Goal: Information Seeking & Learning: Learn about a topic

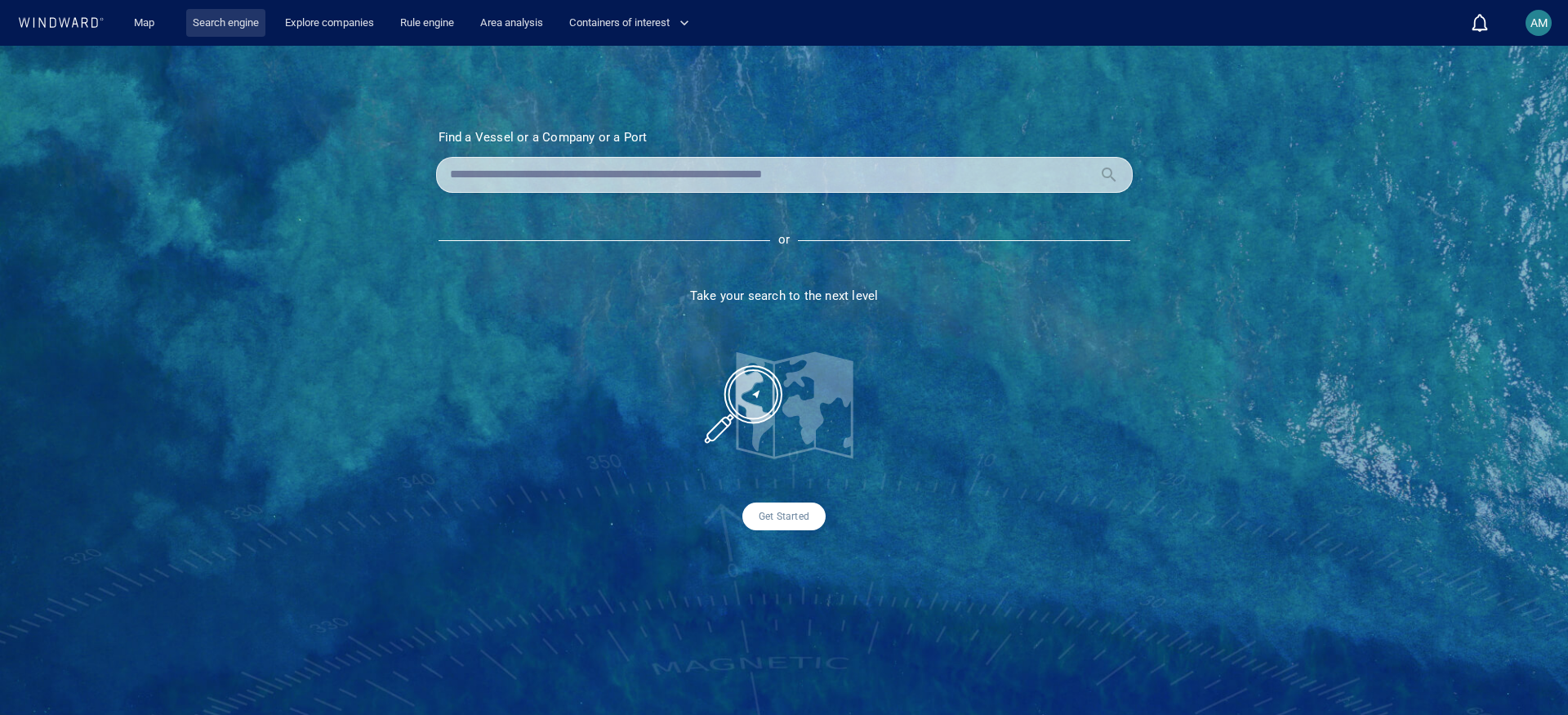
click at [227, 25] on link "Search engine" at bounding box center [226, 24] width 80 height 29
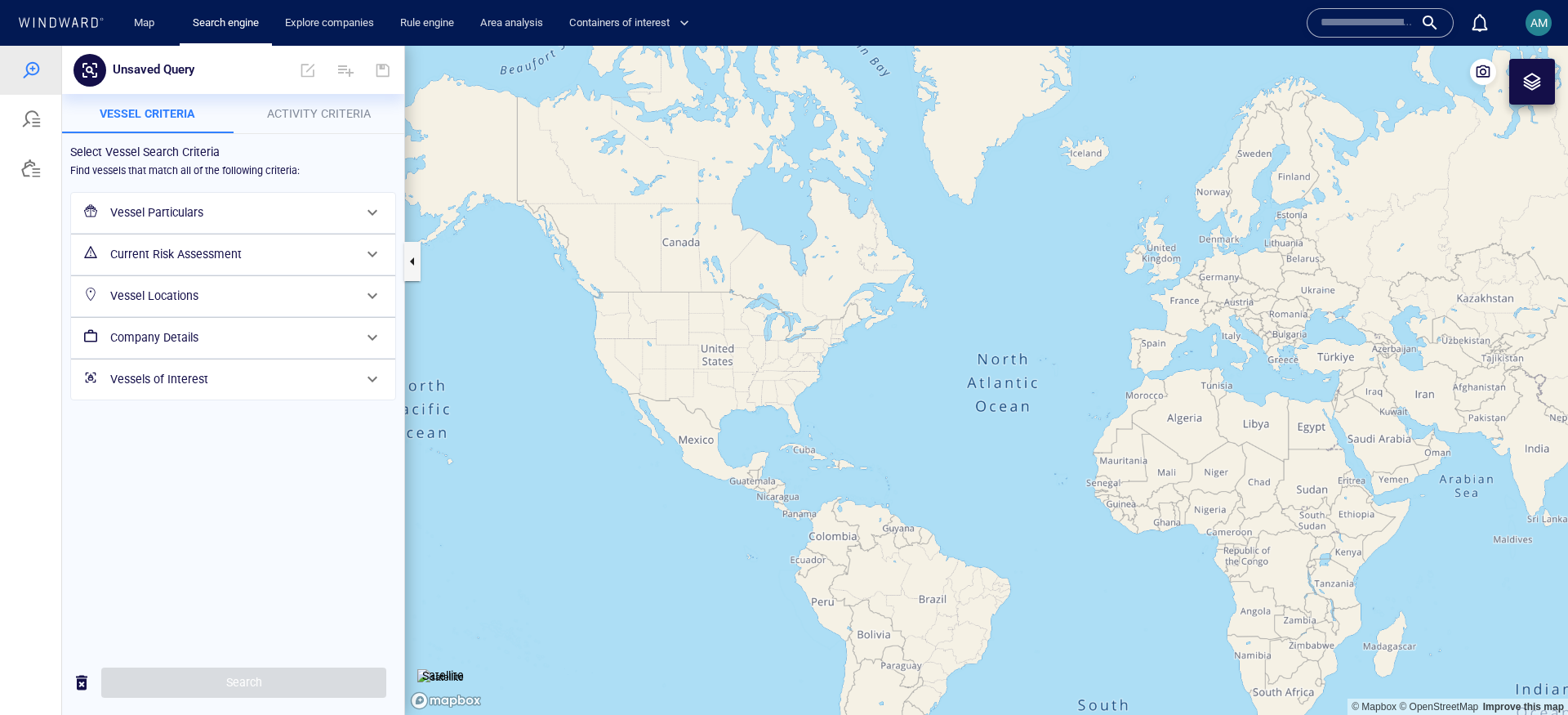
click at [335, 117] on span "Activity Criteria" at bounding box center [319, 113] width 103 height 13
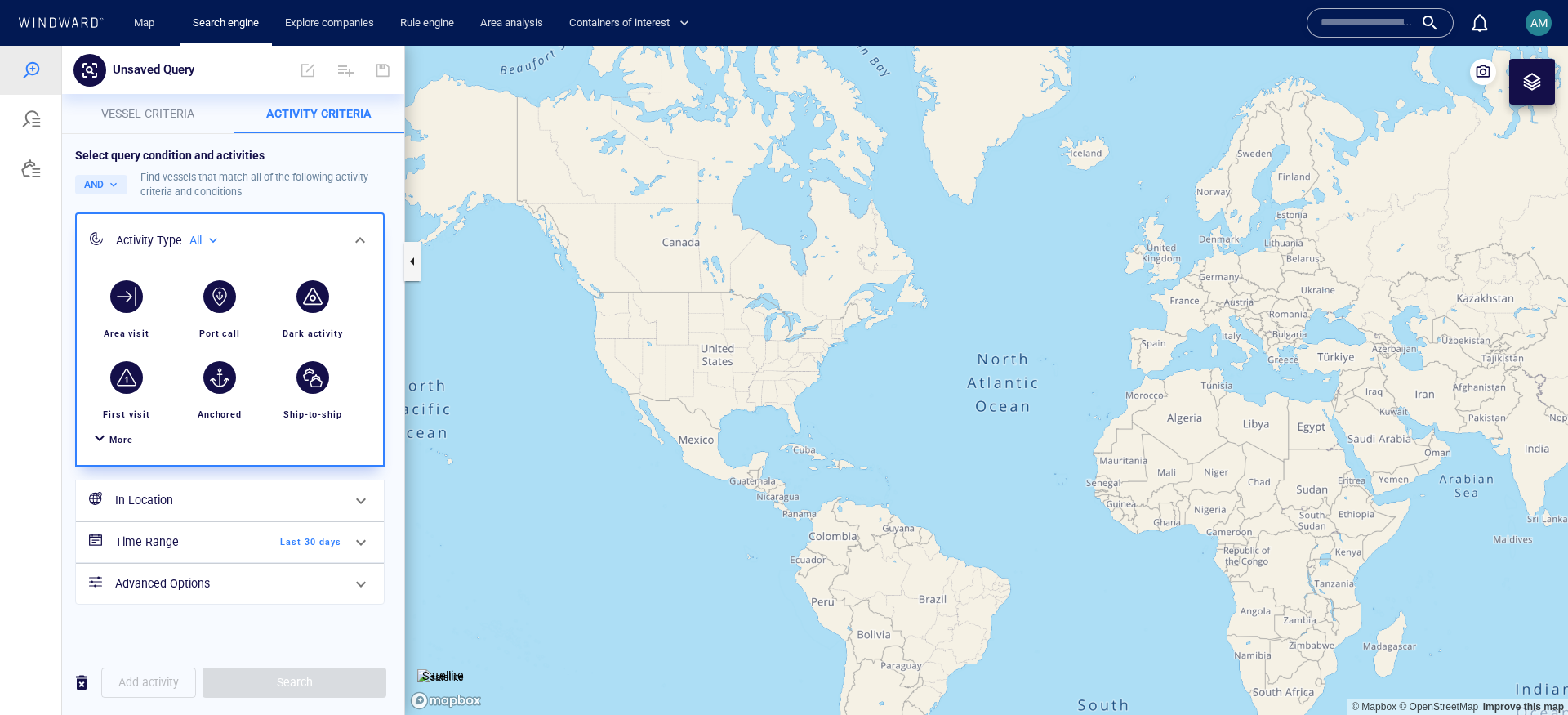
click at [104, 440] on div at bounding box center [99, 440] width 19 height 24
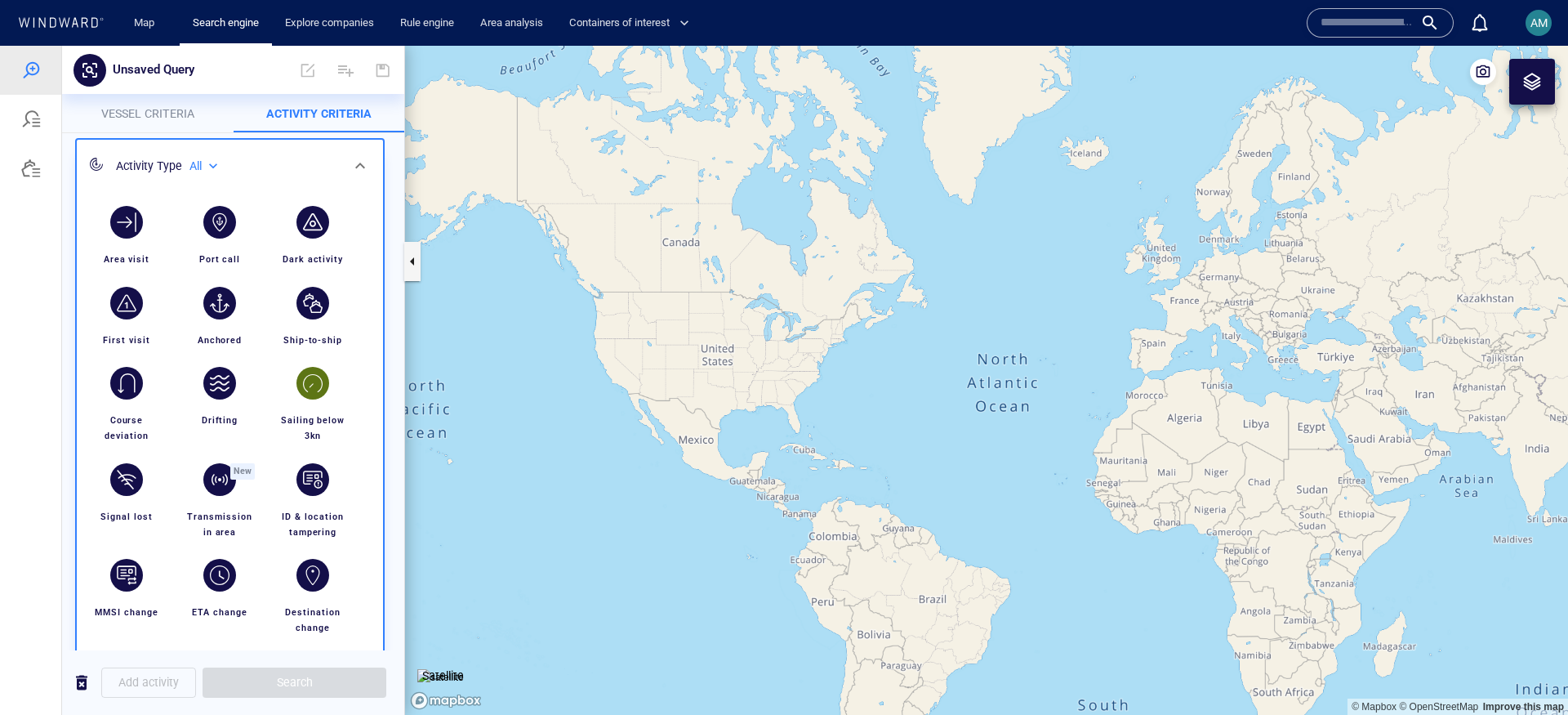
scroll to position [80, 0]
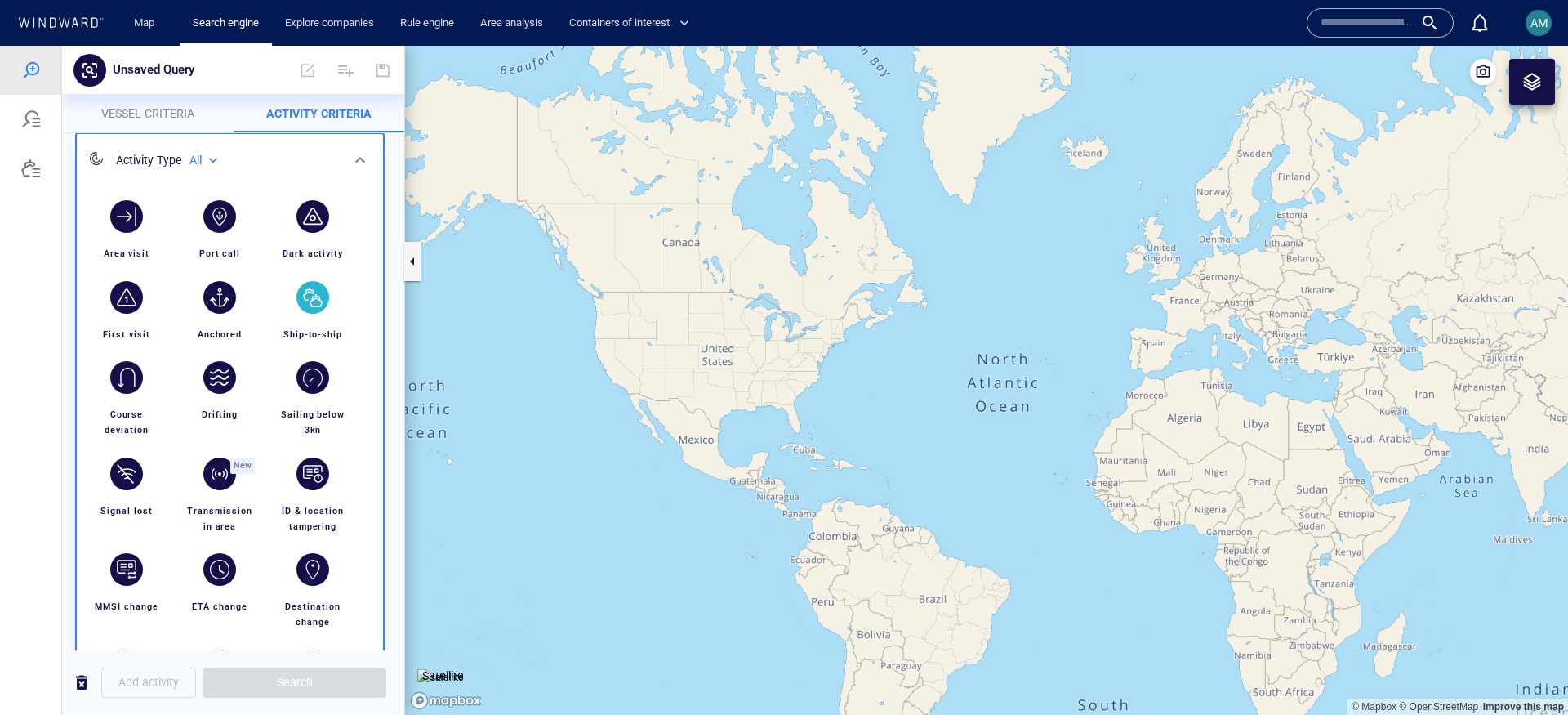
click at [303, 308] on div "button" at bounding box center [313, 297] width 33 height 33
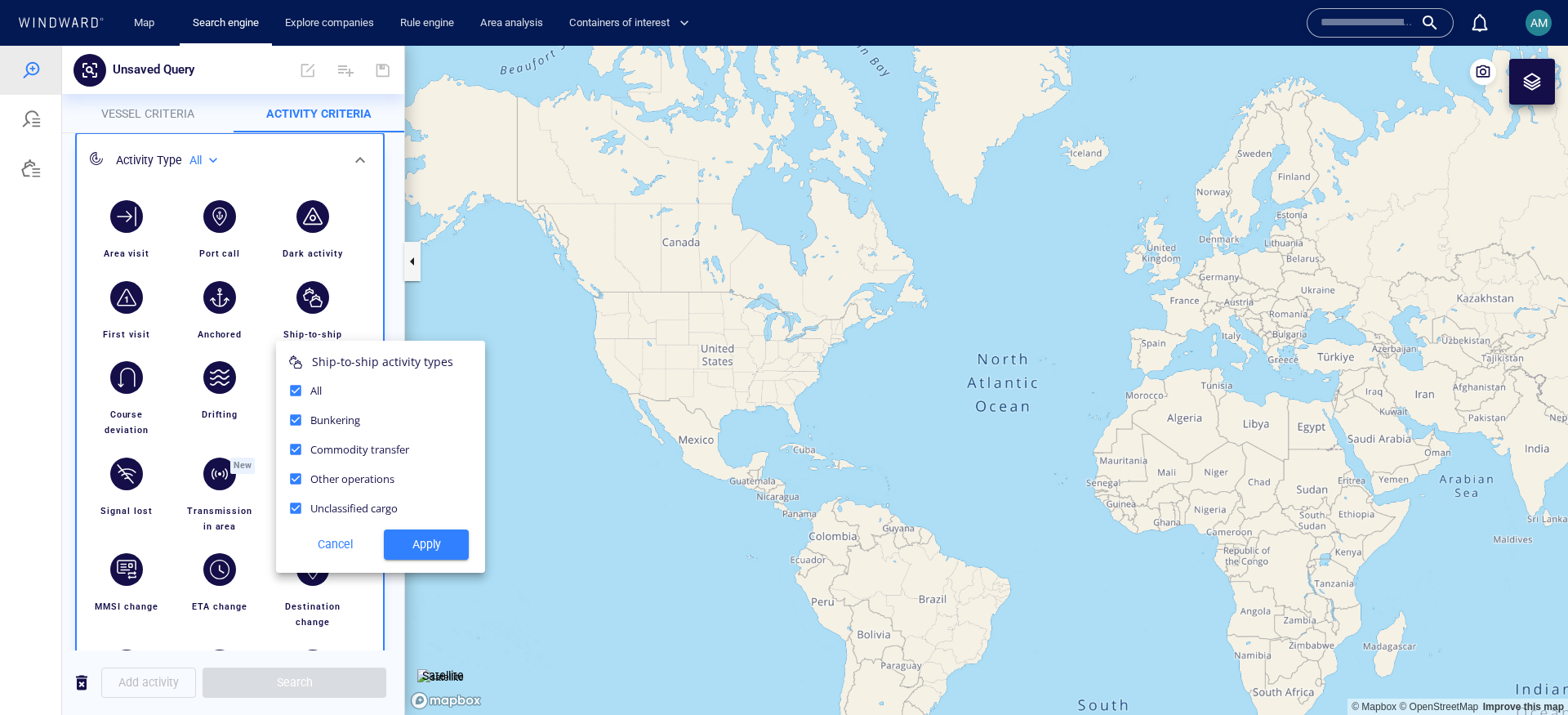
click at [418, 540] on span "Apply" at bounding box center [426, 545] width 58 height 20
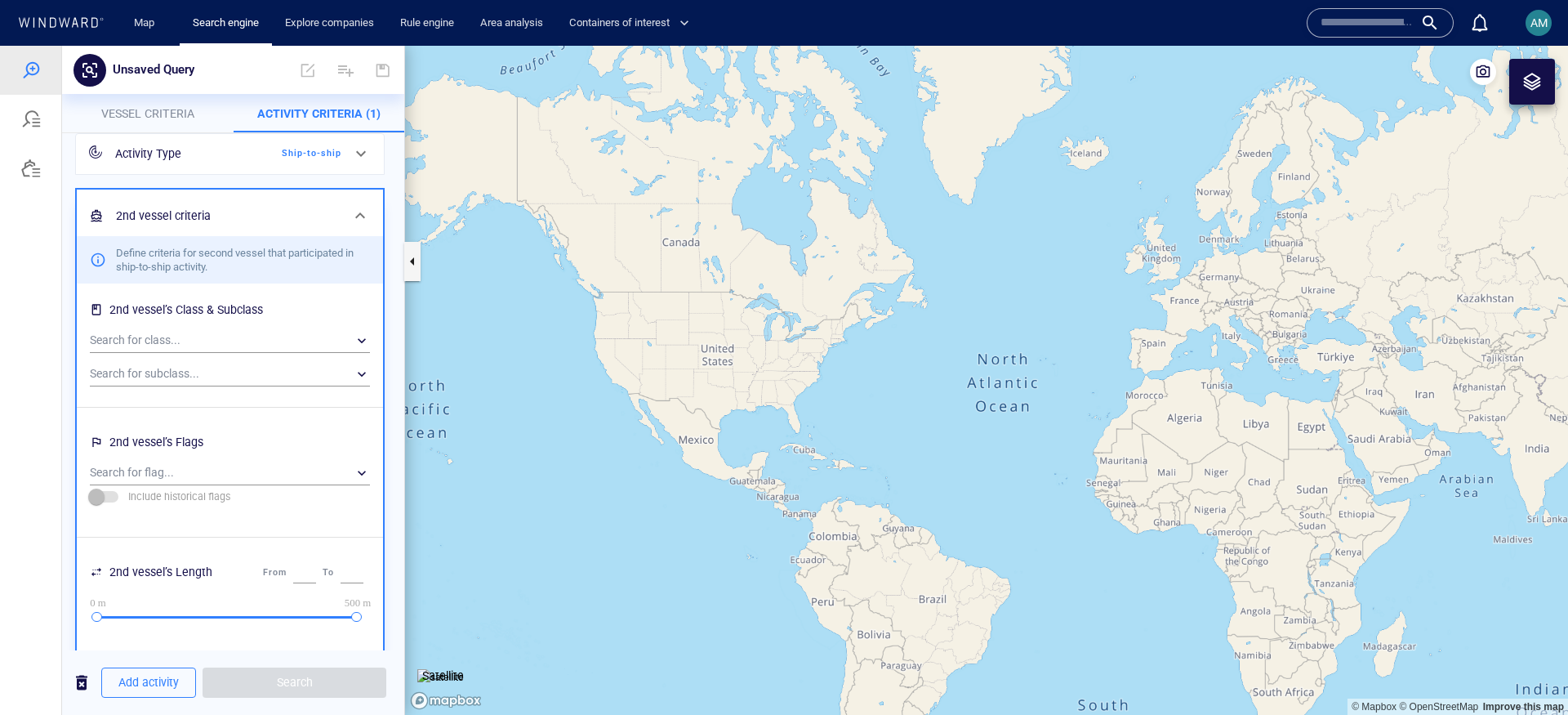
scroll to position [56, 0]
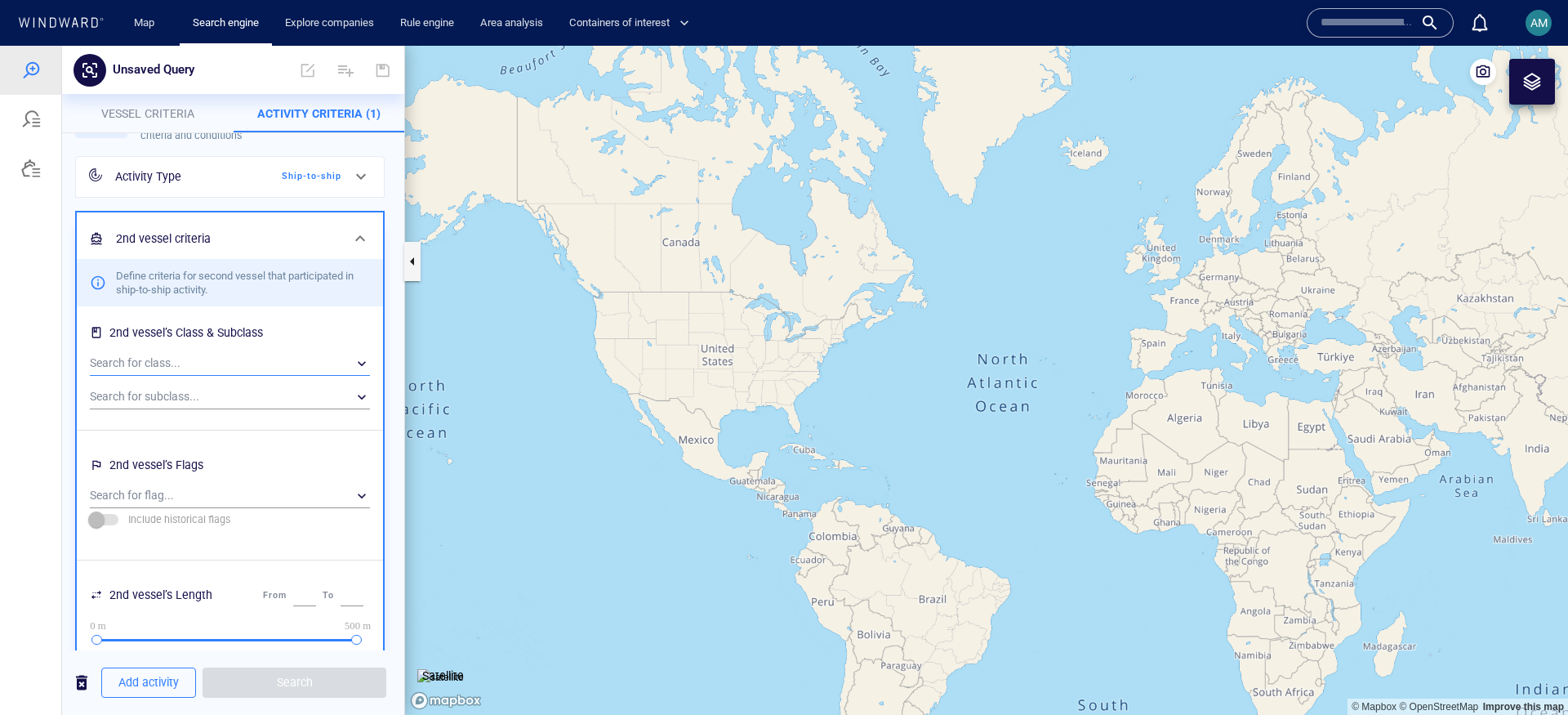
click at [261, 365] on div "​" at bounding box center [230, 363] width 280 height 25
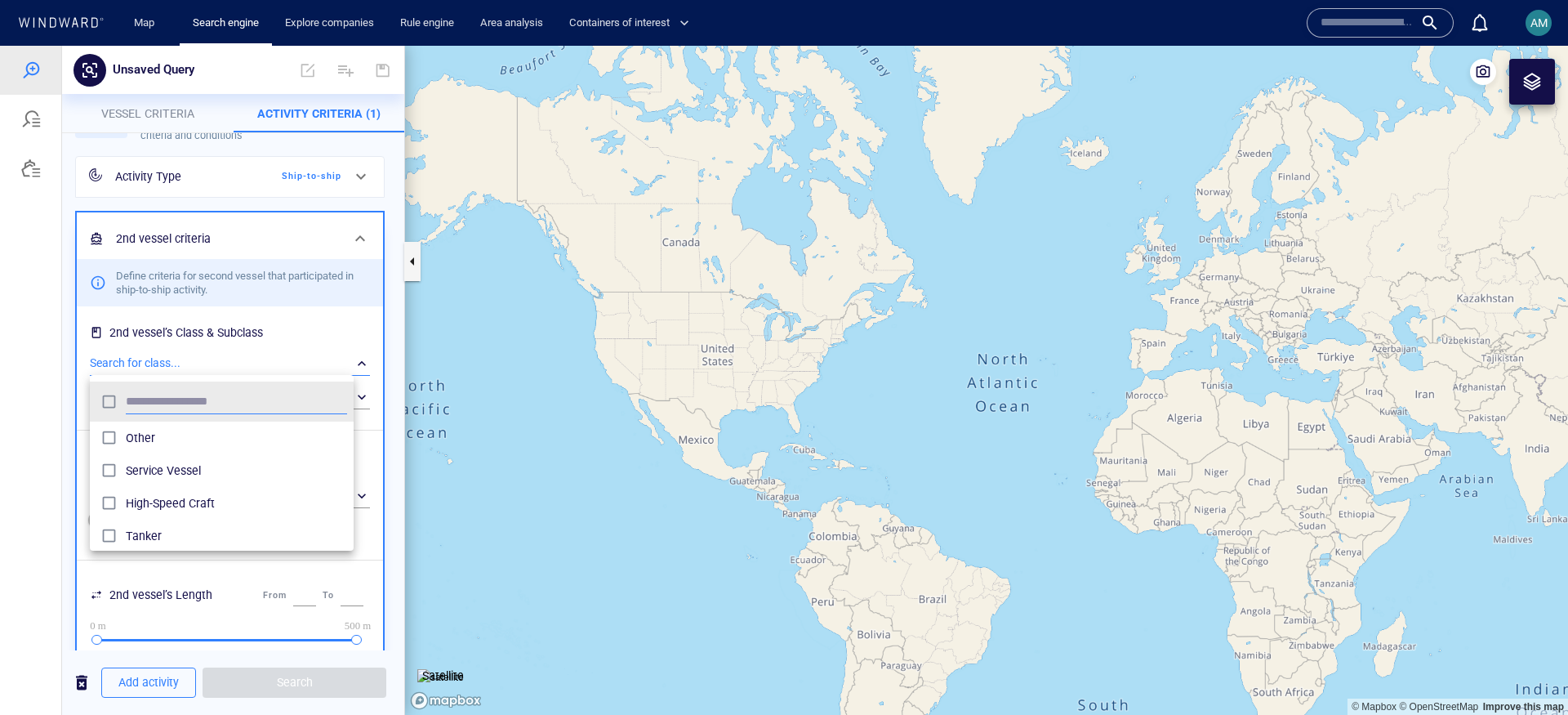
scroll to position [147, 247]
click at [391, 366] on div at bounding box center [784, 380] width 1568 height 669
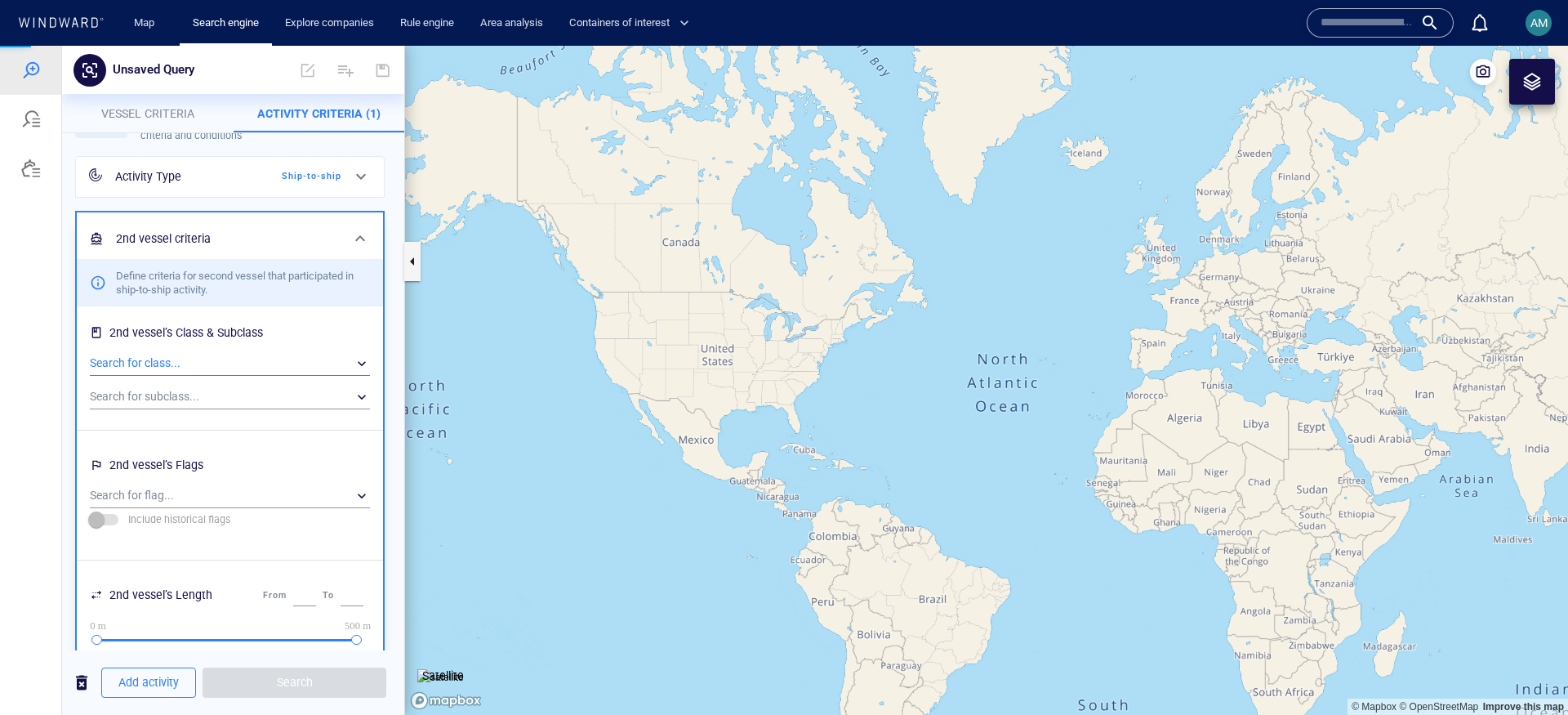
scroll to position [147, 263]
click at [313, 391] on div "​" at bounding box center [230, 396] width 280 height 25
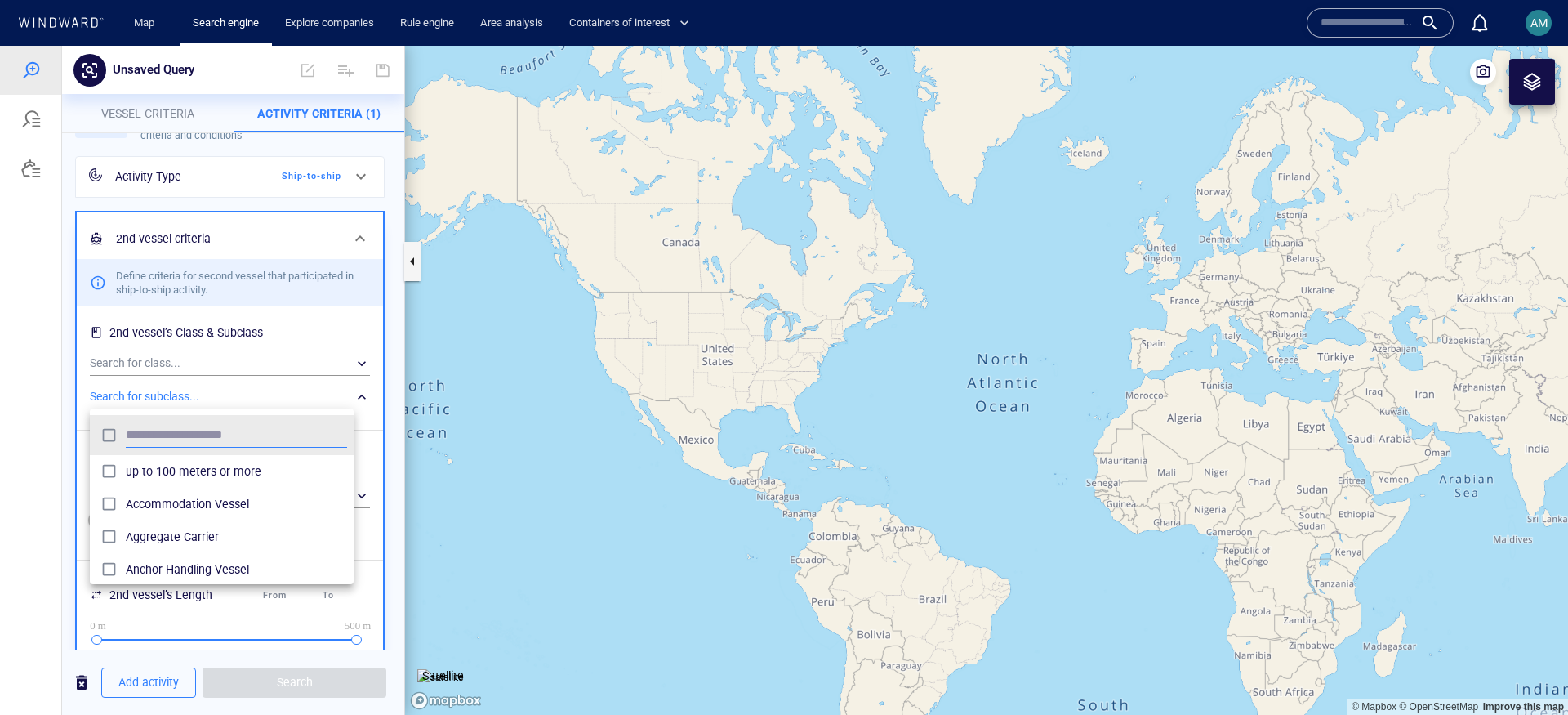
scroll to position [147, 247]
click at [313, 391] on div at bounding box center [784, 380] width 1568 height 669
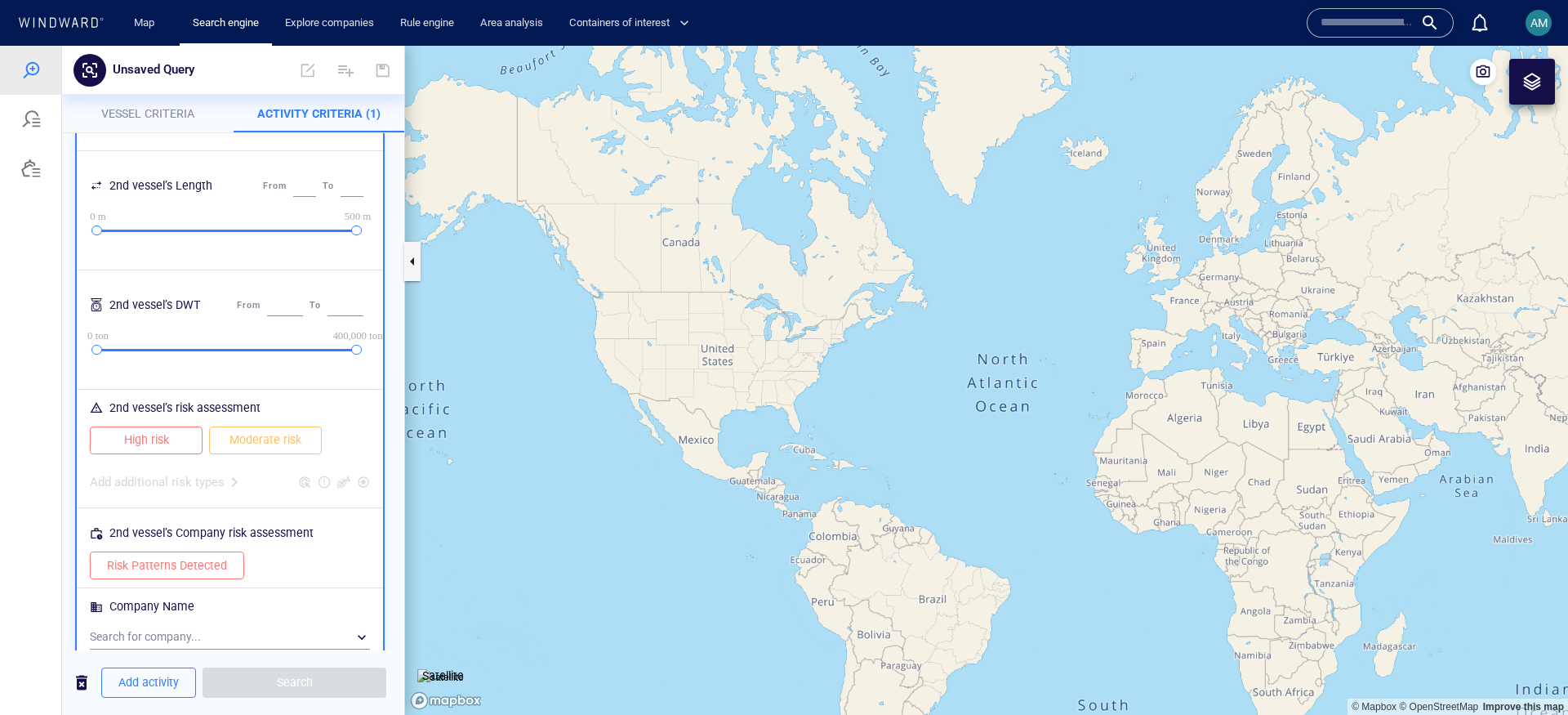
scroll to position [466, 0]
click at [147, 451] on button "High risk" at bounding box center [146, 439] width 113 height 28
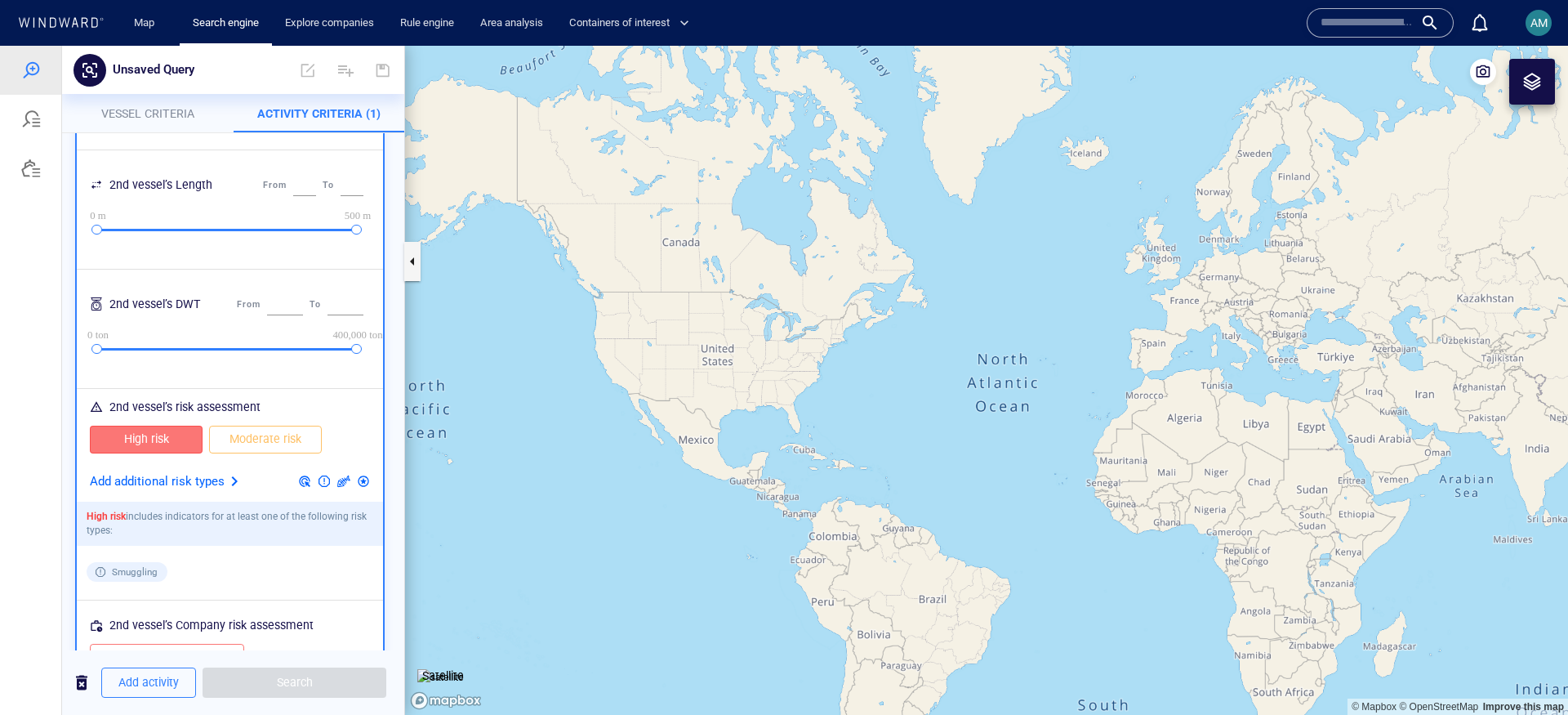
click at [239, 430] on span "Moderate risk" at bounding box center [265, 439] width 79 height 20
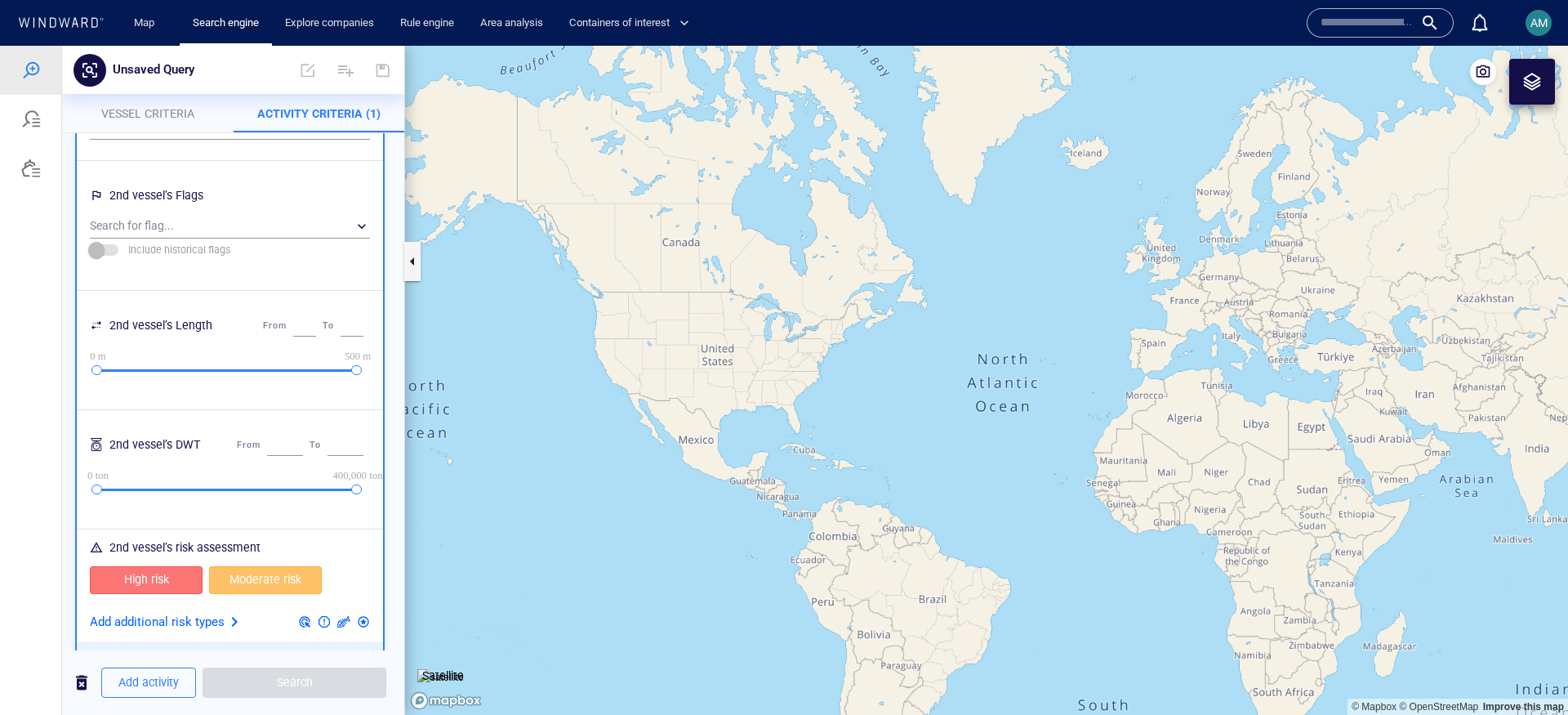
scroll to position [936, 0]
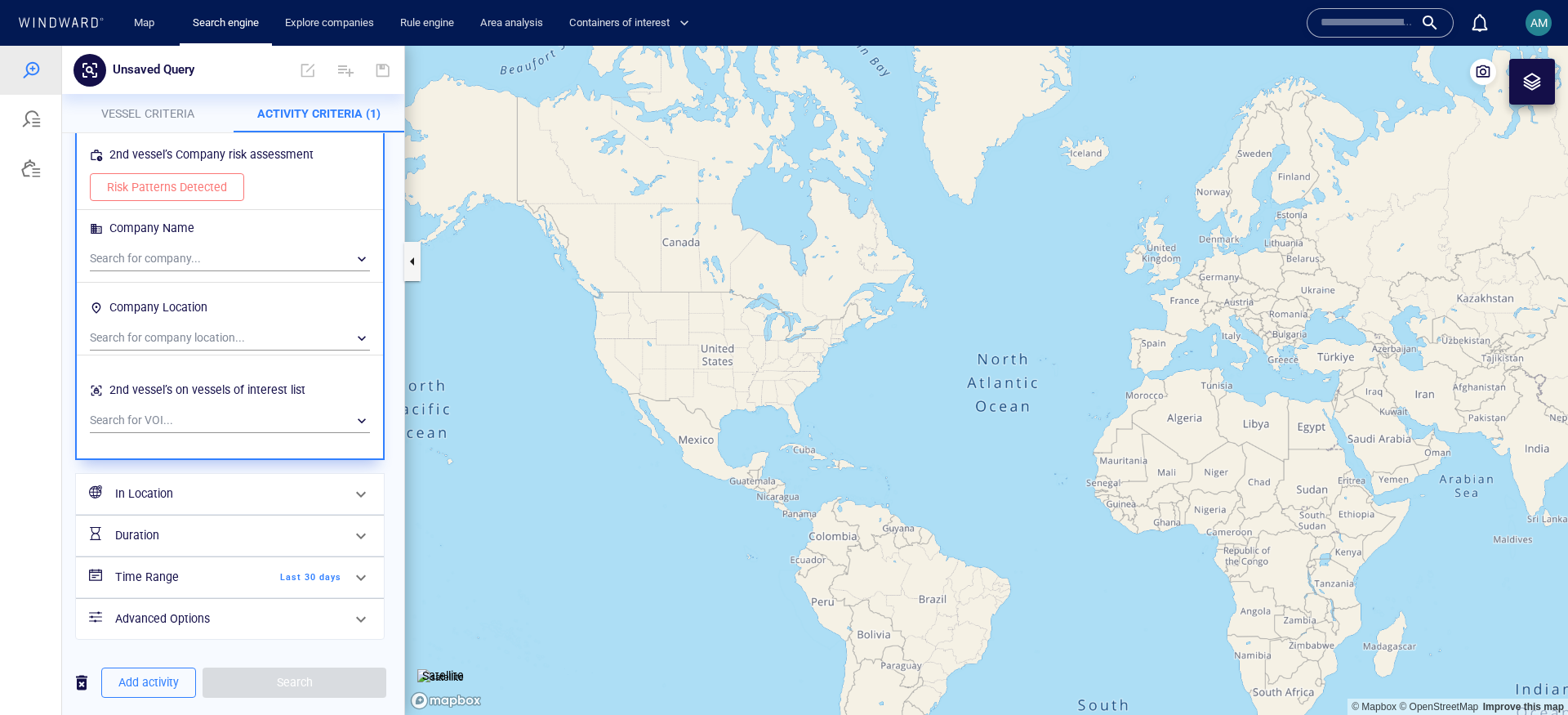
click at [217, 481] on div "In Location" at bounding box center [228, 494] width 239 height 34
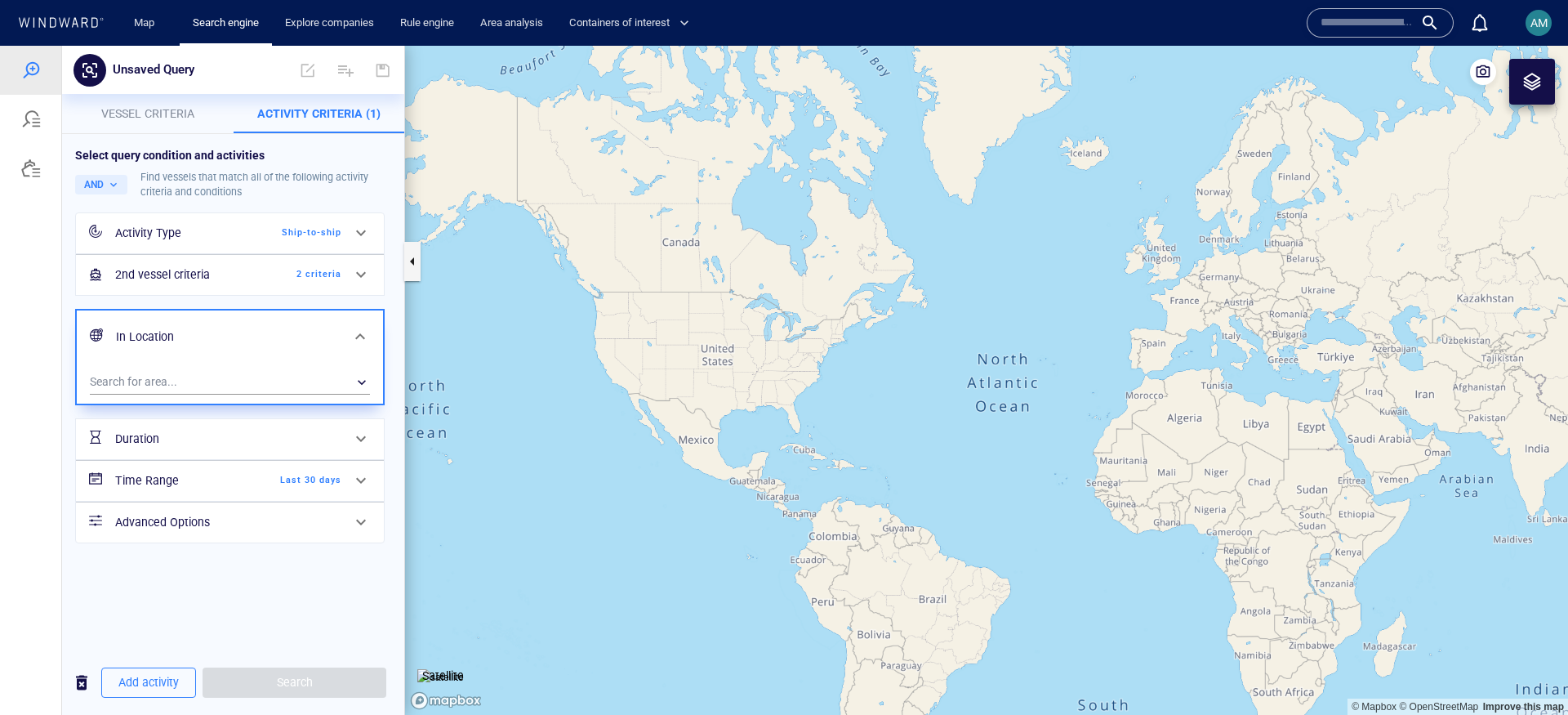
scroll to position [0, 0]
click at [253, 382] on div "​" at bounding box center [230, 382] width 280 height 25
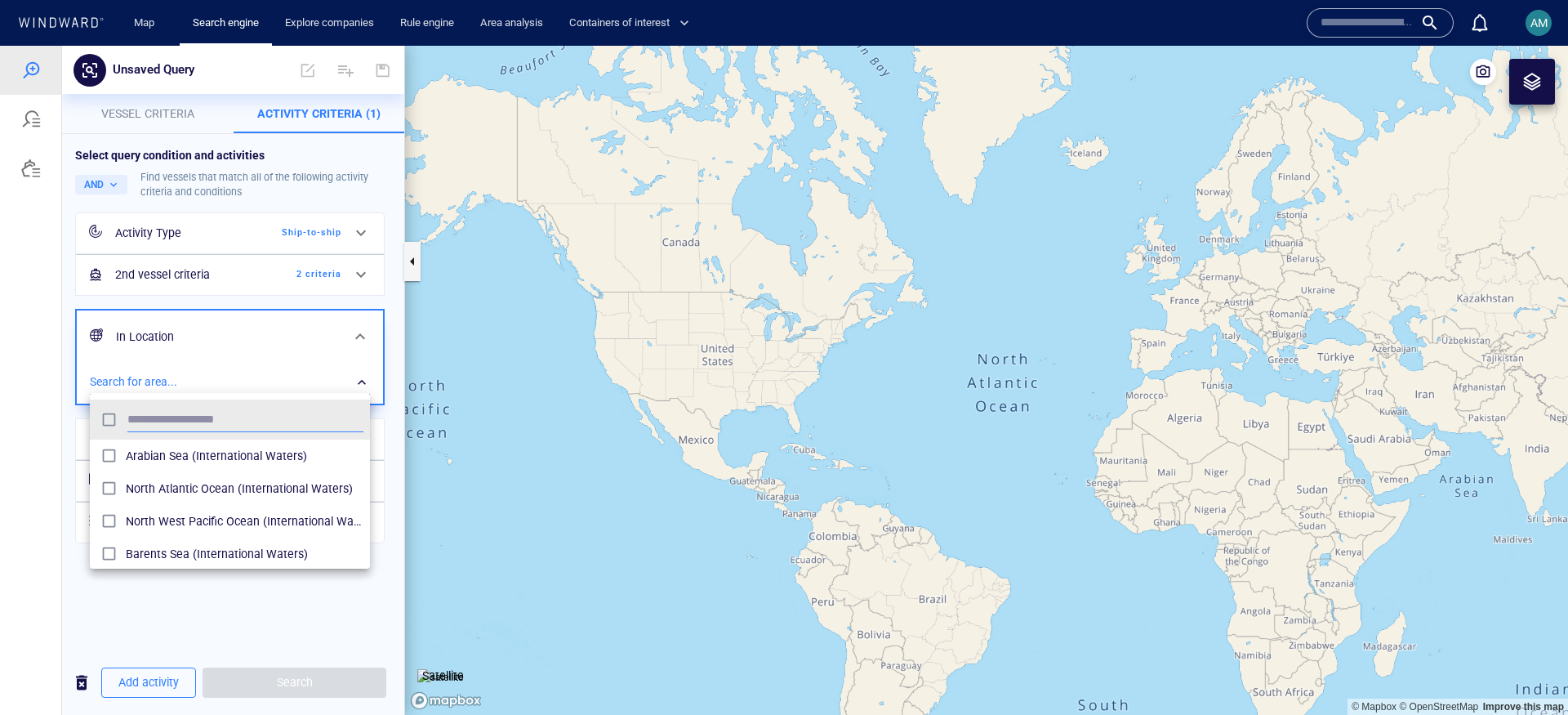
scroll to position [147, 263]
type input "*******"
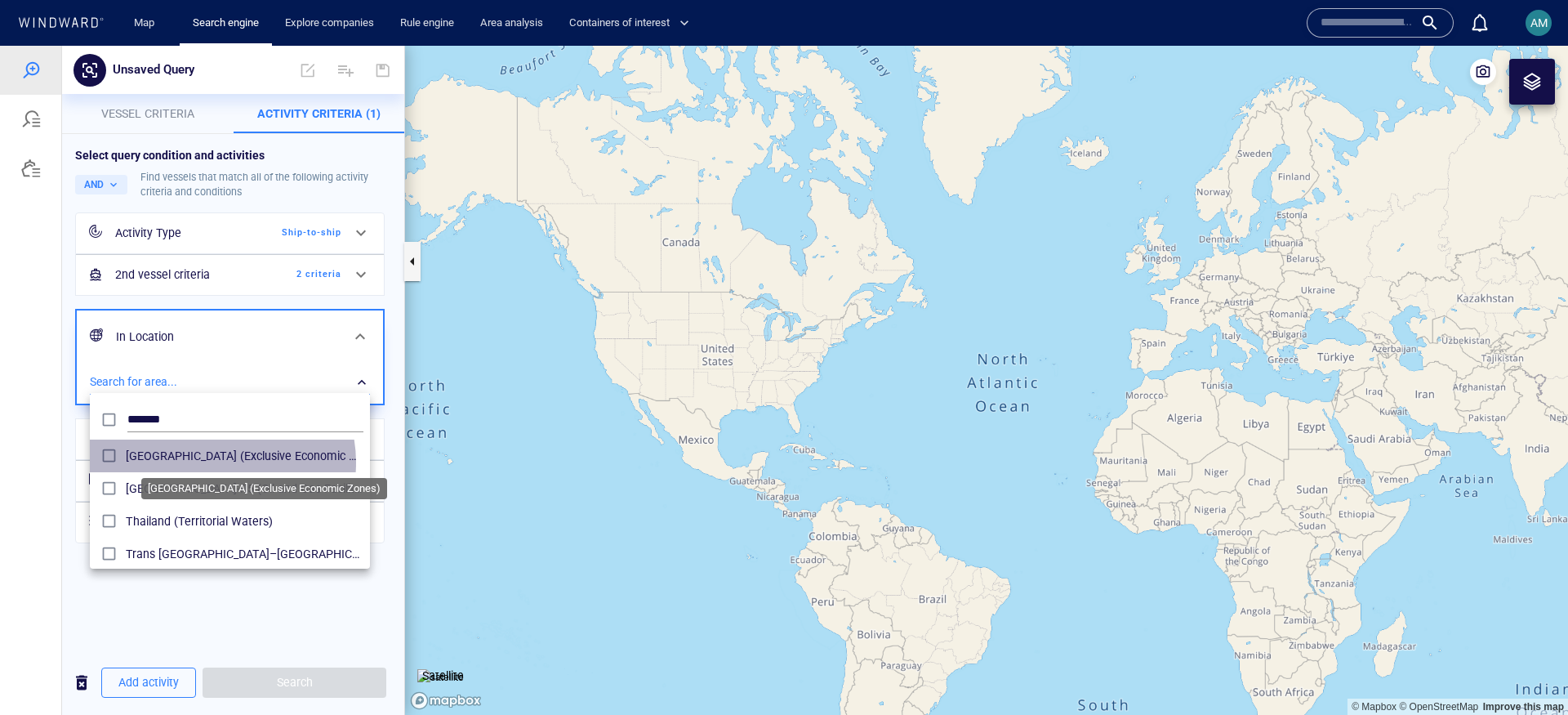
click at [217, 463] on span "Thailand (Exclusive Economic Zones)" at bounding box center [244, 455] width 238 height 19
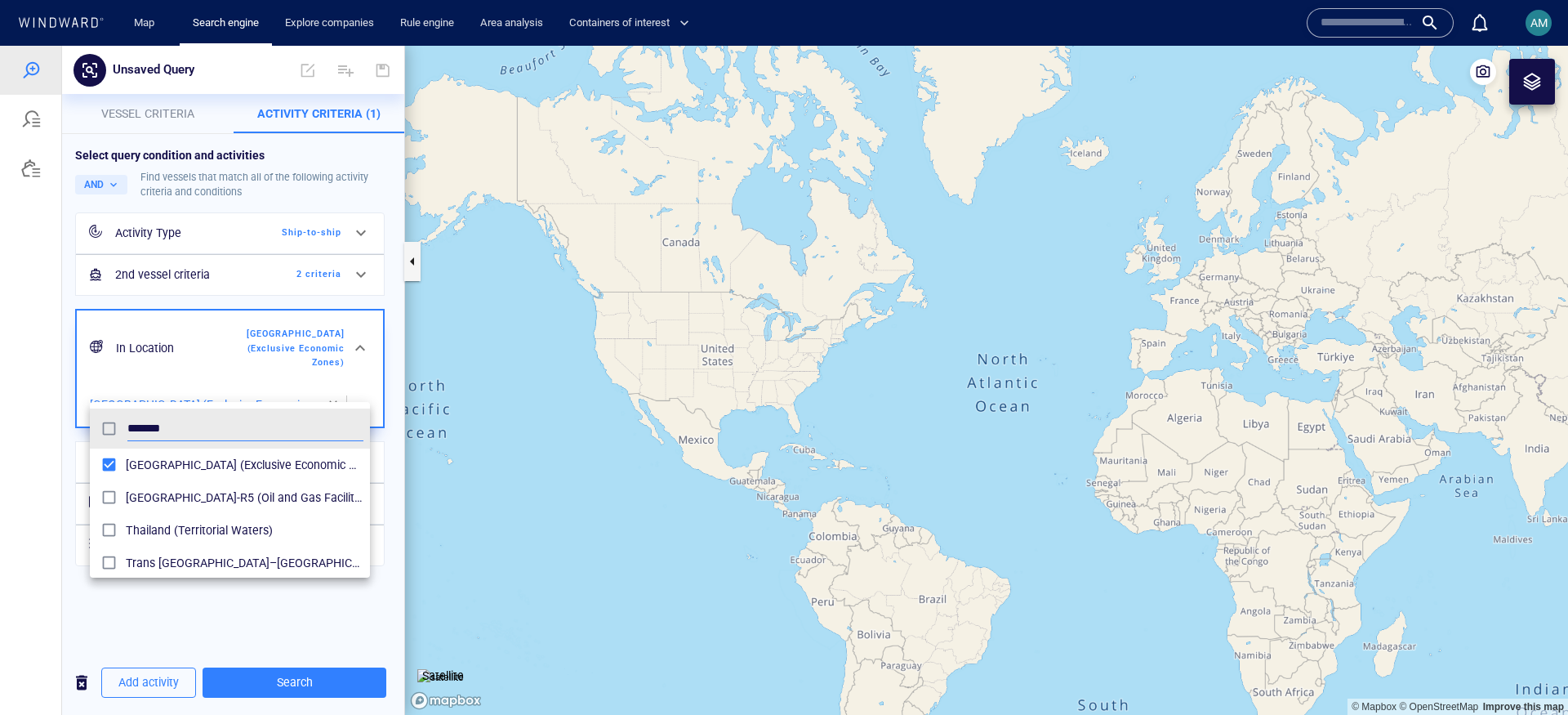
click at [157, 610] on div at bounding box center [784, 380] width 1568 height 669
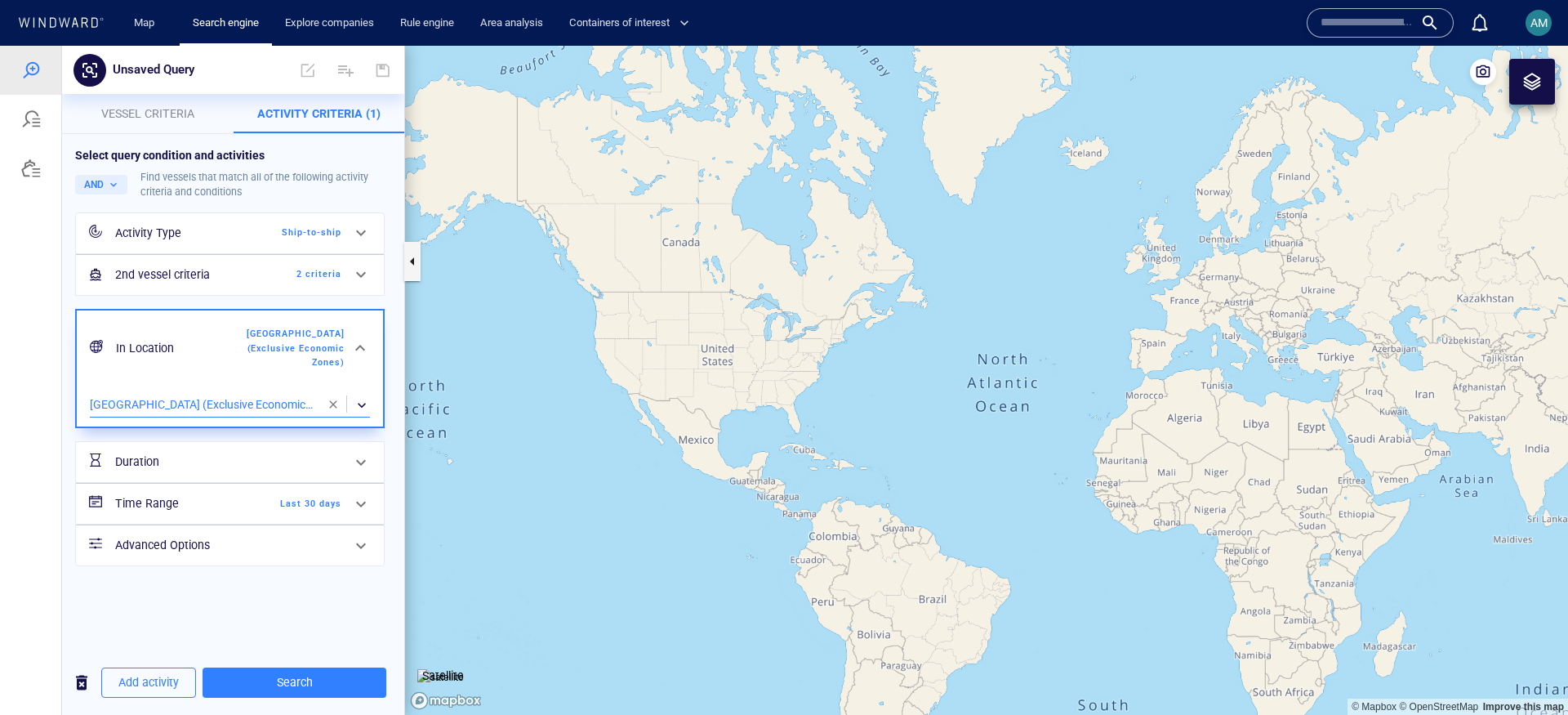
click at [295, 496] on span "Last 30 days" at bounding box center [294, 503] width 94 height 14
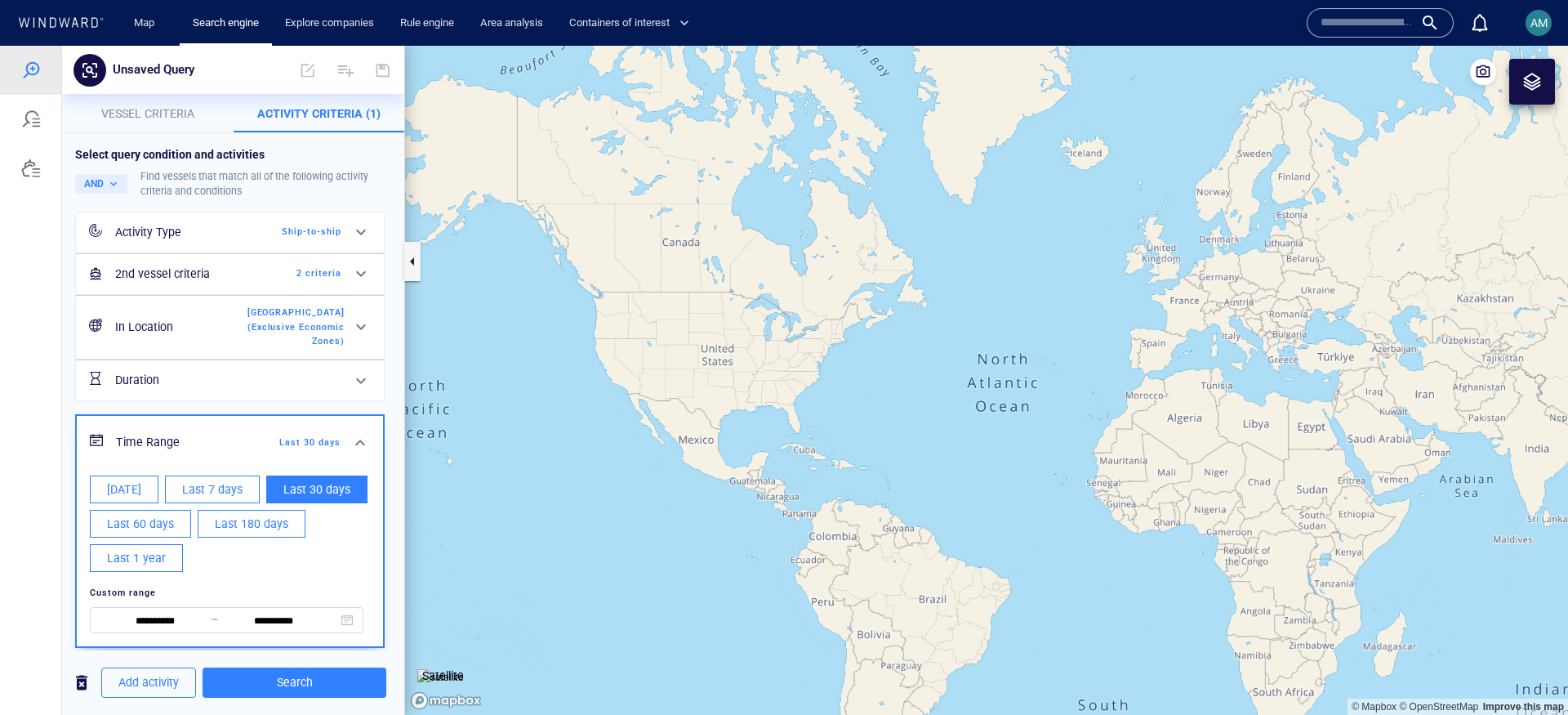
click at [174, 521] on span "Last 60 days" at bounding box center [140, 524] width 67 height 20
click at [215, 535] on span "Last 180 days" at bounding box center [252, 524] width 74 height 20
type input "**********"
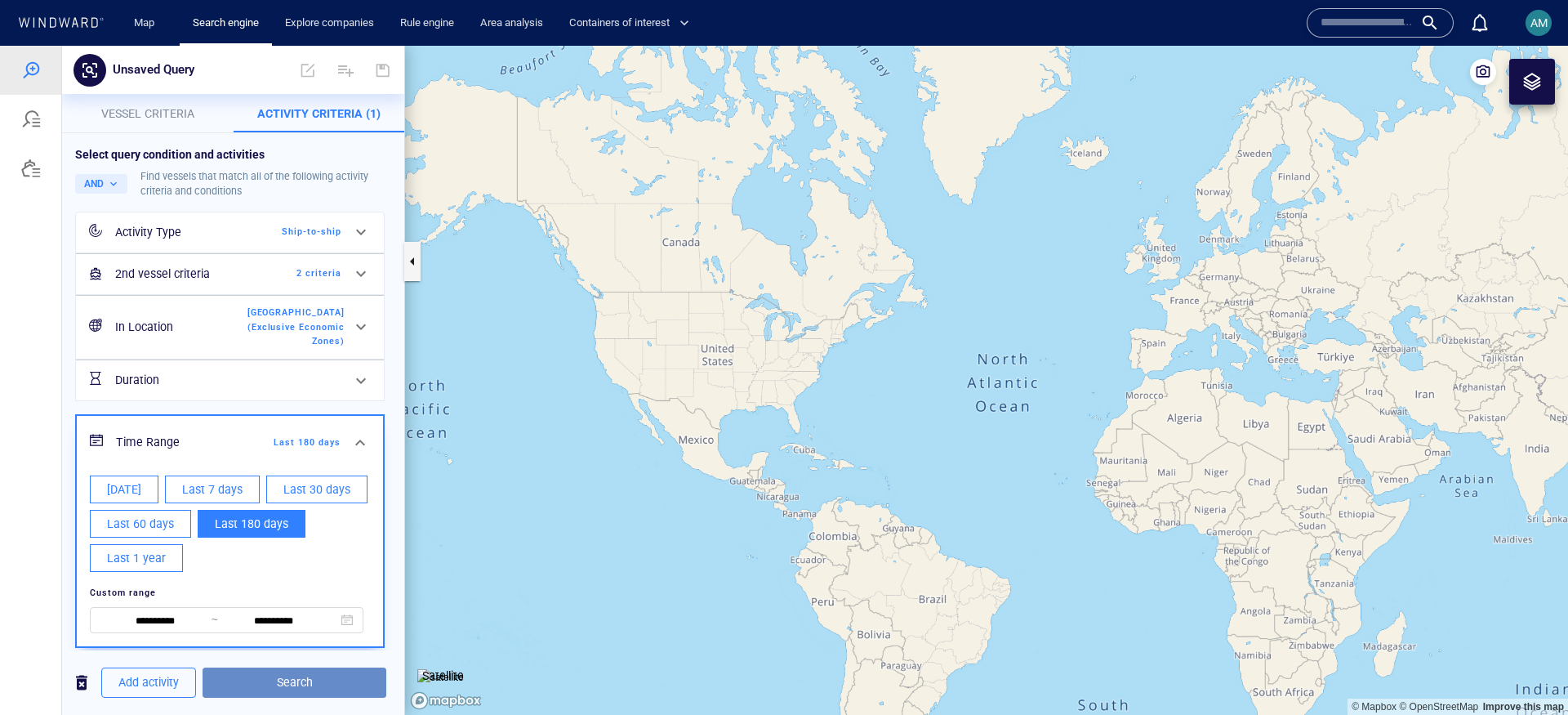
click at [297, 681] on span "Search" at bounding box center [295, 682] width 158 height 20
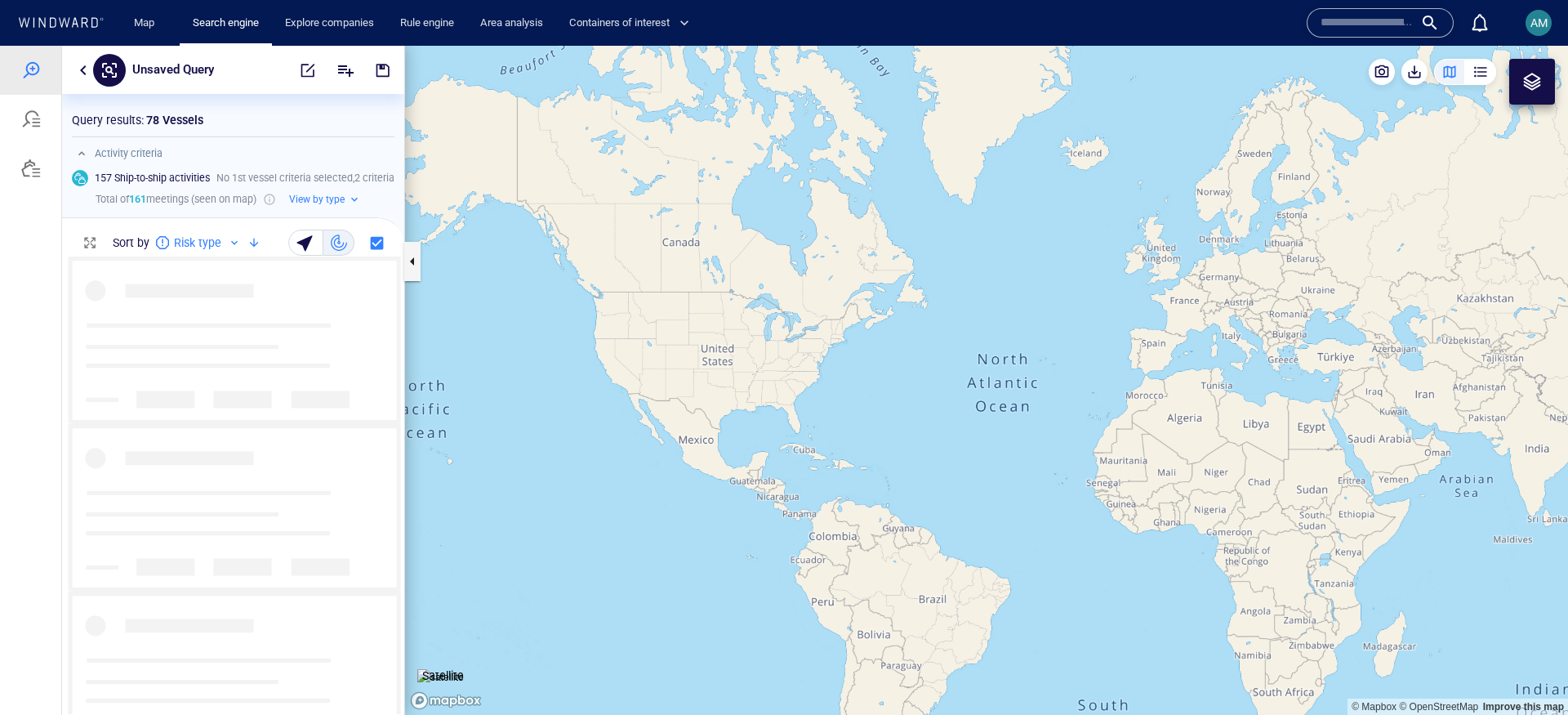
scroll to position [441, 326]
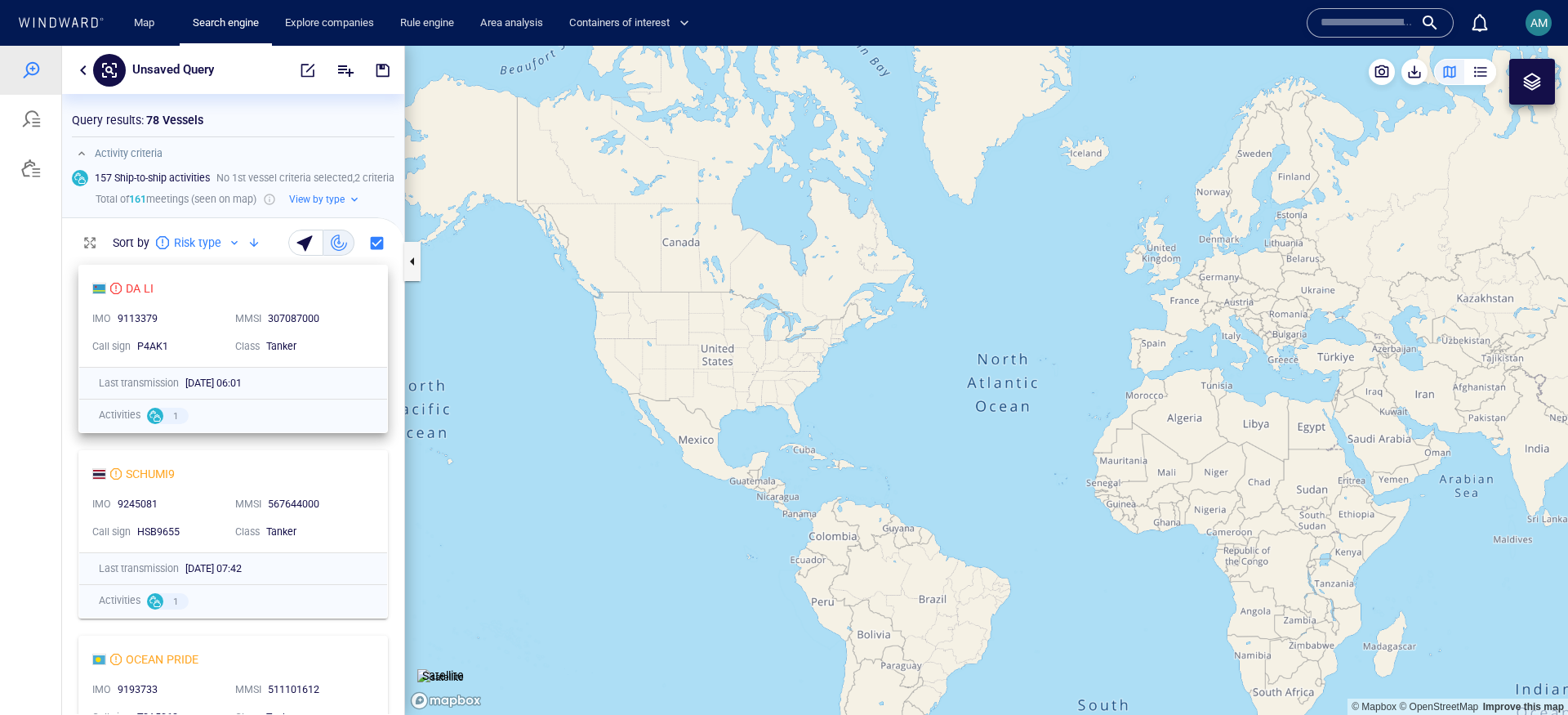
click at [248, 274] on div "DA LI IMO 9113379 MMSI 307087000 Call sign P4AK1 Class Tanker" at bounding box center [233, 316] width 308 height 102
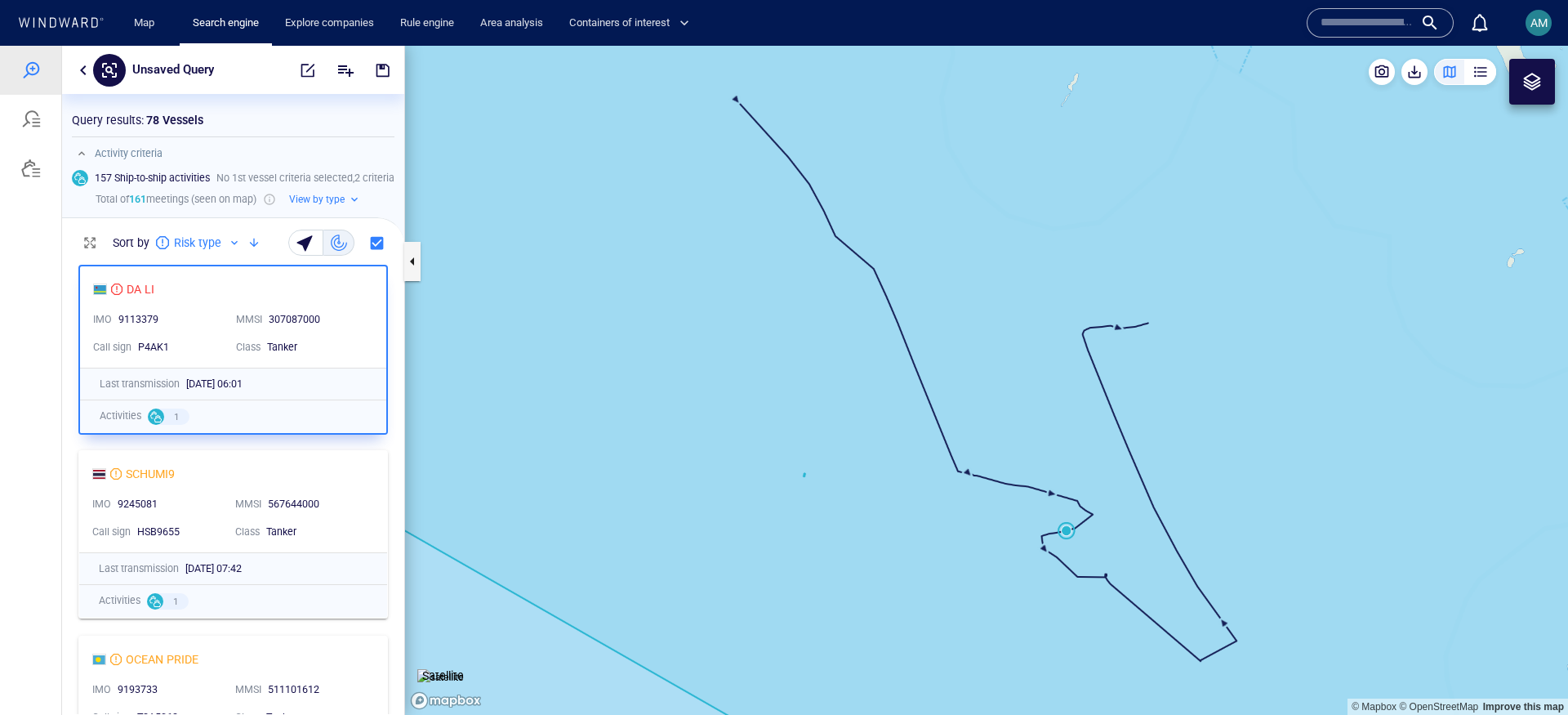
click at [1070, 530] on canvas "Map" at bounding box center [986, 380] width 1163 height 669
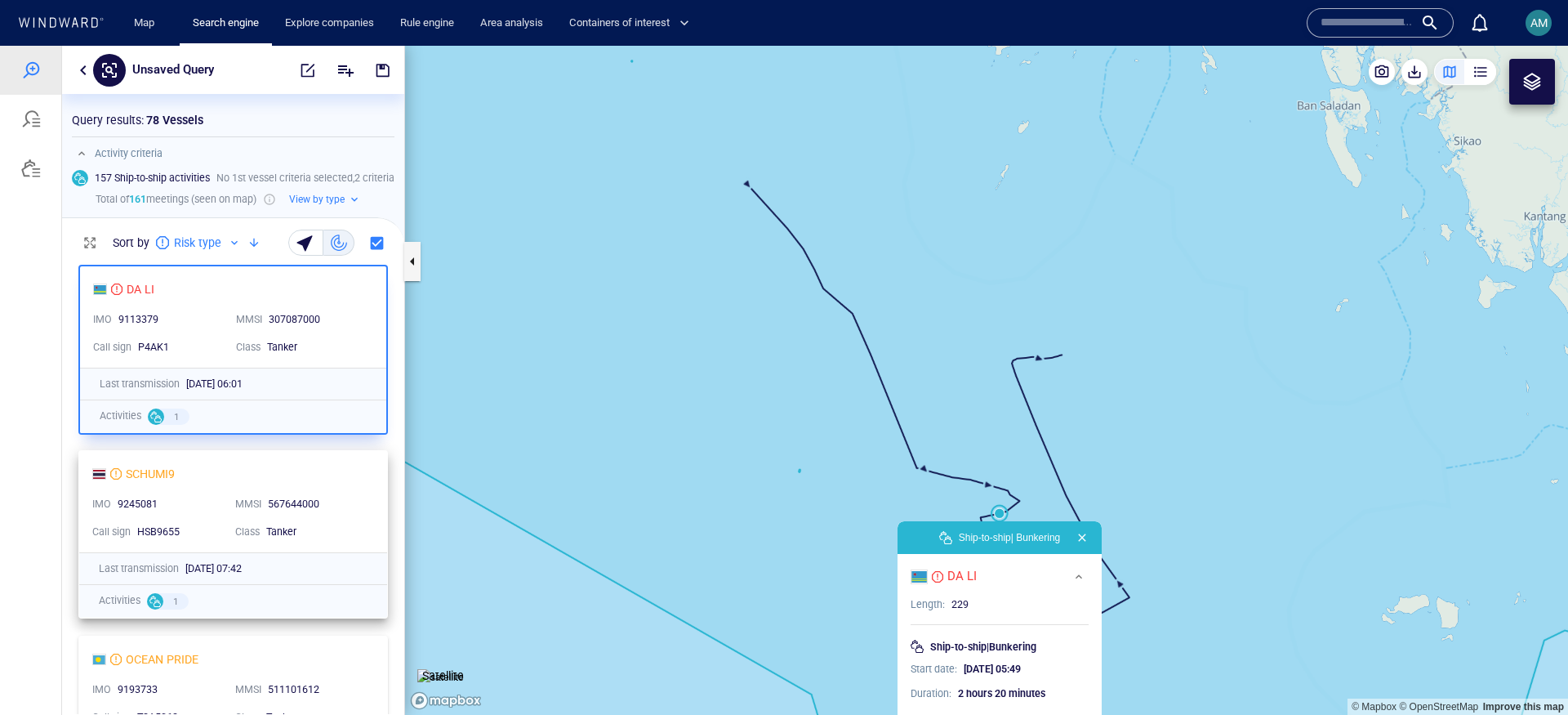
click at [267, 473] on div "SCHUMI9" at bounding box center [226, 474] width 269 height 19
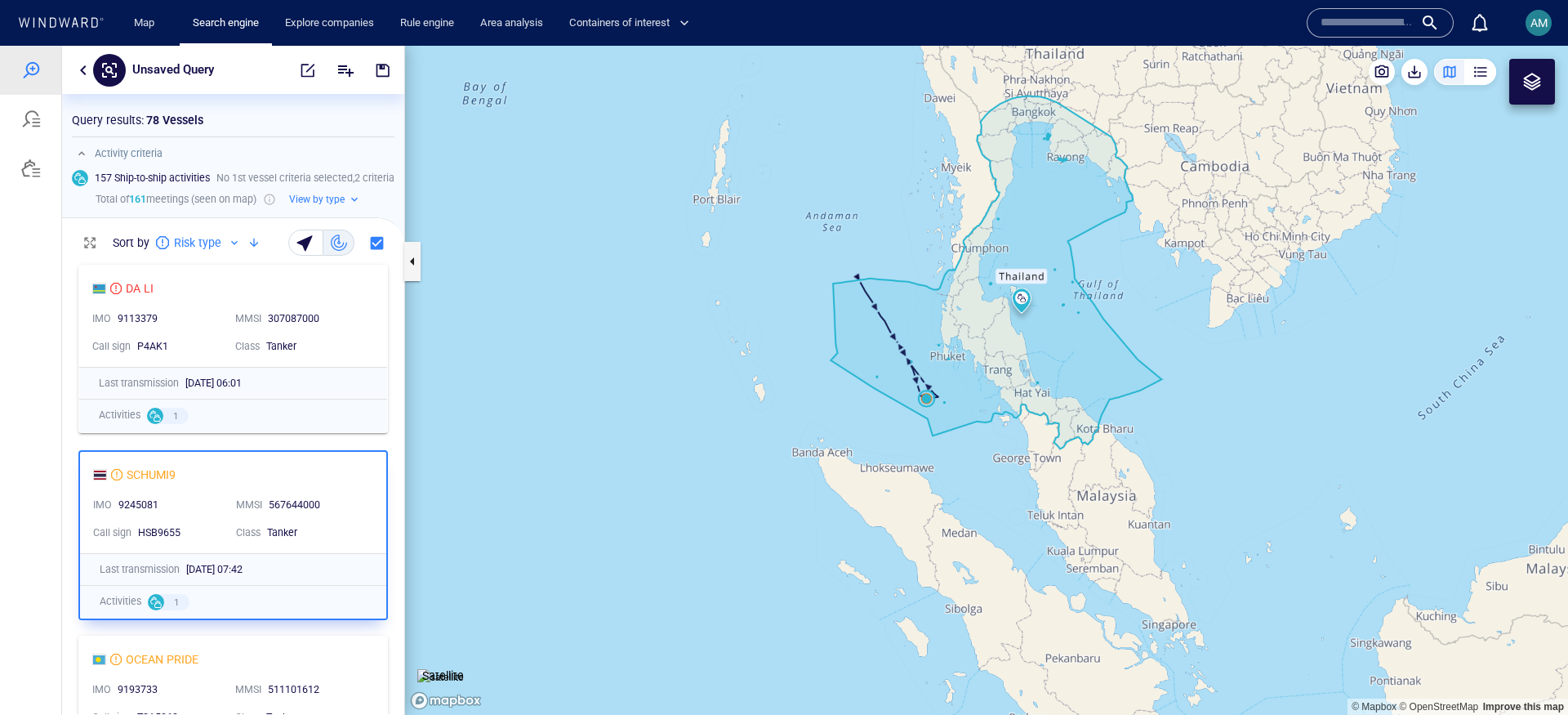
drag, startPoint x: 1032, startPoint y: 456, endPoint x: 757, endPoint y: 263, distance: 336.0
click at [757, 263] on canvas "Map" at bounding box center [986, 380] width 1163 height 669
click at [238, 651] on div "OCEAN PRIDE" at bounding box center [226, 658] width 269 height 19
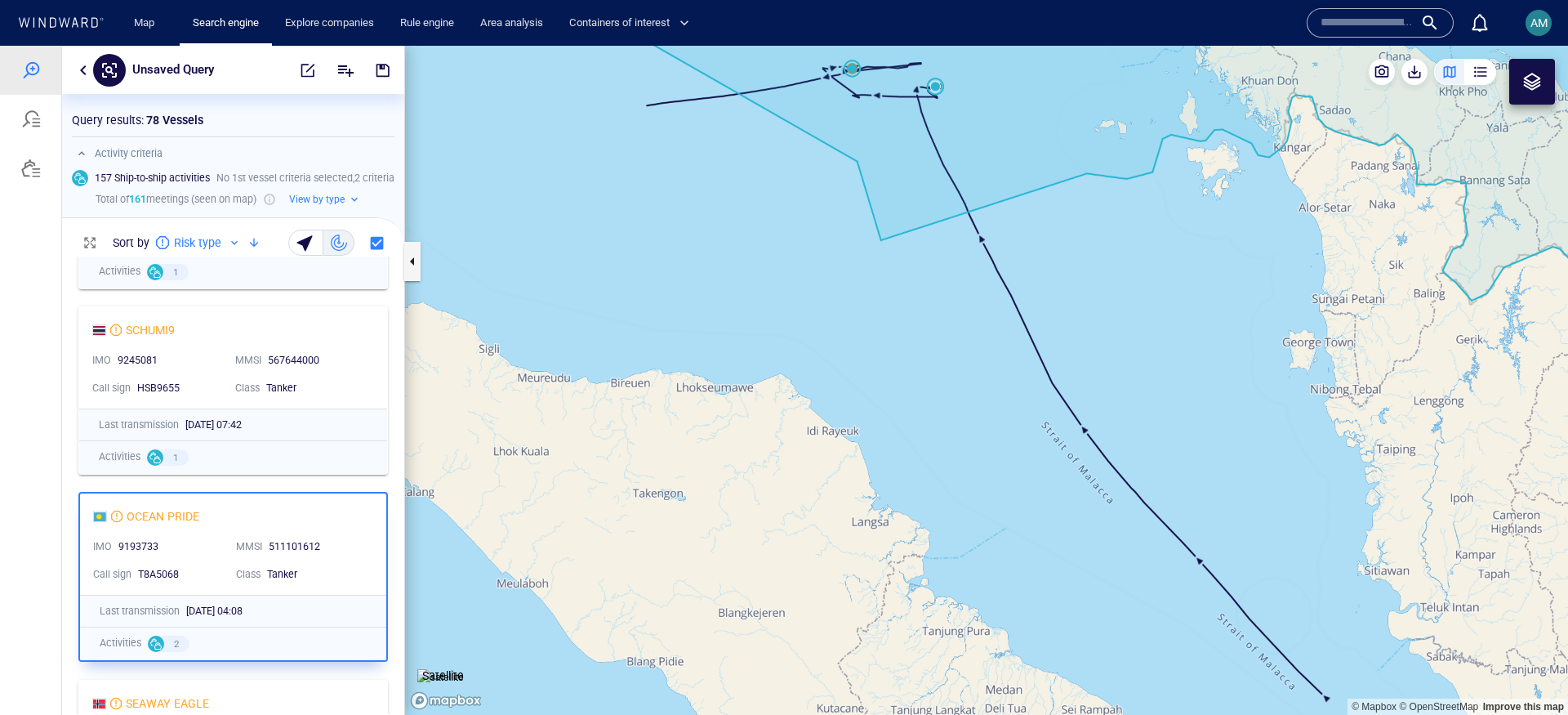
scroll to position [184, 0]
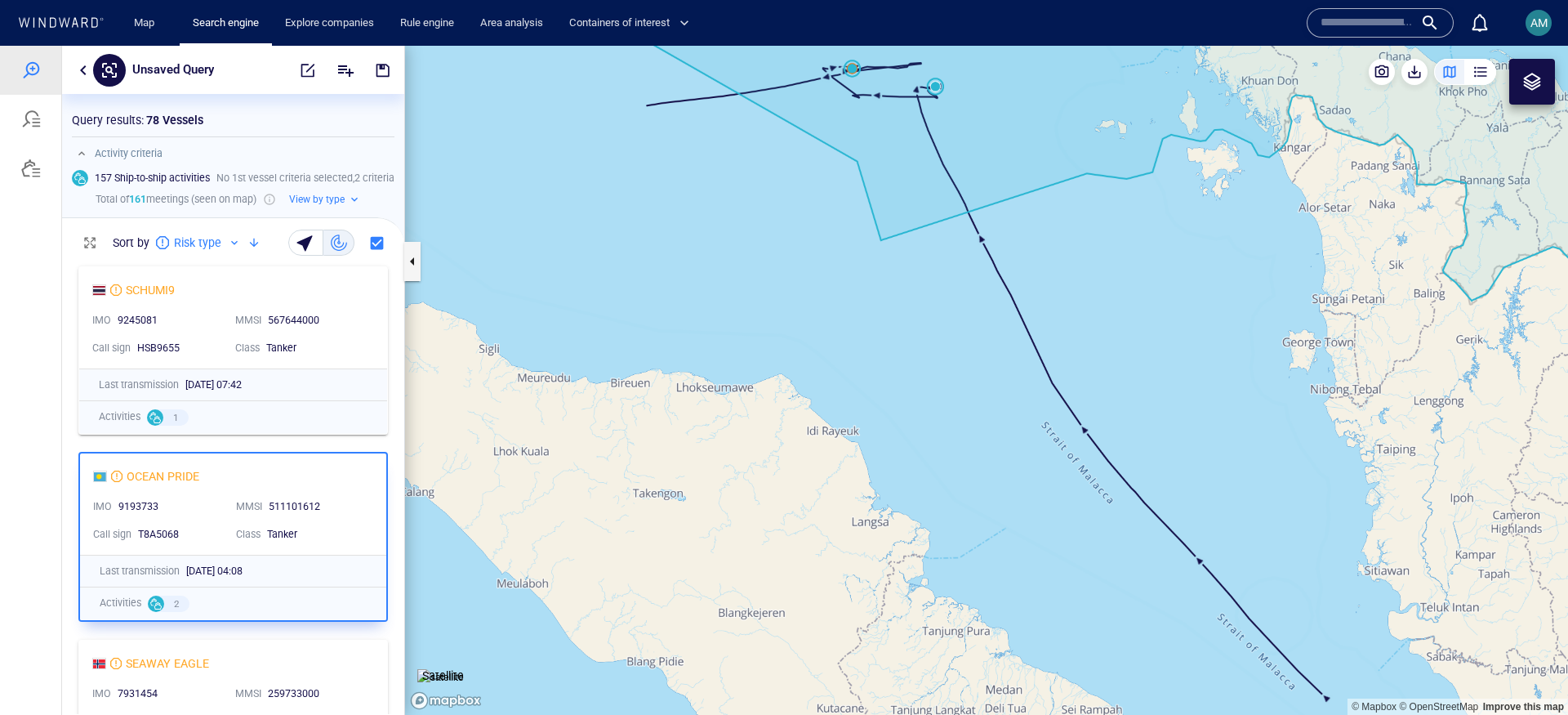
click at [243, 653] on div "SEAWAY EAGLE" at bounding box center [226, 662] width 269 height 19
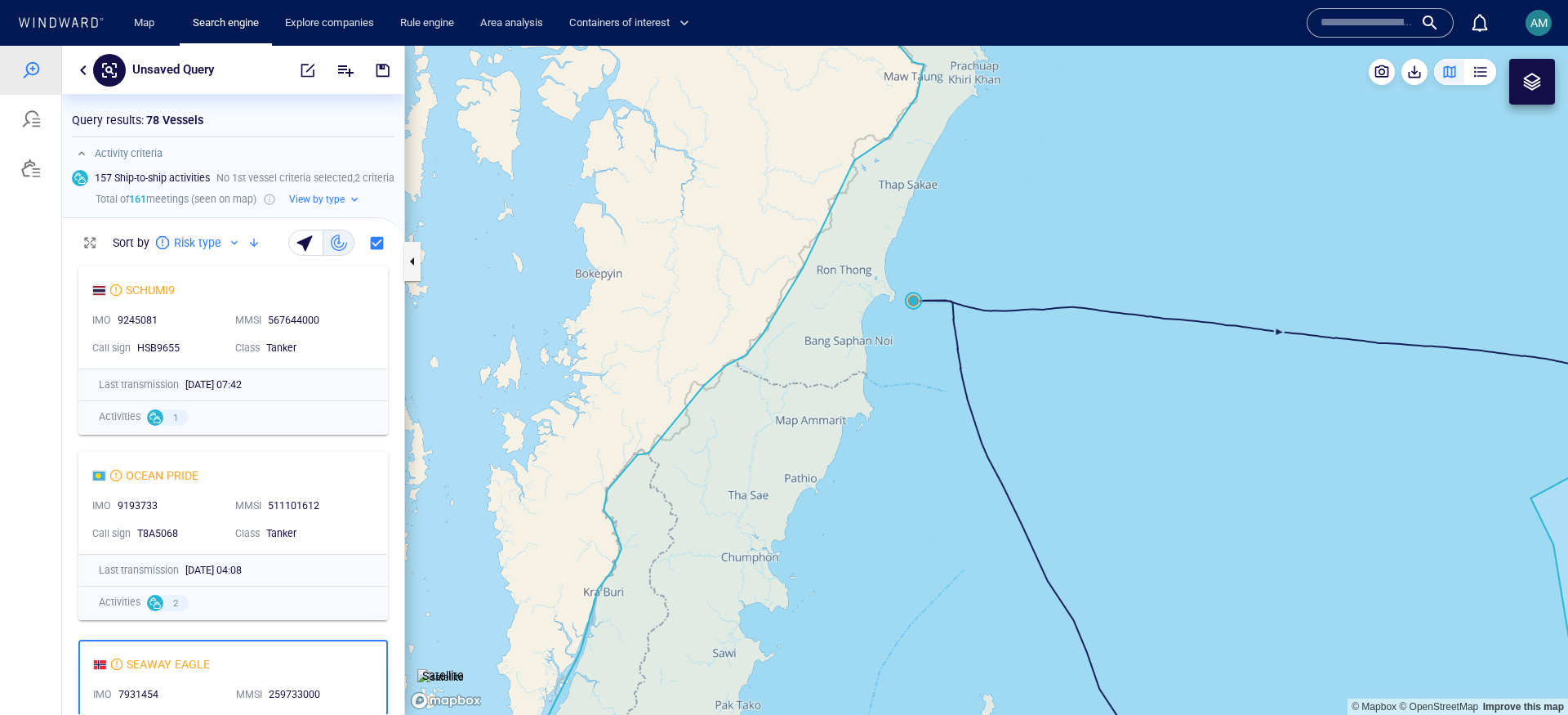
drag, startPoint x: 578, startPoint y: 230, endPoint x: 1039, endPoint y: 402, distance: 492.0
click at [1039, 402] on canvas "Map" at bounding box center [986, 380] width 1163 height 669
click at [916, 302] on canvas "Map" at bounding box center [986, 380] width 1163 height 669
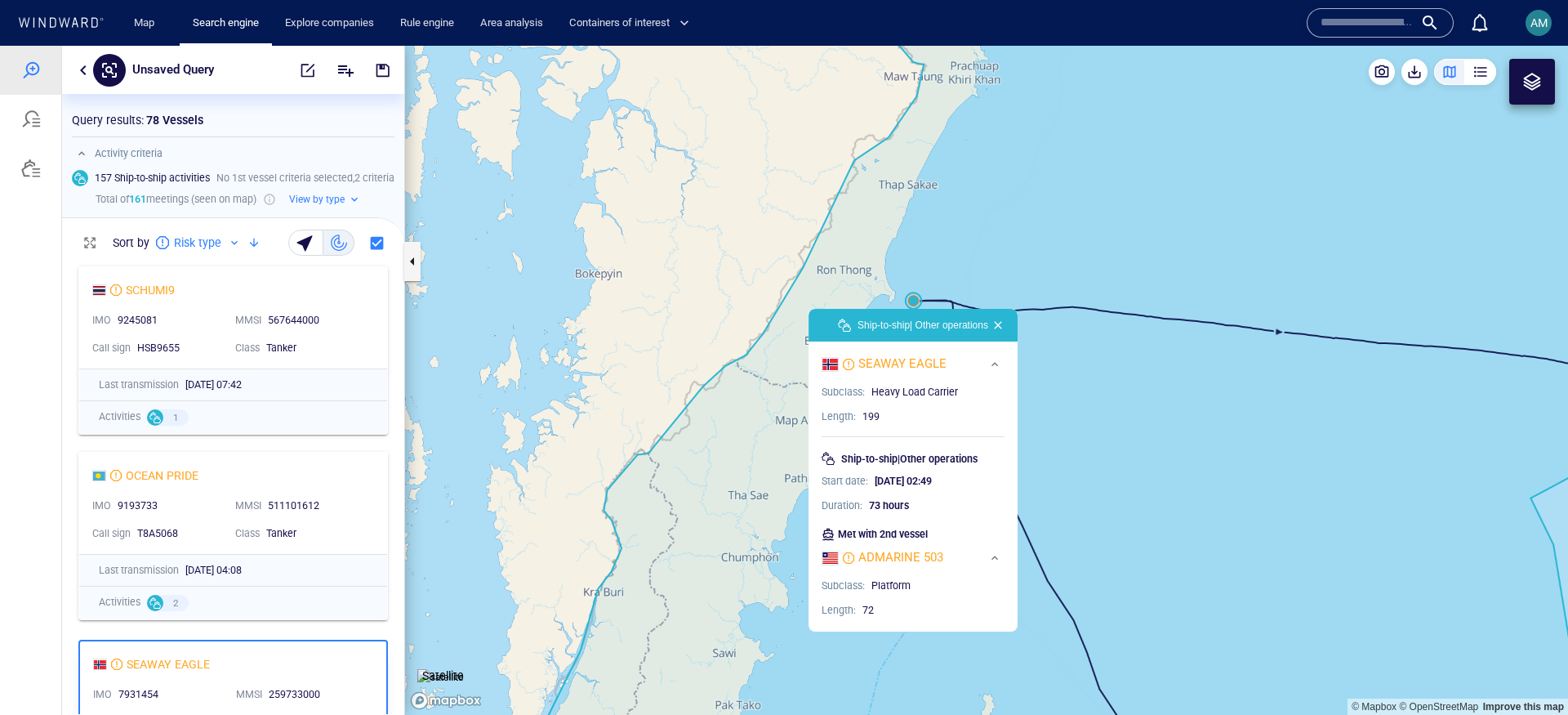
click at [1007, 269] on canvas "Map" at bounding box center [986, 380] width 1163 height 669
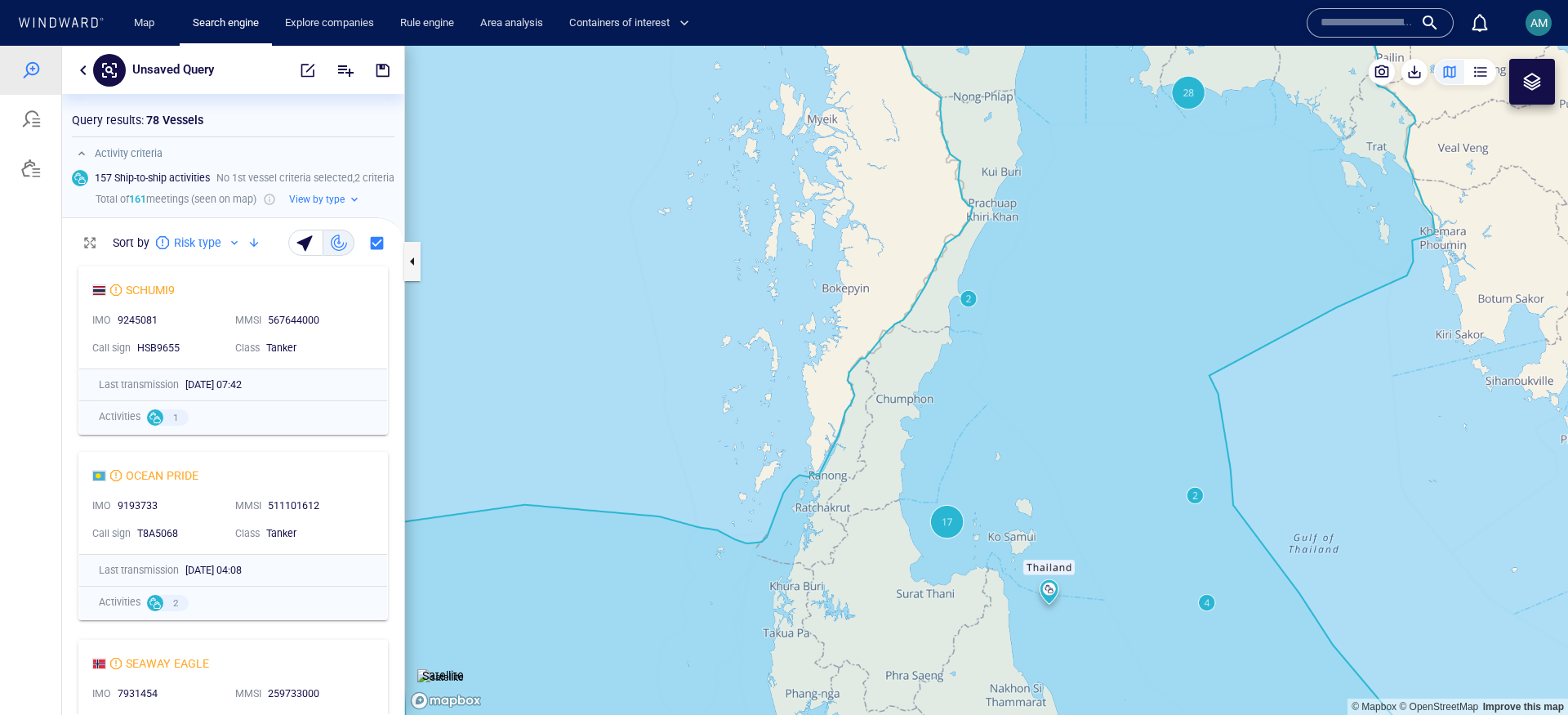
click at [82, 71] on button "button" at bounding box center [83, 69] width 19 height 19
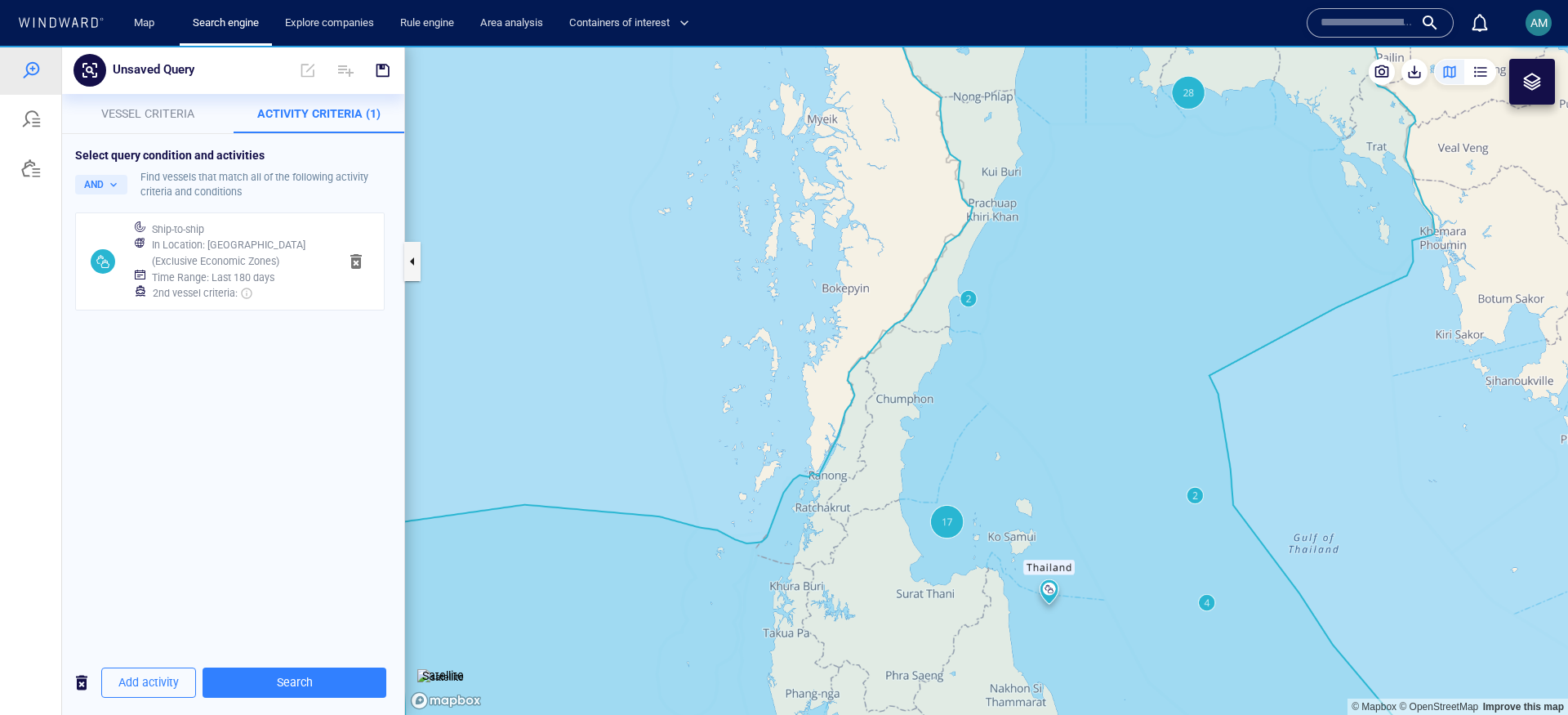
click at [202, 266] on div "Time Range : Last 180 days" at bounding box center [238, 277] width 180 height 23
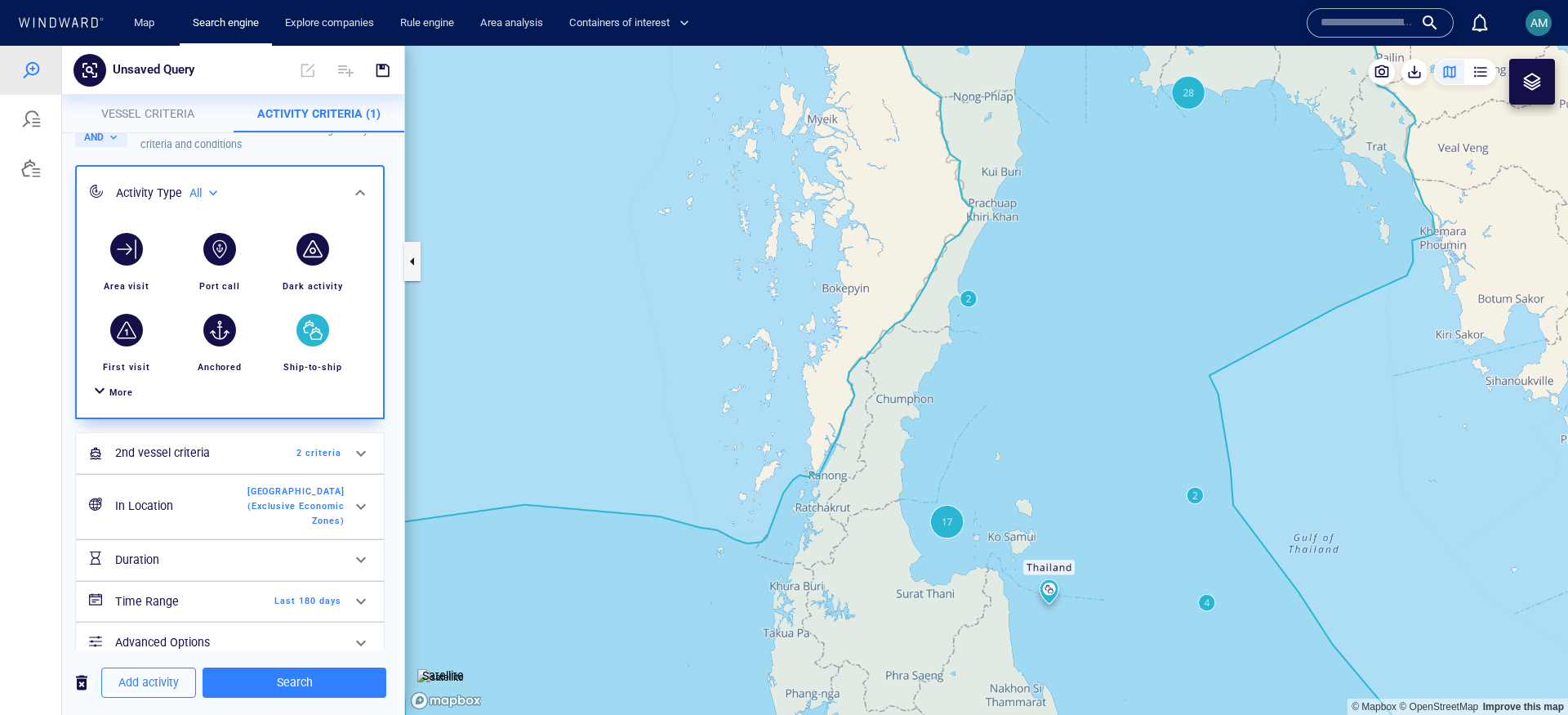
scroll to position [67, 0]
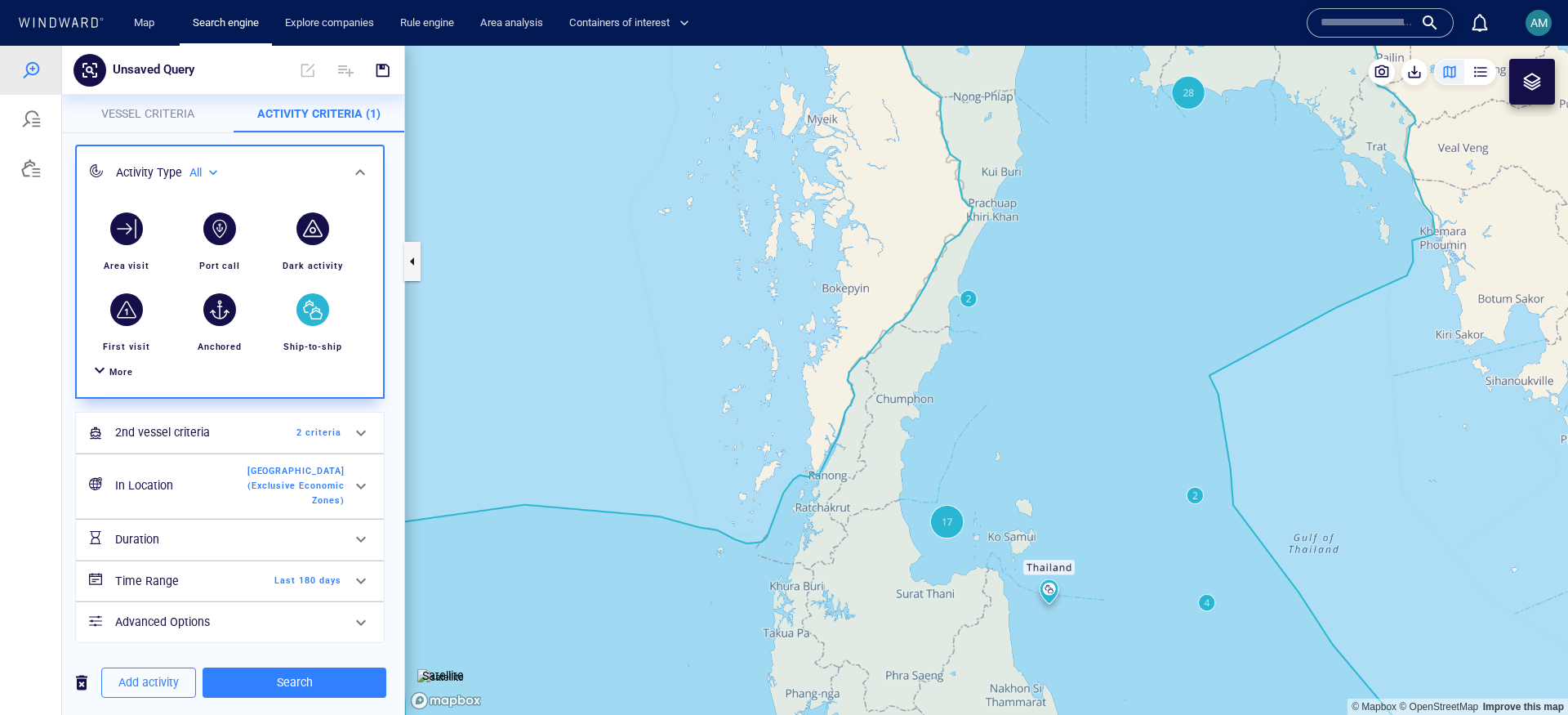
click at [281, 566] on div "Time Range Last 180 days" at bounding box center [228, 581] width 239 height 34
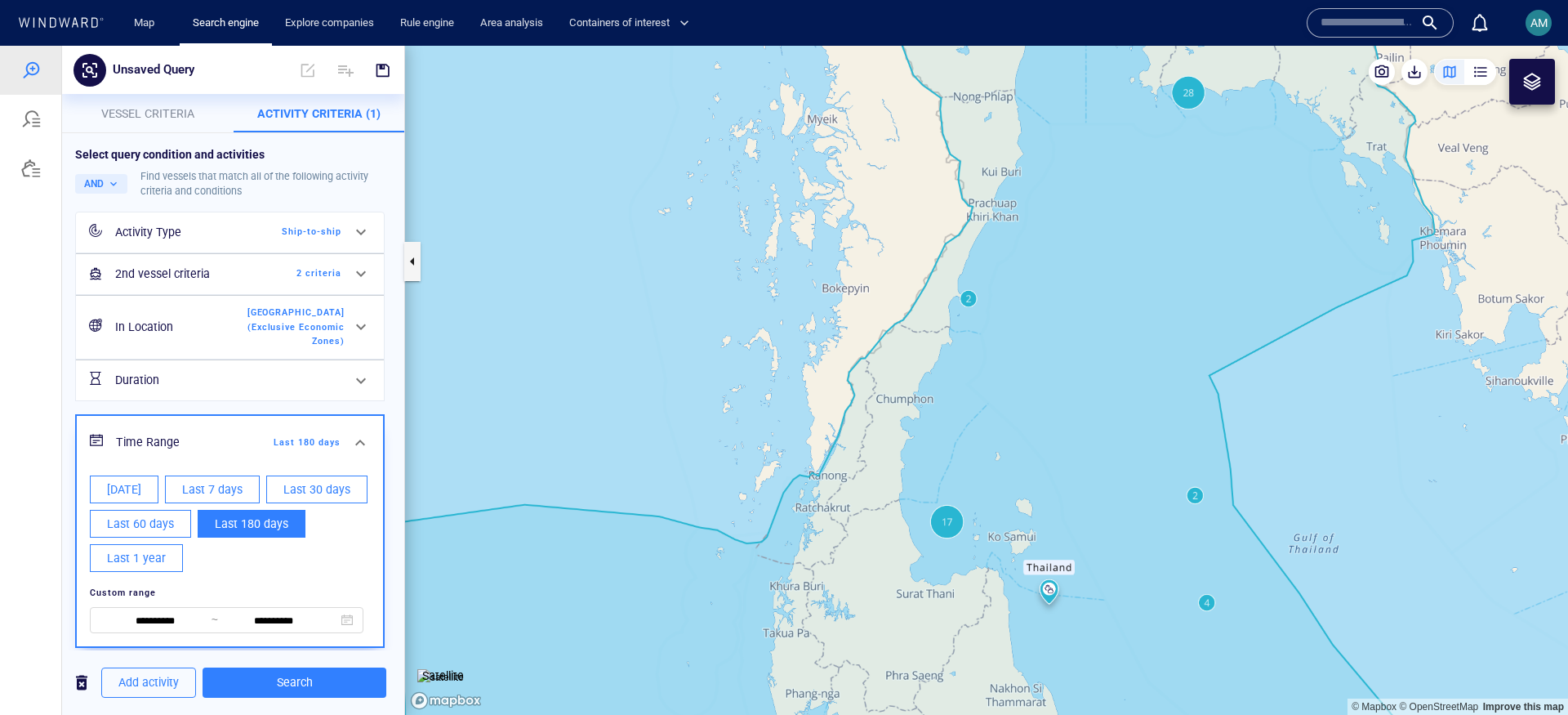
click at [174, 523] on span "Last 60 days" at bounding box center [140, 524] width 67 height 20
type input "**********"
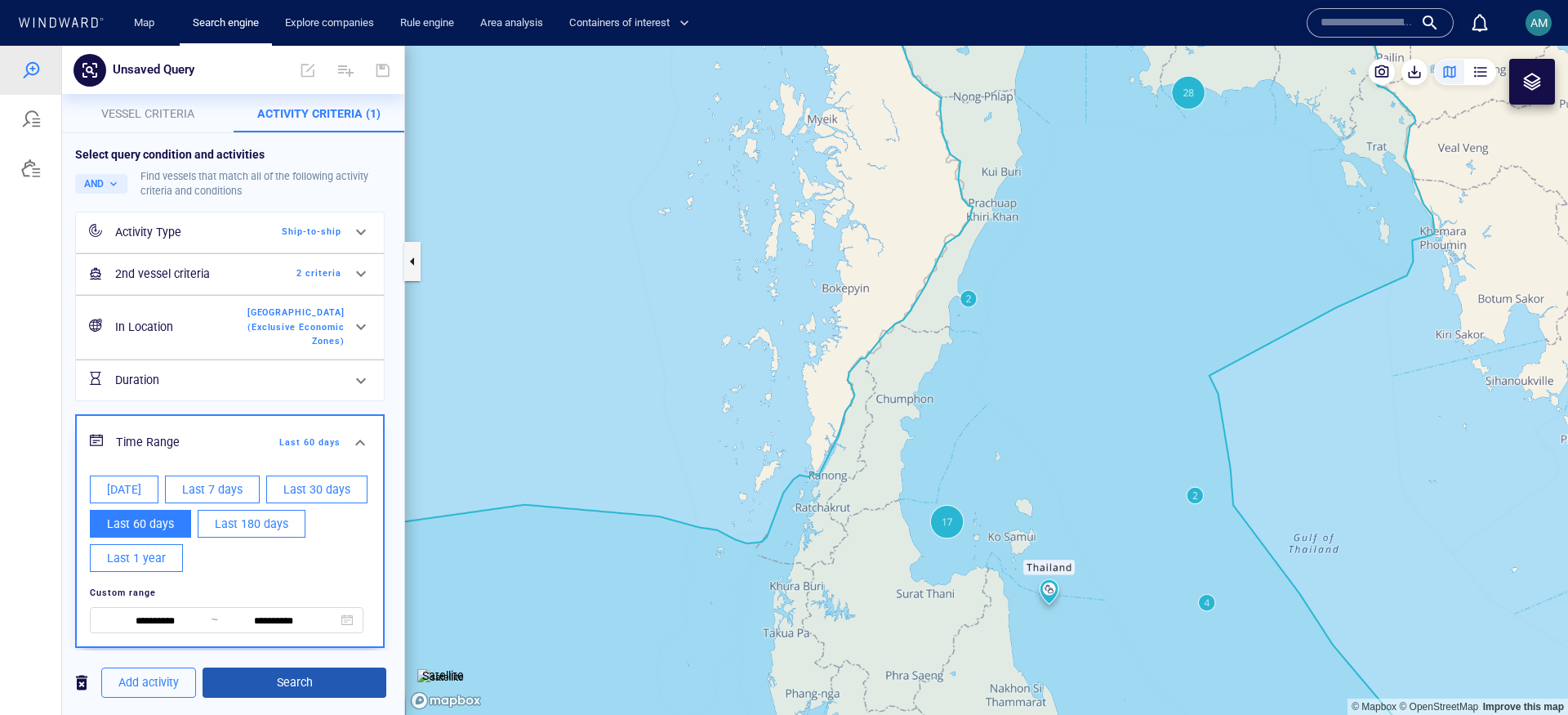
click at [256, 675] on span "Search" at bounding box center [295, 682] width 158 height 20
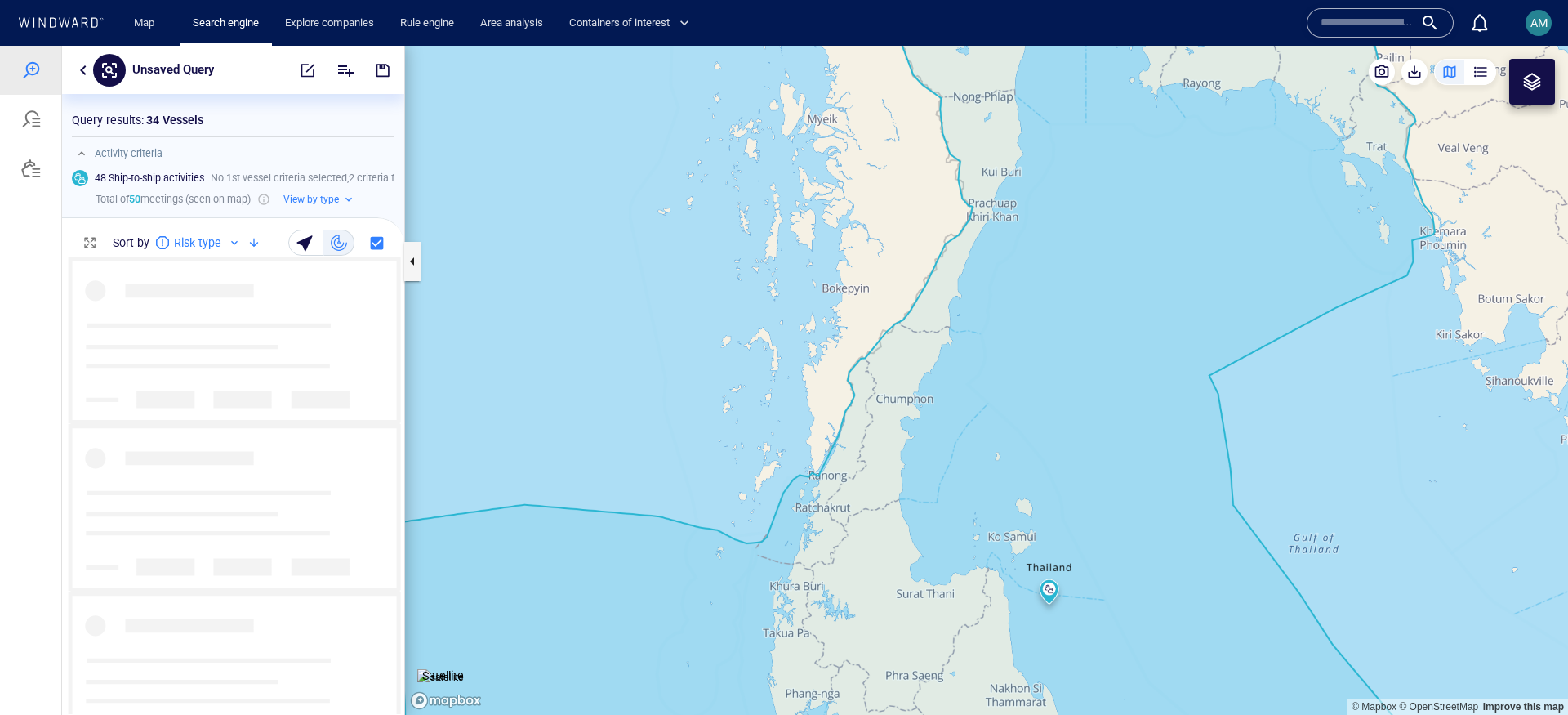
scroll to position [441, 326]
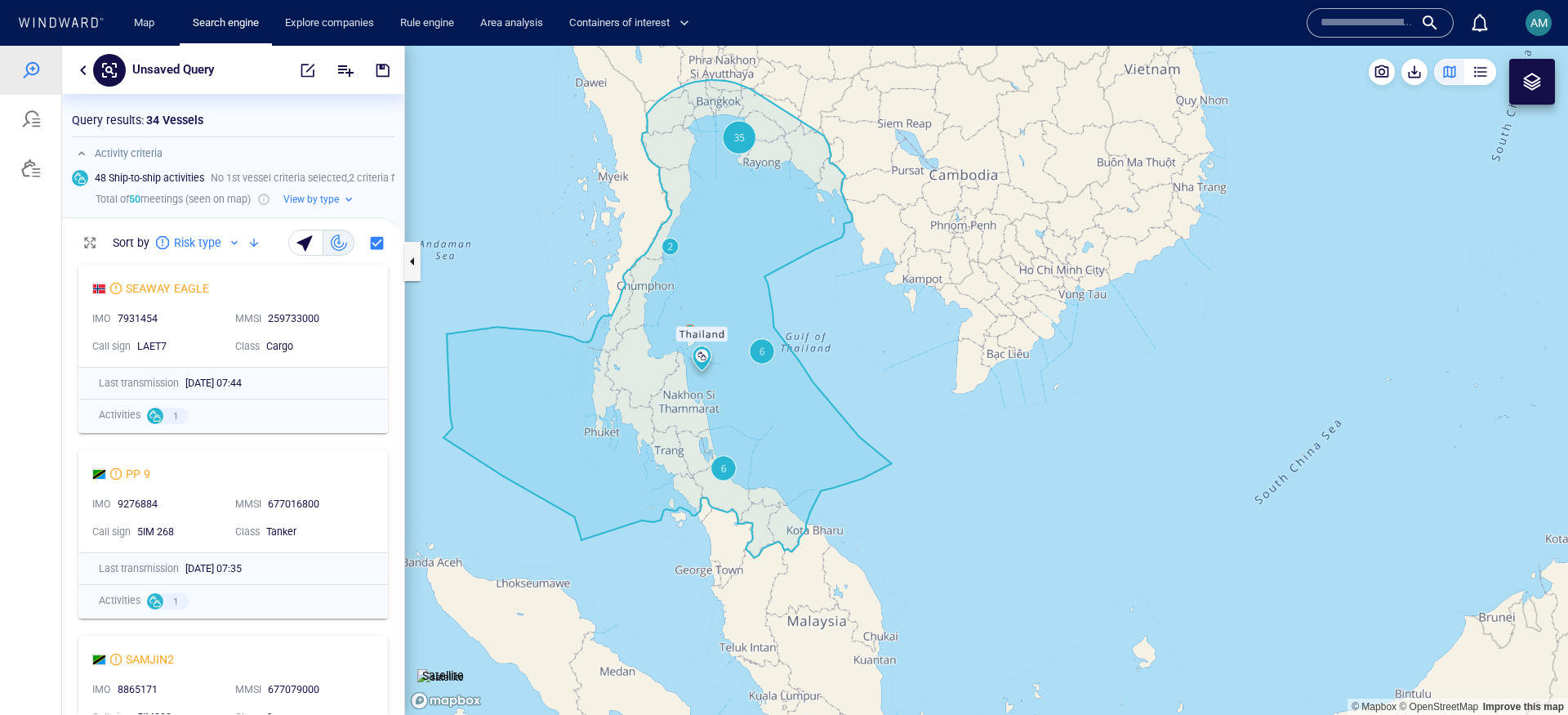
drag, startPoint x: 618, startPoint y: 409, endPoint x: 514, endPoint y: 173, distance: 257.9
click at [514, 173] on canvas "Map" at bounding box center [986, 380] width 1163 height 669
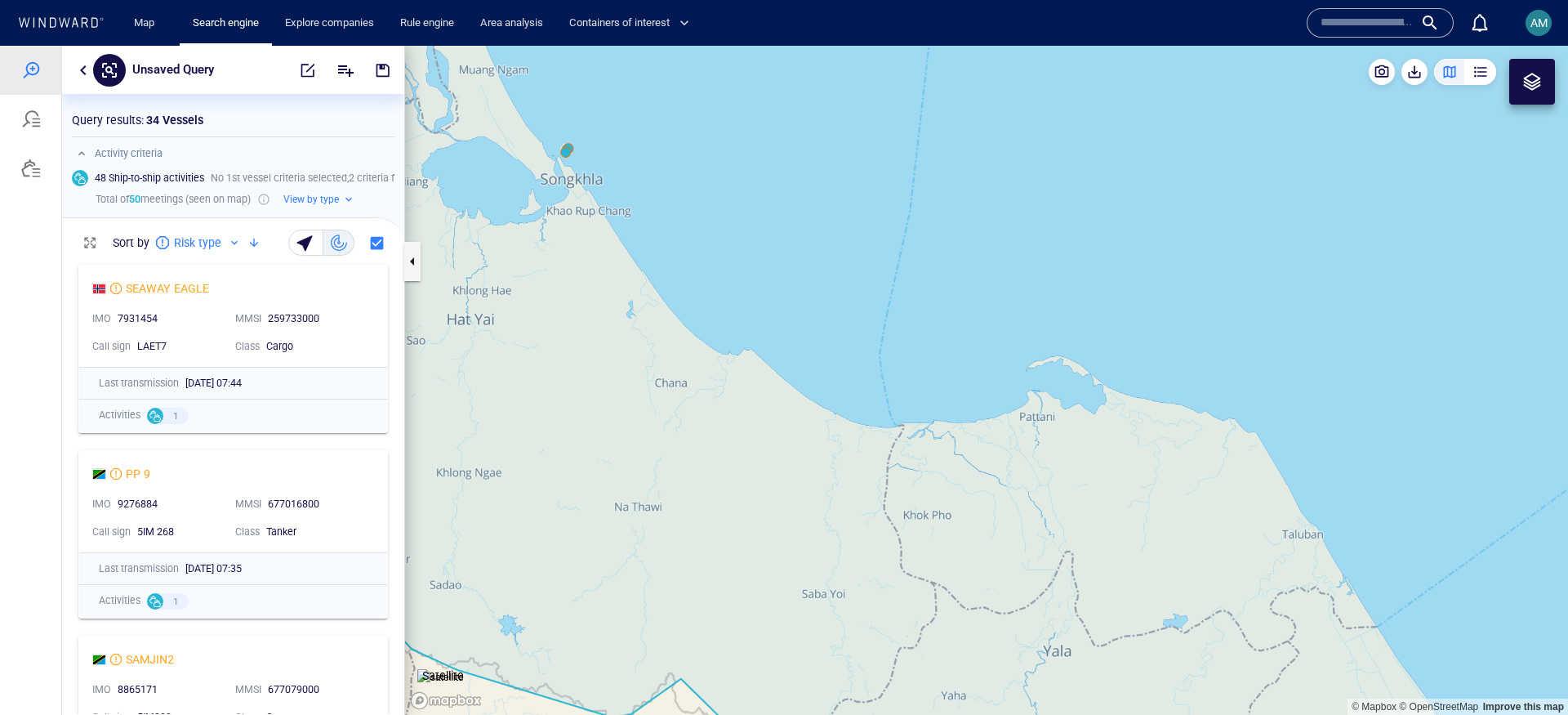
drag, startPoint x: 614, startPoint y: 272, endPoint x: 655, endPoint y: 342, distance: 81.1
click at [820, 417] on canvas "Map" at bounding box center [986, 380] width 1163 height 669
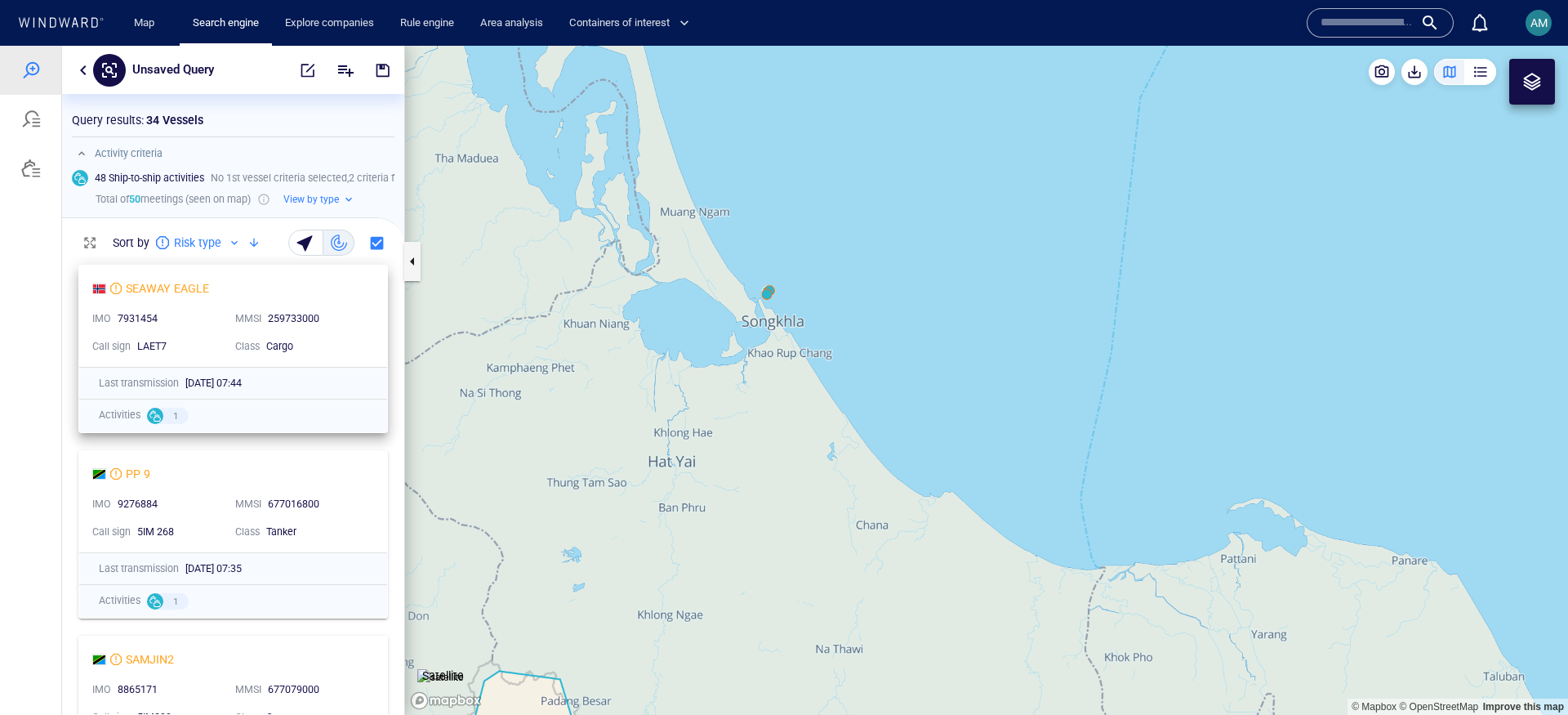
click at [344, 291] on div "SEAWAY EAGLE" at bounding box center [226, 288] width 269 height 19
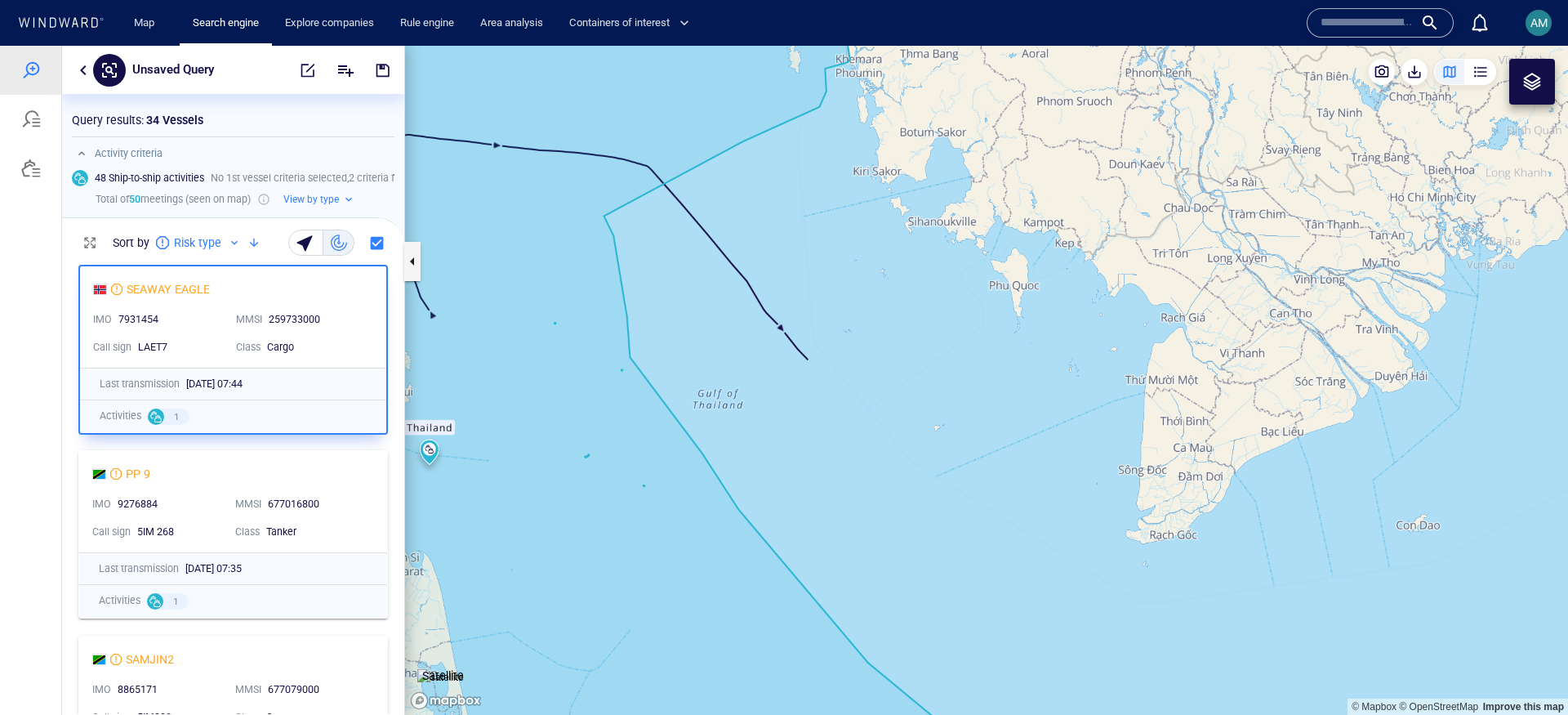
drag, startPoint x: 547, startPoint y: 542, endPoint x: 545, endPoint y: 137, distance: 405.0
click at [545, 137] on canvas "Map" at bounding box center [986, 380] width 1163 height 669
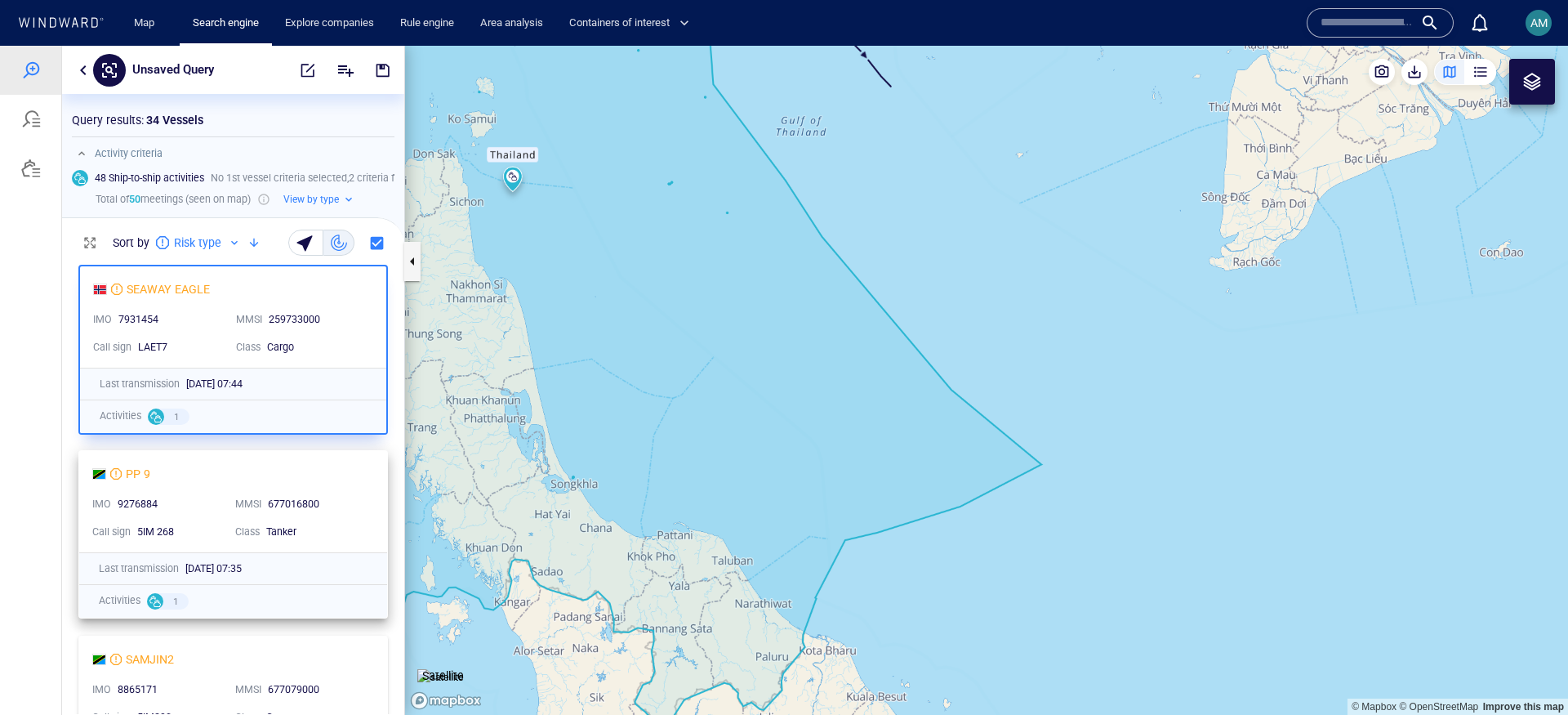
click at [275, 468] on div "PP 9" at bounding box center [226, 474] width 269 height 19
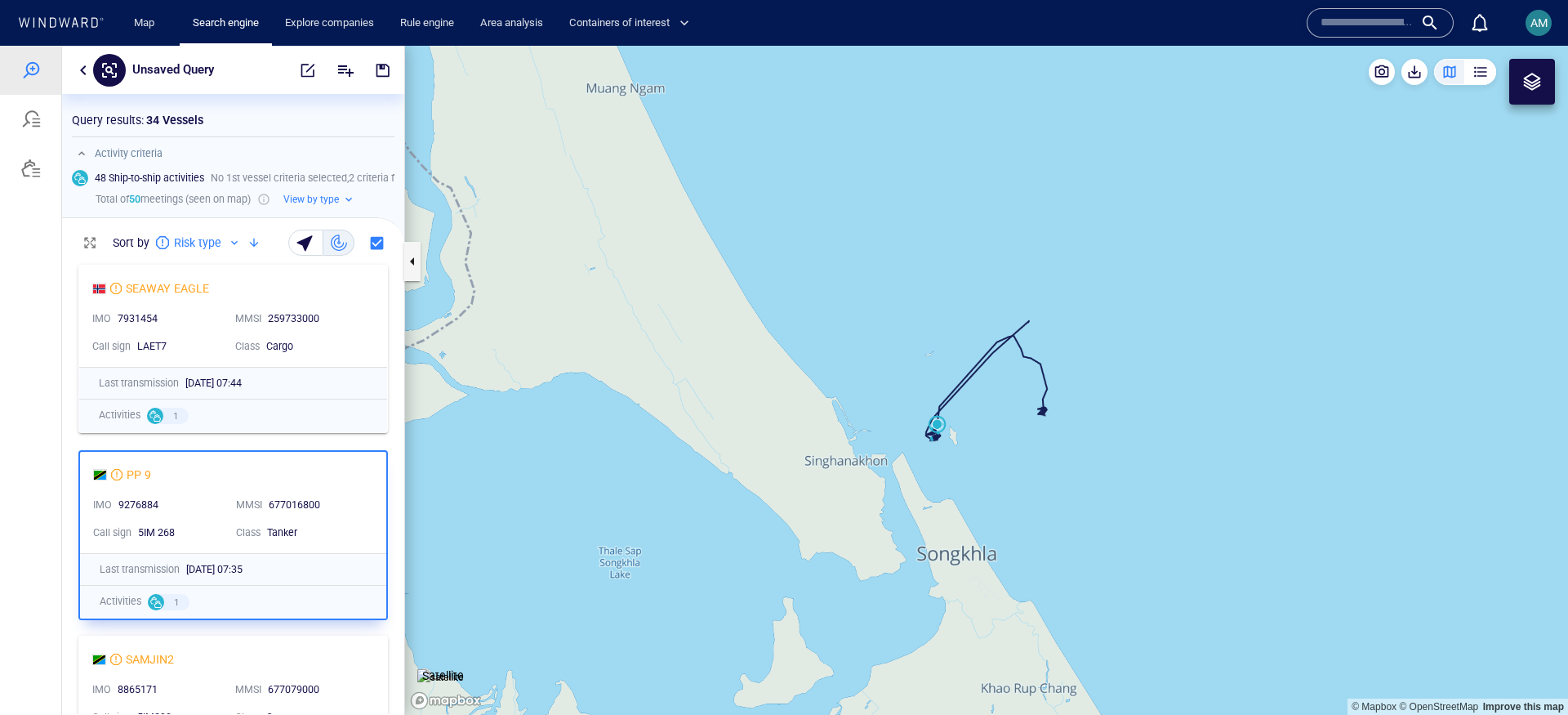
click at [938, 424] on canvas "Map" at bounding box center [986, 380] width 1163 height 669
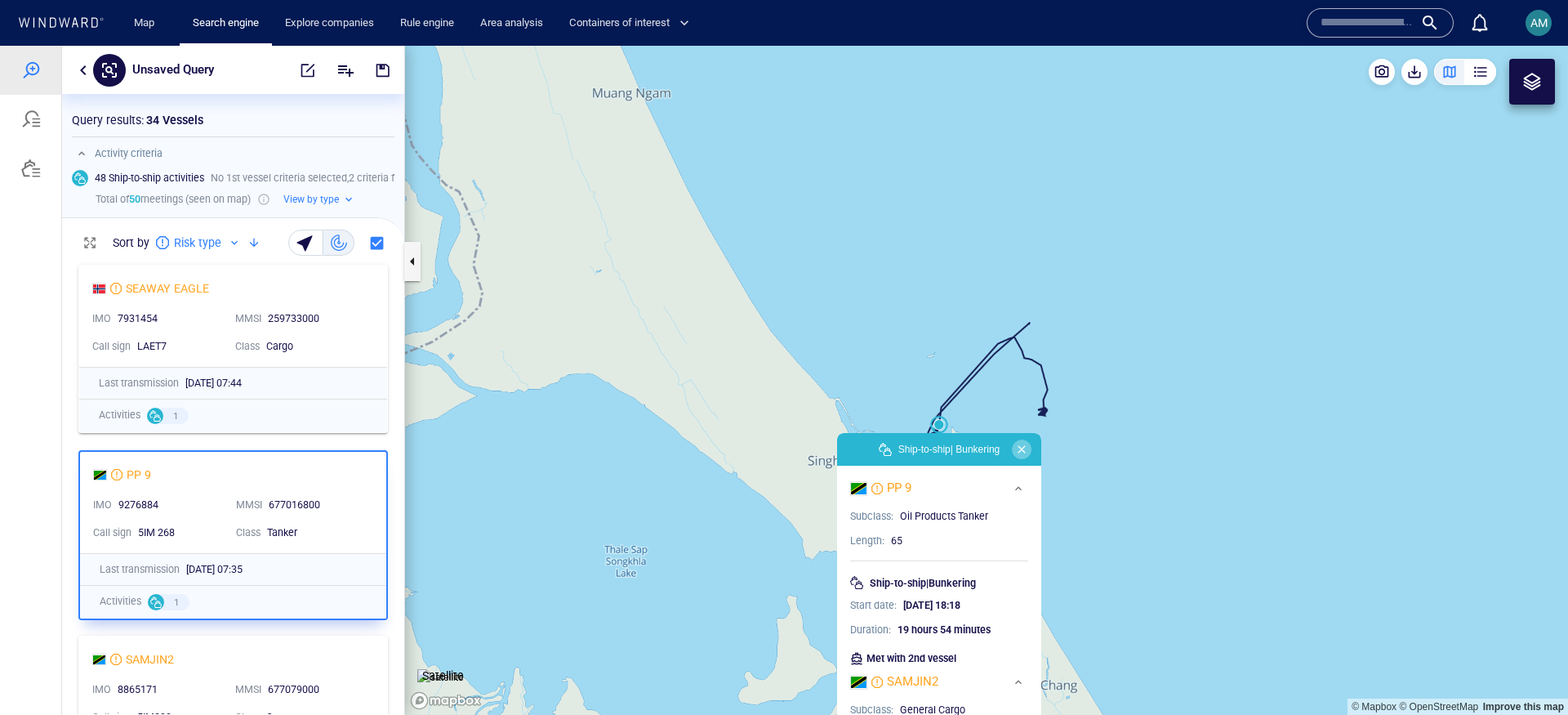
click at [1022, 448] on button "button" at bounding box center [1022, 449] width 19 height 19
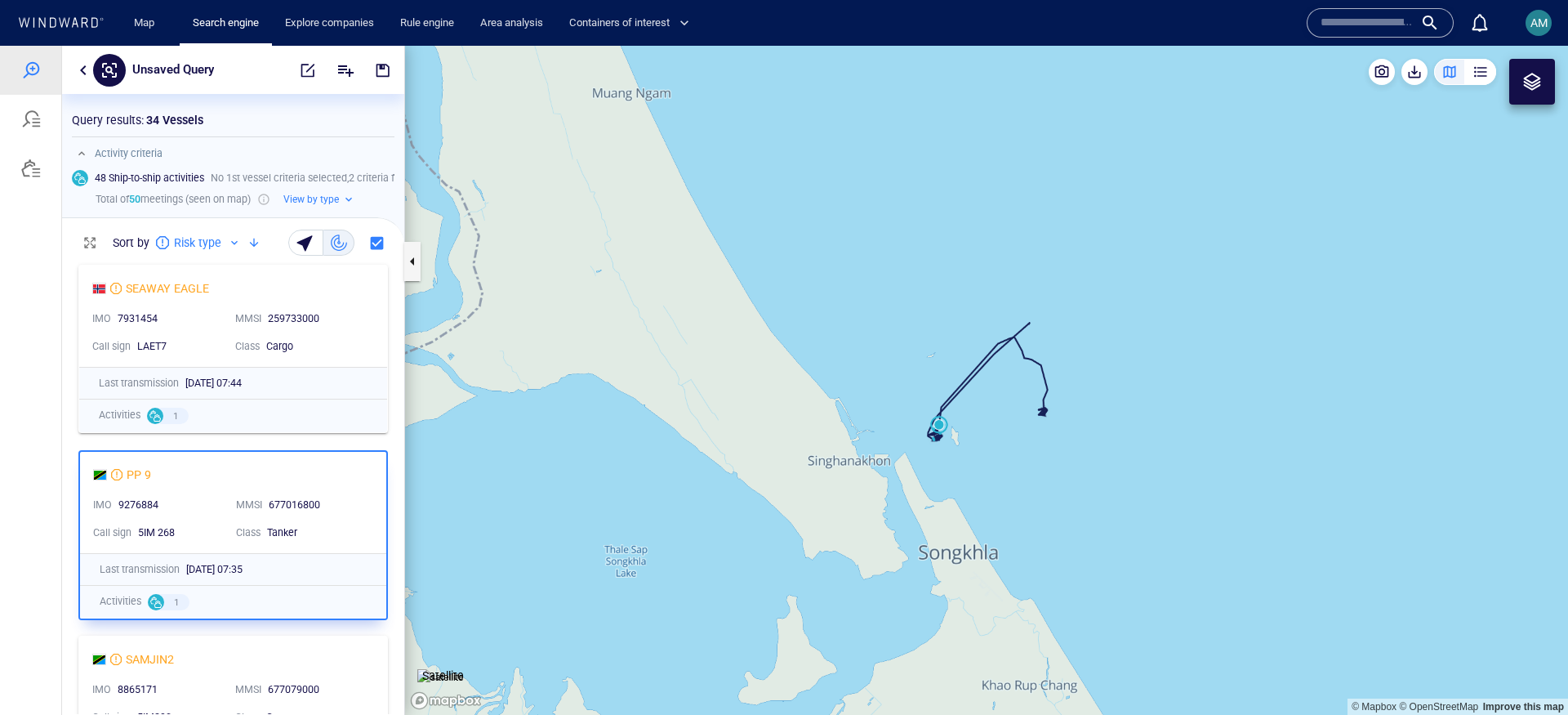
click at [913, 496] on canvas "Map" at bounding box center [986, 380] width 1163 height 669
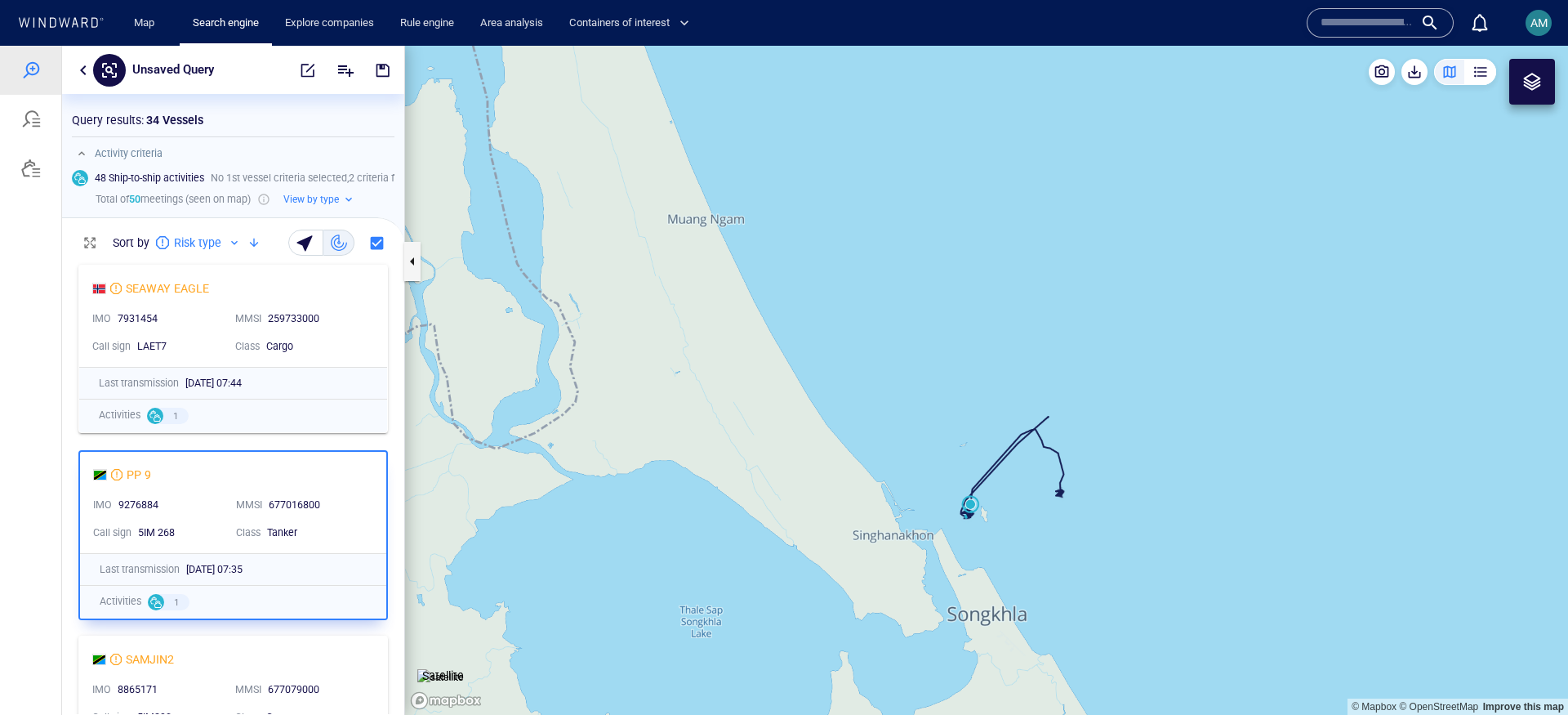
click at [927, 483] on canvas "Map" at bounding box center [986, 380] width 1163 height 669
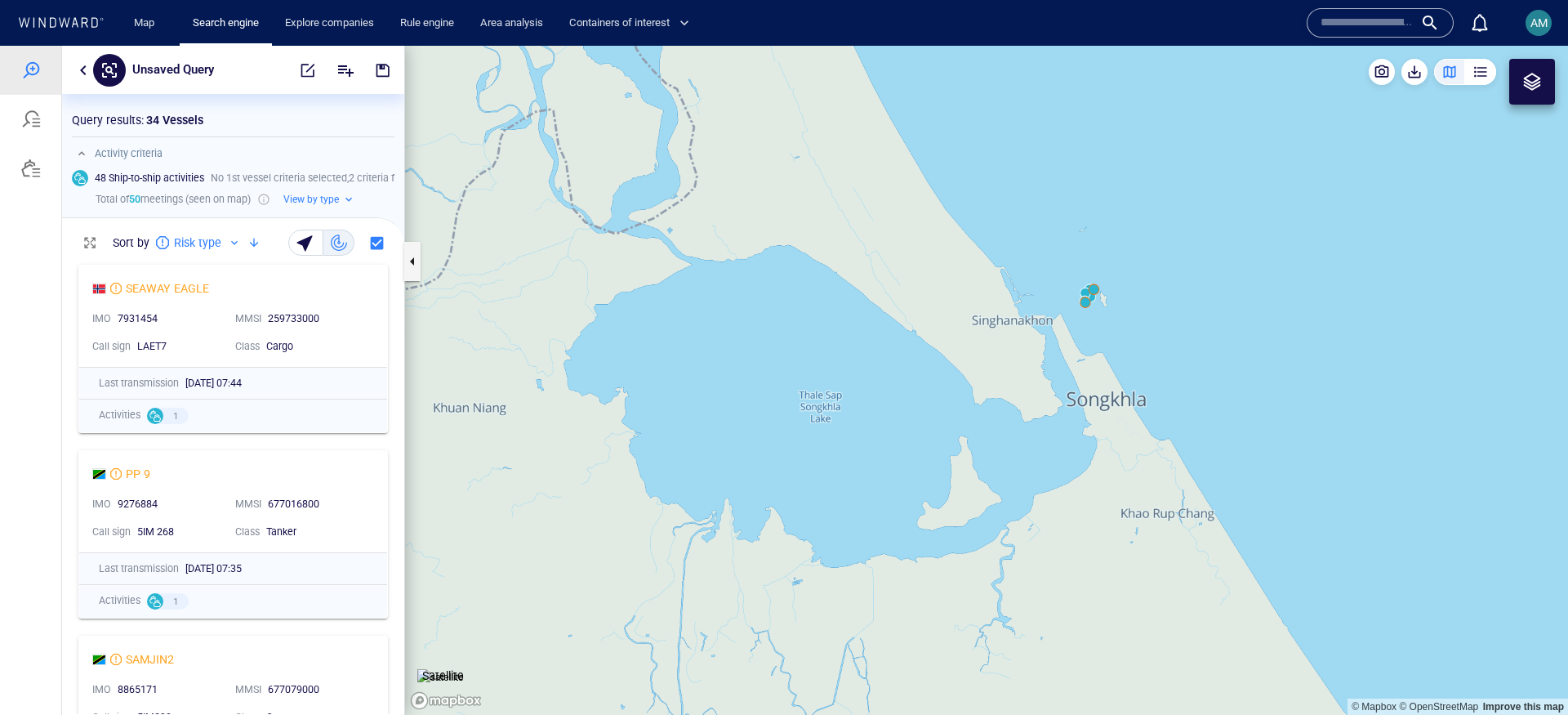
drag, startPoint x: 927, startPoint y: 483, endPoint x: 1046, endPoint y: 268, distance: 245.7
click at [1046, 268] on canvas "Map" at bounding box center [986, 380] width 1163 height 669
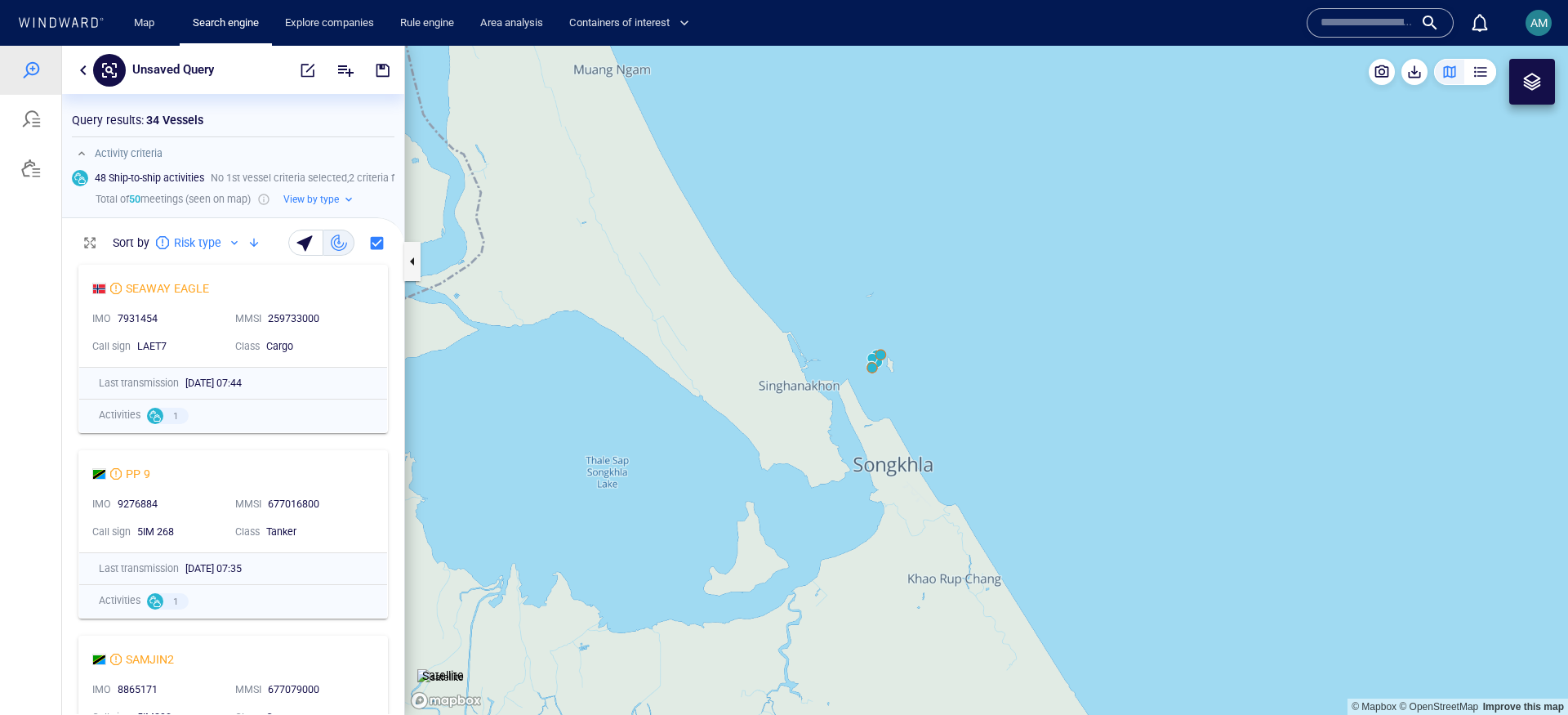
drag, startPoint x: 1053, startPoint y: 303, endPoint x: 822, endPoint y: 381, distance: 243.8
click at [822, 381] on canvas "Map" at bounding box center [986, 380] width 1163 height 669
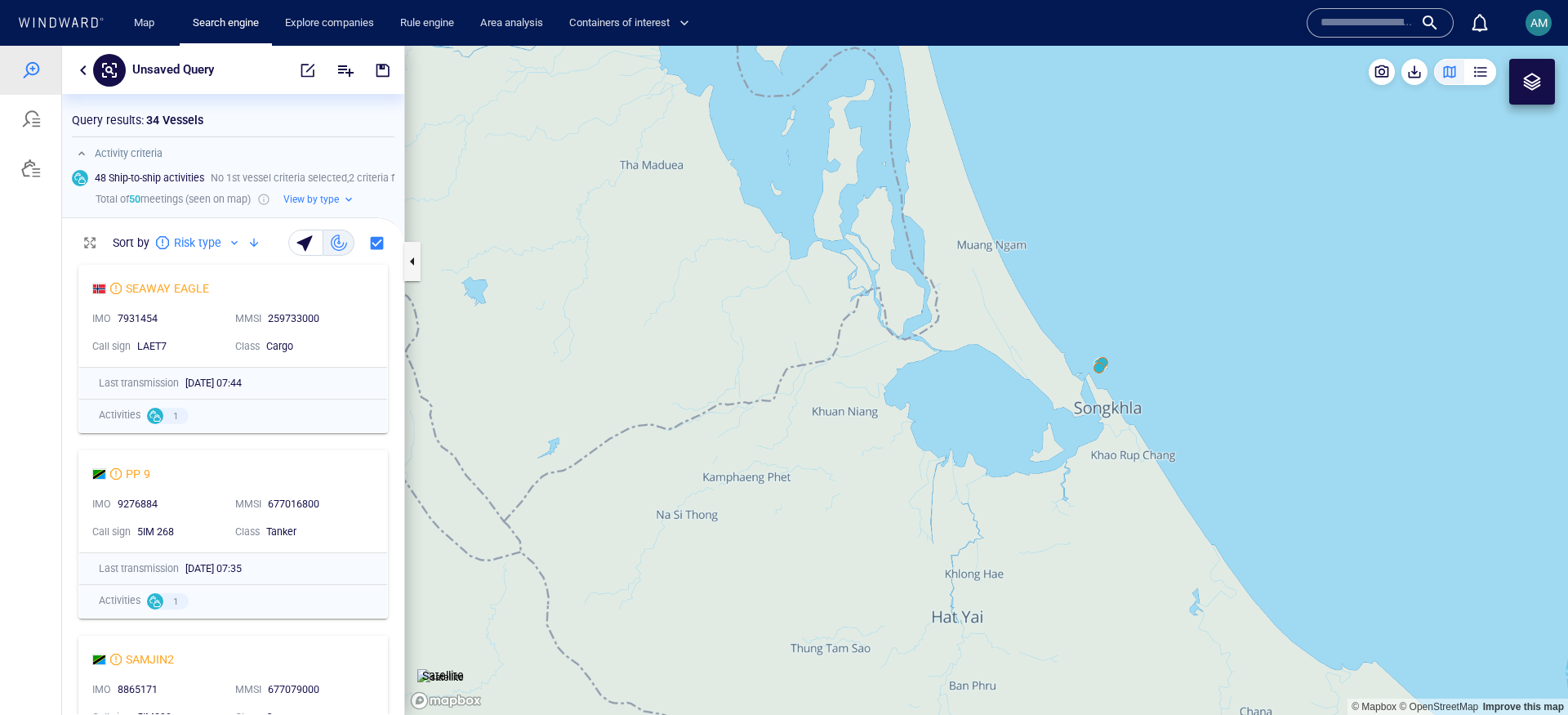
drag, startPoint x: 961, startPoint y: 342, endPoint x: 1267, endPoint y: 326, distance: 306.4
click at [1267, 326] on canvas "Map" at bounding box center [986, 380] width 1163 height 669
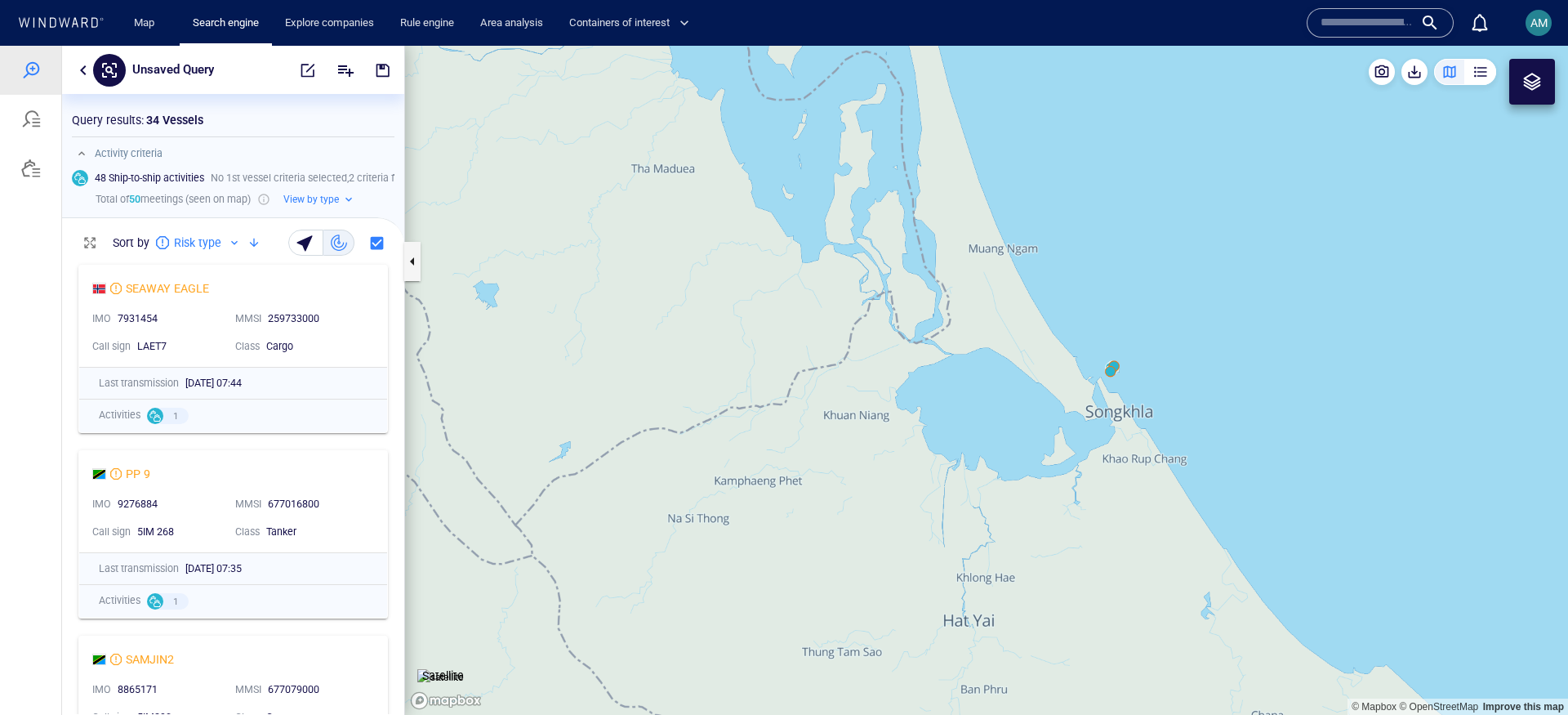
click at [1081, 373] on canvas "Map" at bounding box center [986, 380] width 1163 height 669
click at [1084, 416] on canvas "Map" at bounding box center [986, 380] width 1163 height 669
click at [1082, 402] on canvas "Map" at bounding box center [986, 380] width 1163 height 669
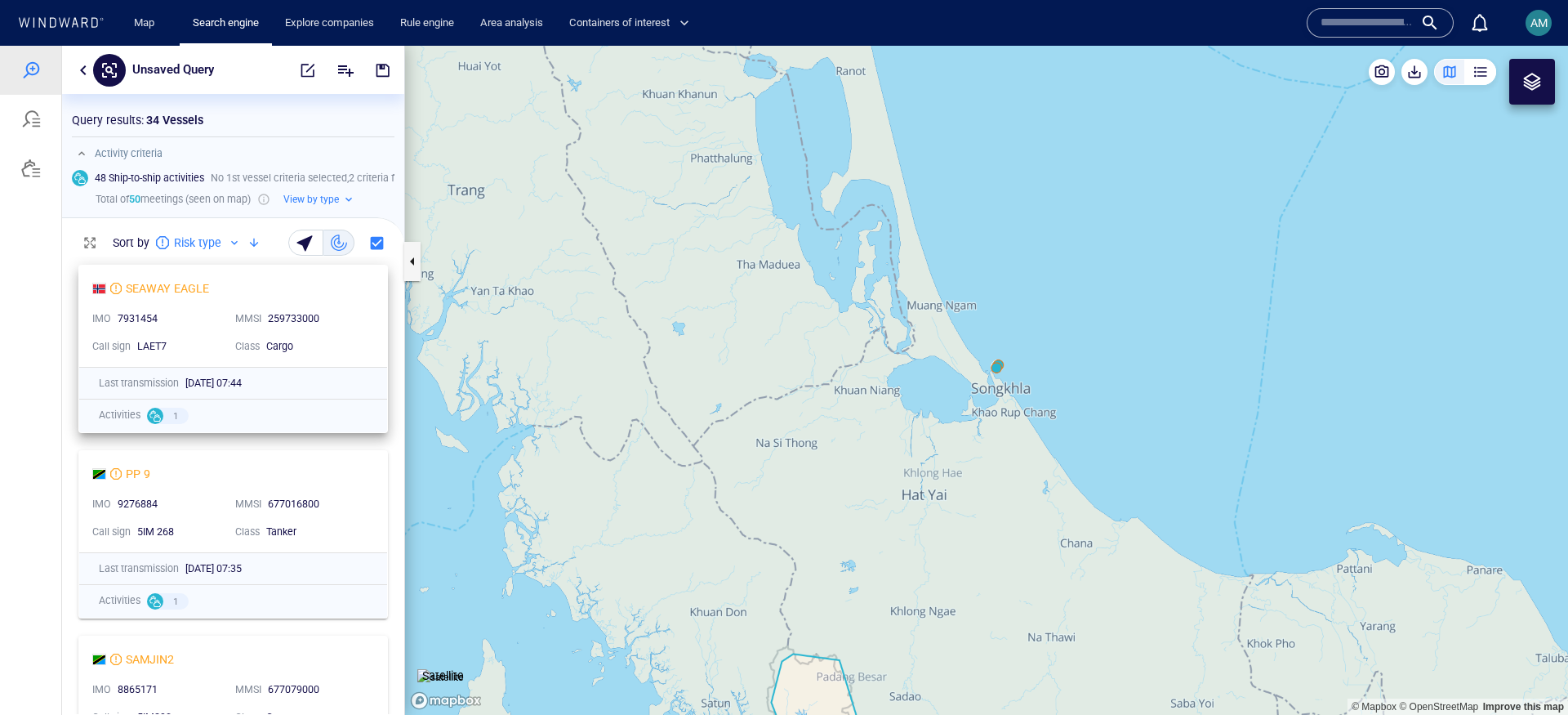
click at [290, 274] on div "SEAWAY EAGLE IMO 7931454 MMSI 259733000 Call sign LAET7 Class Cargo" at bounding box center [233, 316] width 308 height 102
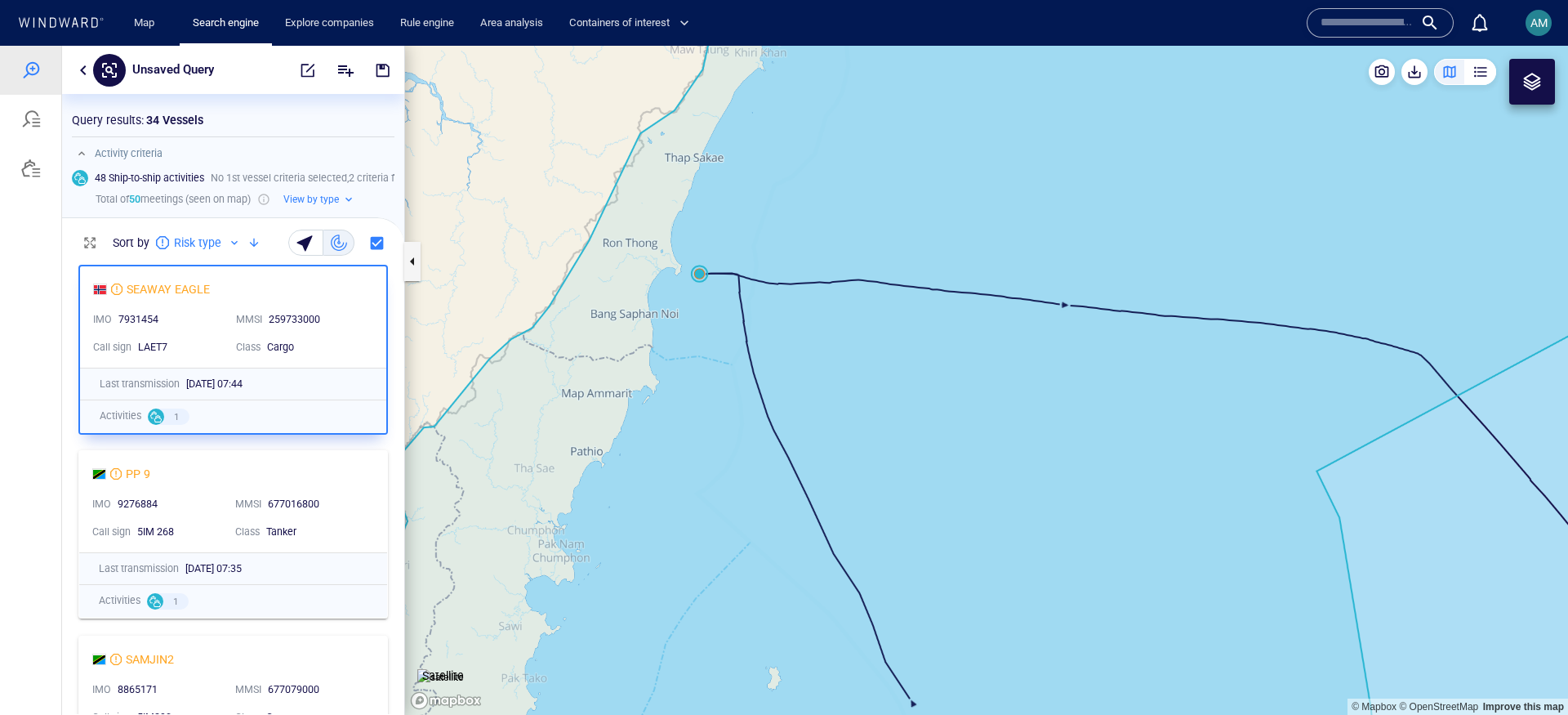
drag, startPoint x: 476, startPoint y: 153, endPoint x: 801, endPoint y: 373, distance: 392.5
click at [801, 373] on canvas "Map" at bounding box center [986, 380] width 1163 height 669
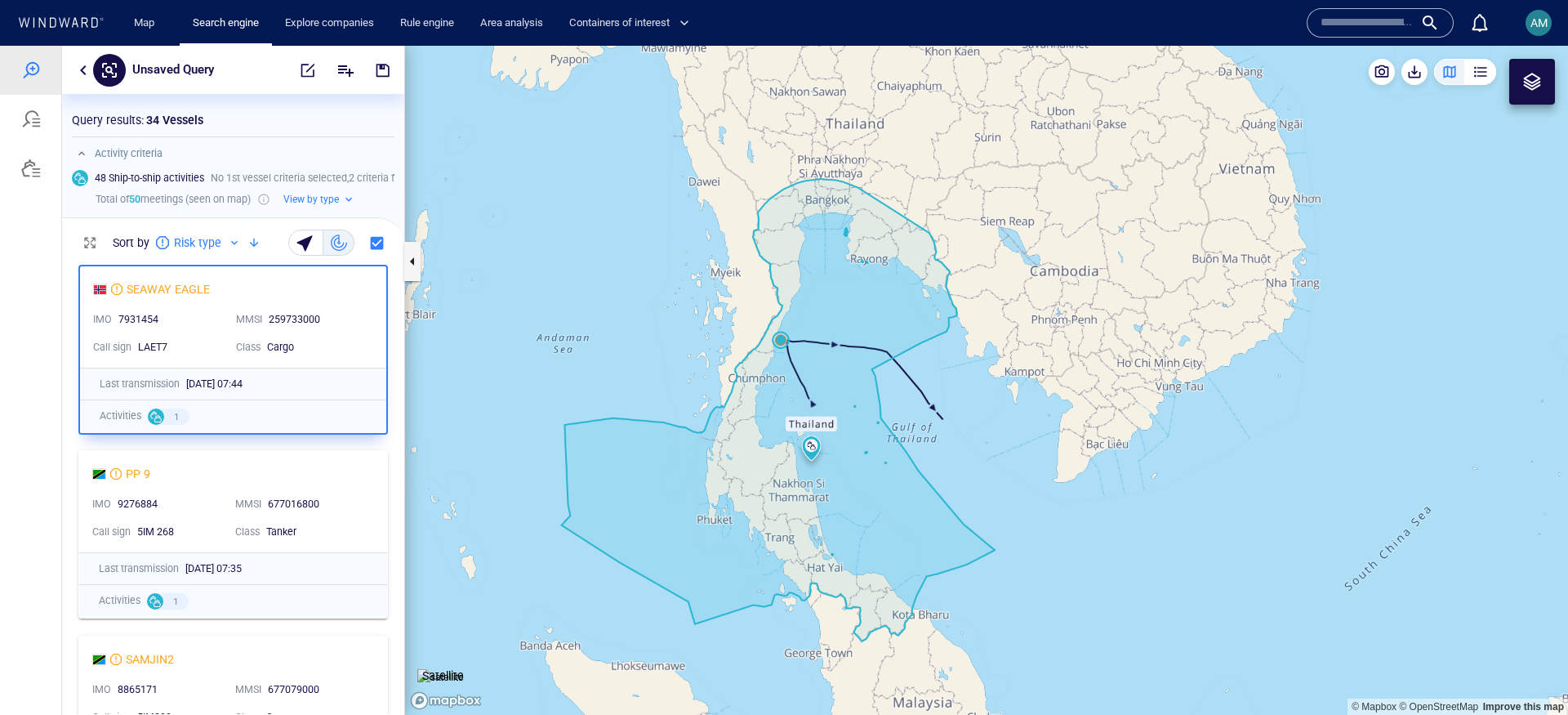
drag, startPoint x: 764, startPoint y: 346, endPoint x: 790, endPoint y: 330, distance: 30.5
click at [790, 330] on canvas "Map" at bounding box center [986, 380] width 1163 height 669
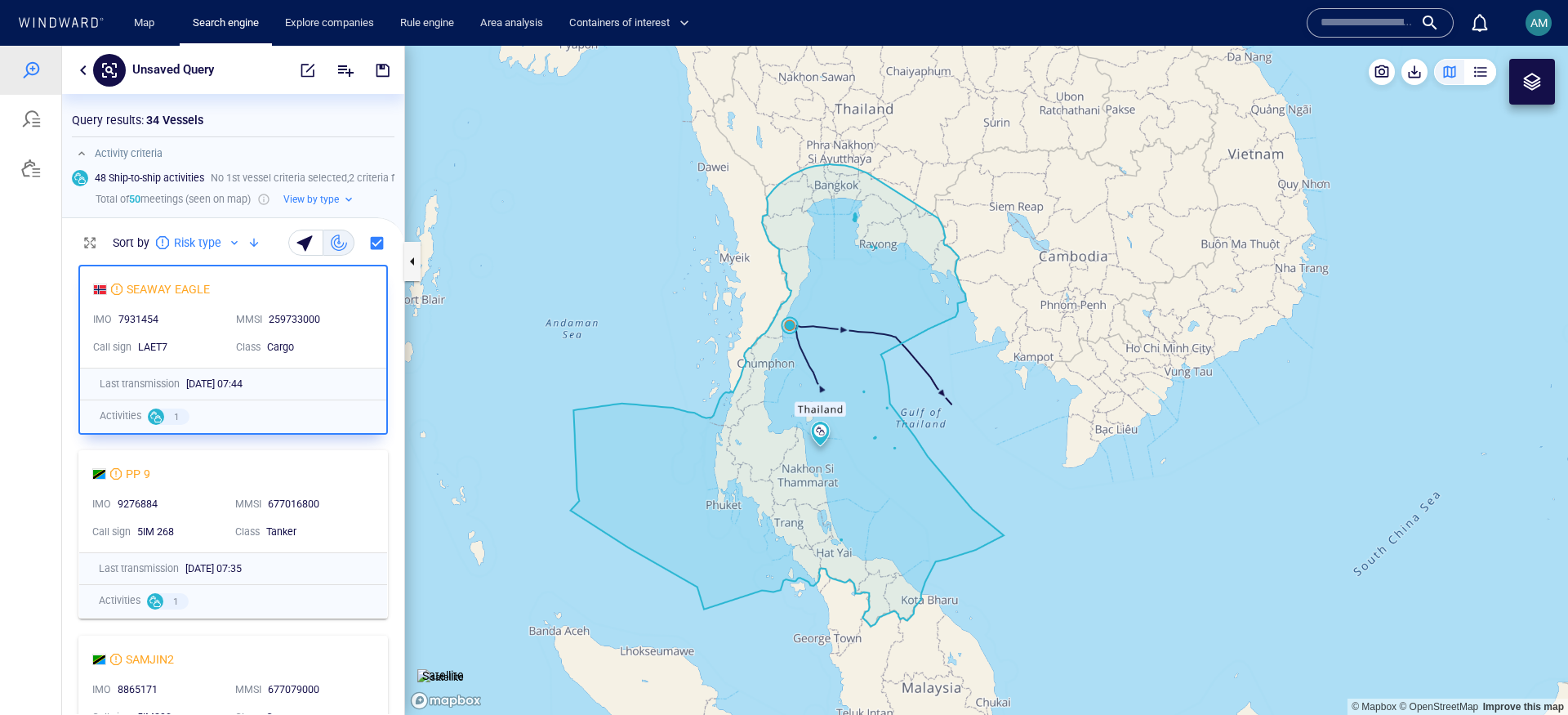
click at [788, 325] on canvas "Map" at bounding box center [986, 380] width 1163 height 669
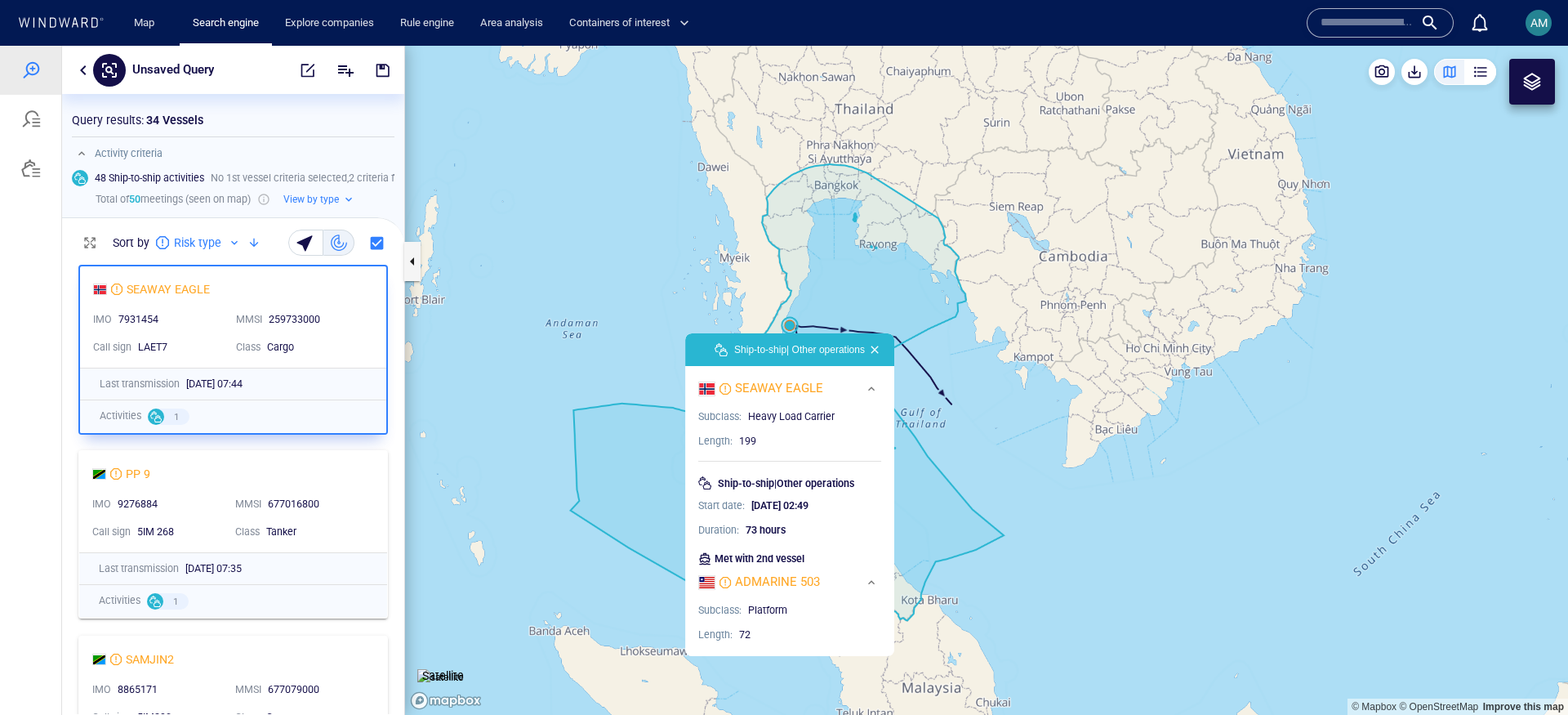
drag, startPoint x: 748, startPoint y: 507, endPoint x: 804, endPoint y: 512, distance: 56.2
click at [804, 512] on div "Start date : 29/07/2025 02:49" at bounding box center [790, 505] width 183 height 16
copy span "29/07/2025"
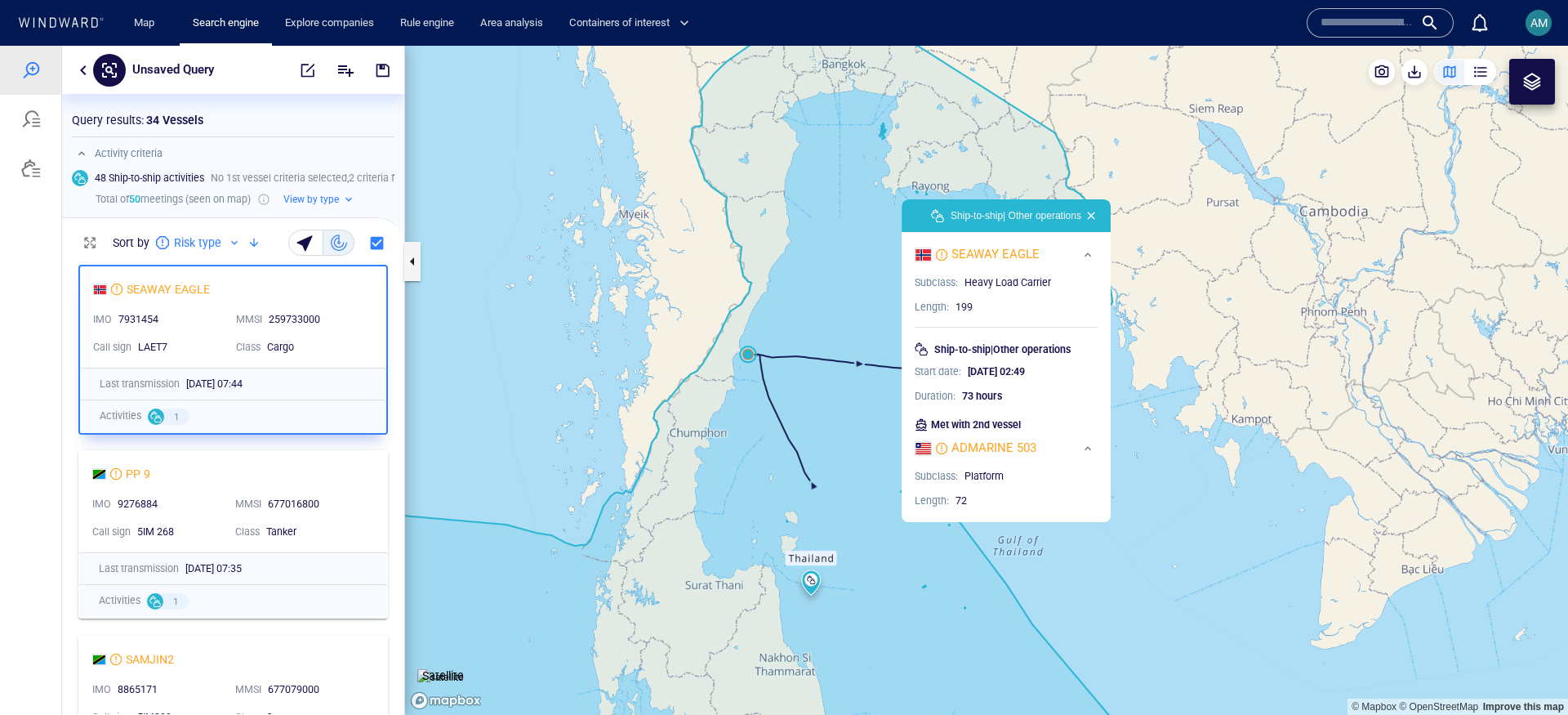
drag, startPoint x: 818, startPoint y: 327, endPoint x: 1079, endPoint y: 162, distance: 308.8
click at [1079, 162] on canvas "Map" at bounding box center [986, 380] width 1163 height 669
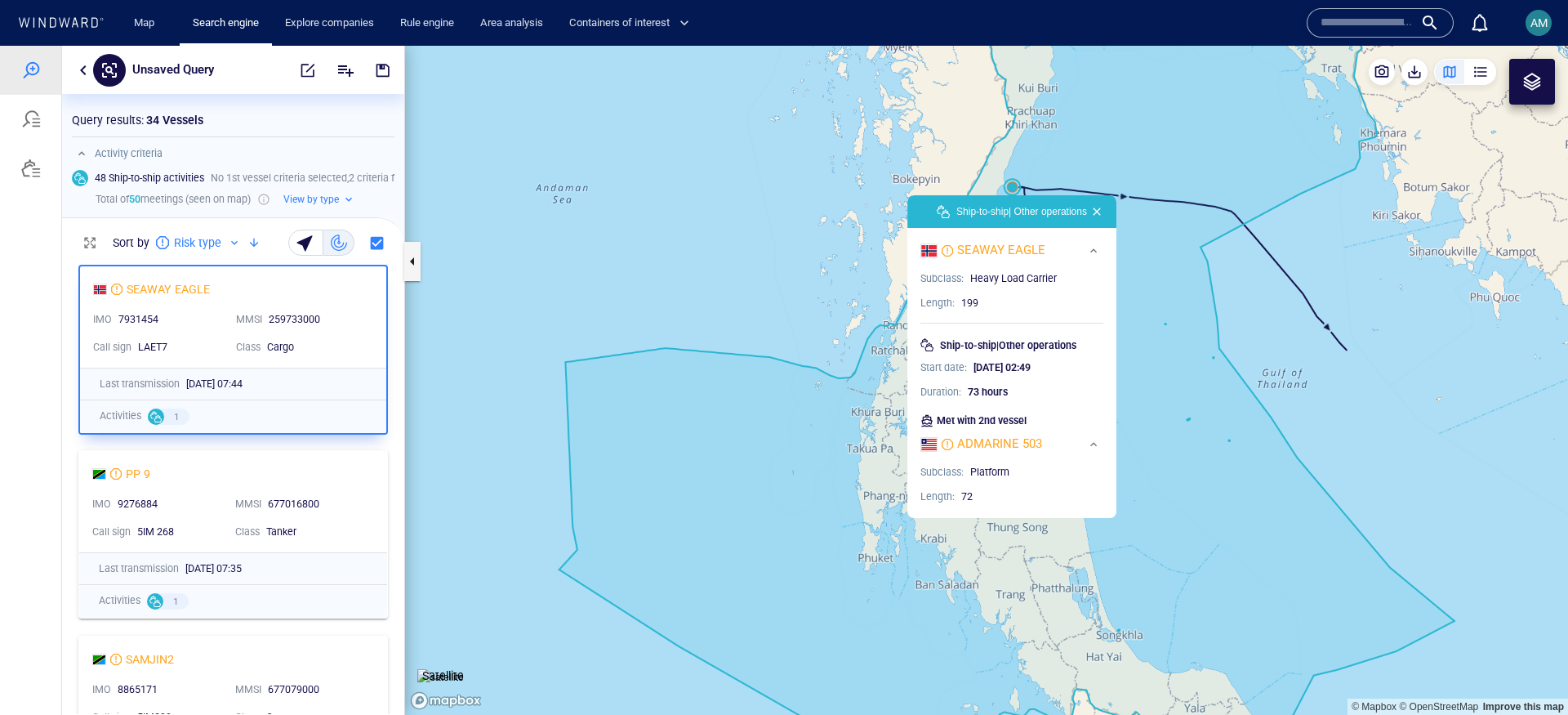
click at [1095, 212] on button "button" at bounding box center [1096, 211] width 19 height 19
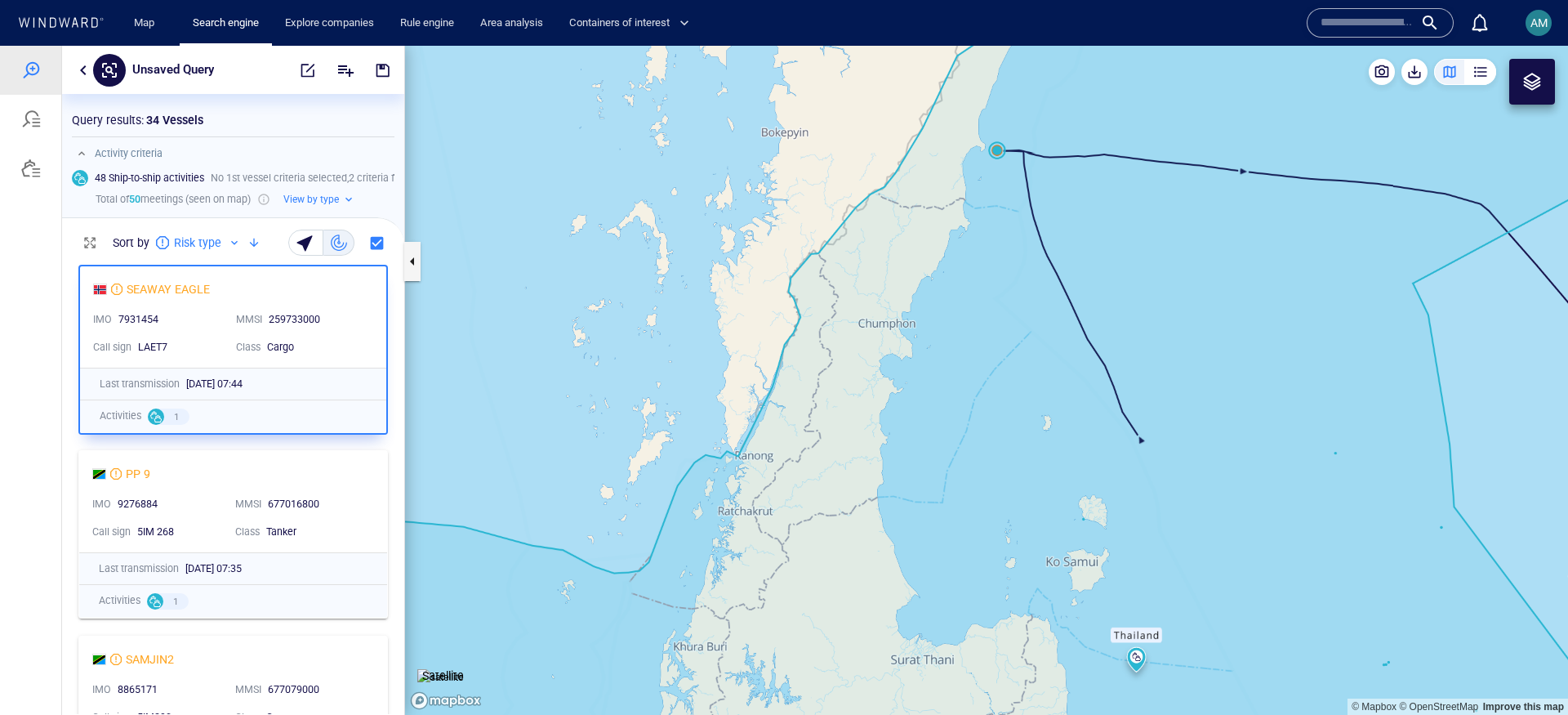
drag, startPoint x: 983, startPoint y: 178, endPoint x: 1144, endPoint y: 557, distance: 411.8
click at [1188, 625] on canvas "Map" at bounding box center [986, 380] width 1163 height 669
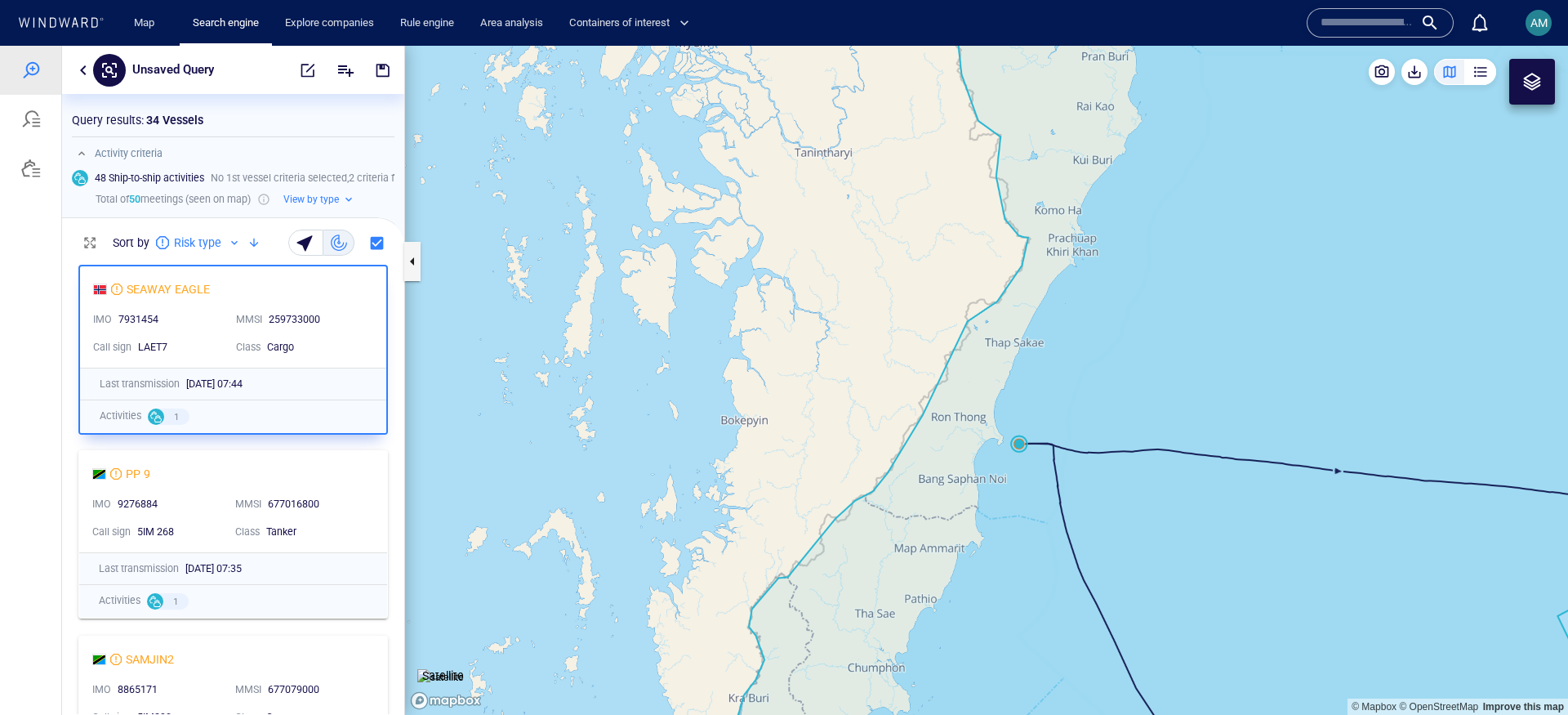
drag, startPoint x: 991, startPoint y: 529, endPoint x: 862, endPoint y: 324, distance: 242.2
click at [862, 324] on canvas "Map" at bounding box center [986, 380] width 1163 height 669
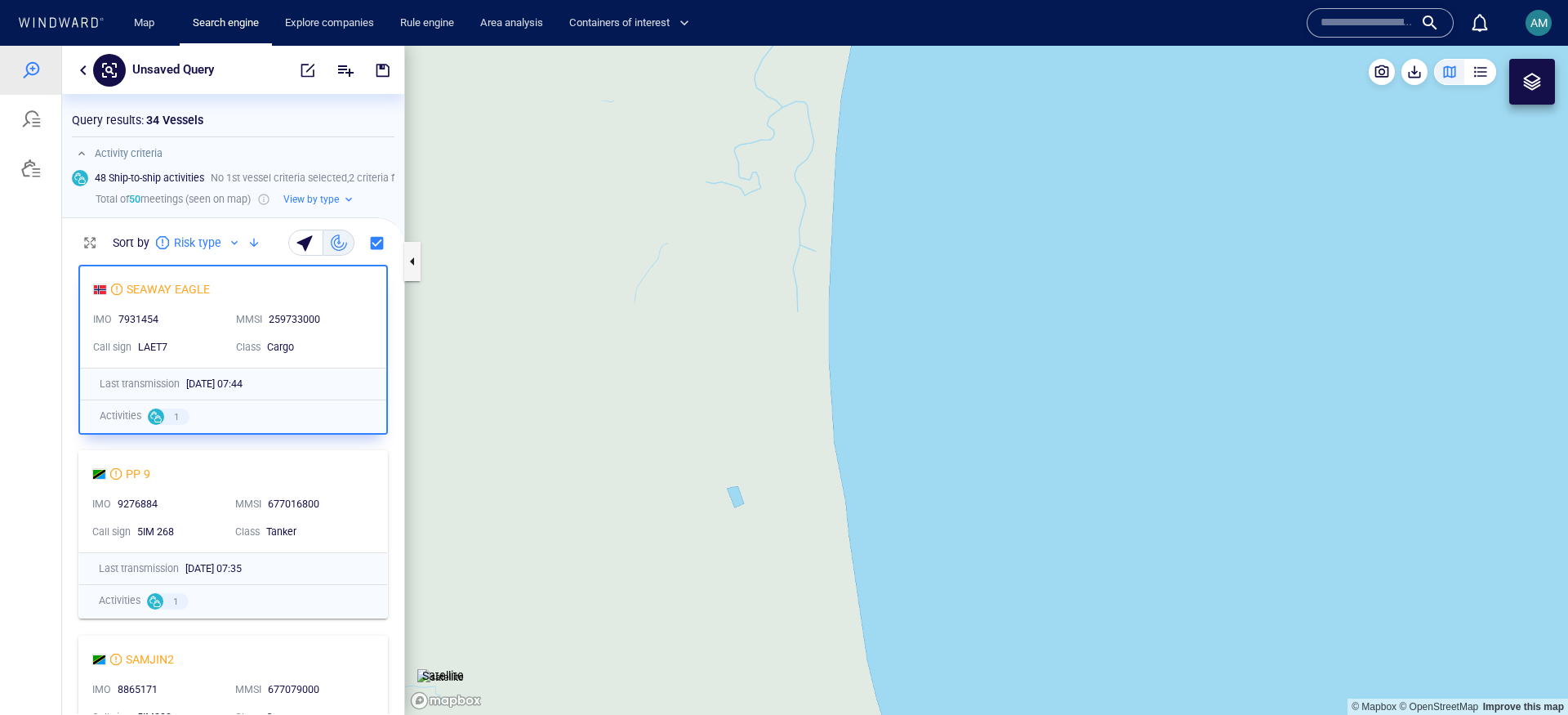
drag, startPoint x: 1013, startPoint y: 156, endPoint x: 1016, endPoint y: 676, distance: 520.0
click at [1016, 676] on canvas "Map" at bounding box center [986, 380] width 1163 height 669
drag, startPoint x: 1012, startPoint y: 221, endPoint x: 900, endPoint y: 574, distance: 370.3
click at [903, 589] on canvas "Map" at bounding box center [986, 380] width 1163 height 669
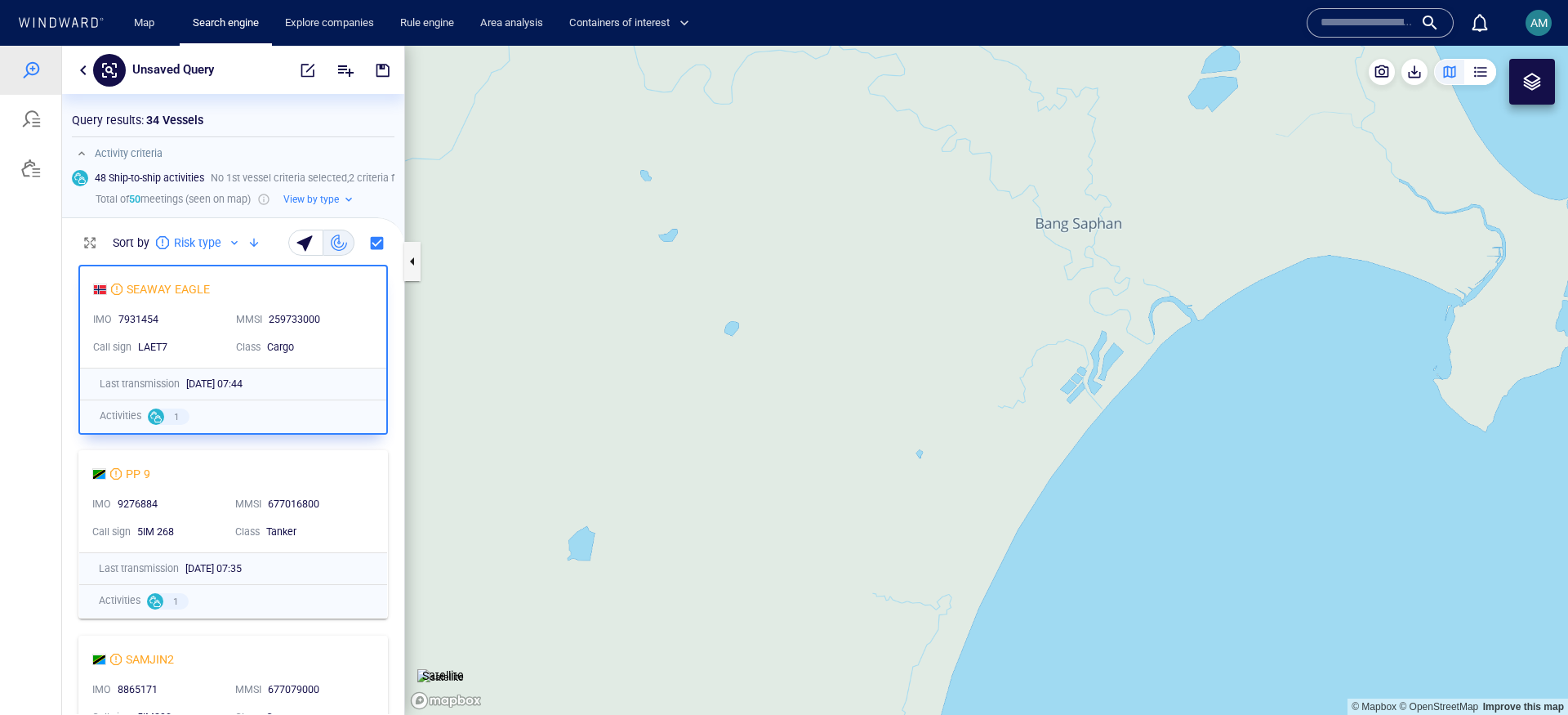
drag, startPoint x: 889, startPoint y: 473, endPoint x: 1024, endPoint y: 373, distance: 168.0
click at [1024, 373] on canvas "Map" at bounding box center [986, 380] width 1163 height 669
drag, startPoint x: 1419, startPoint y: 221, endPoint x: 978, endPoint y: 285, distance: 445.6
click at [978, 285] on canvas "Map" at bounding box center [986, 380] width 1163 height 669
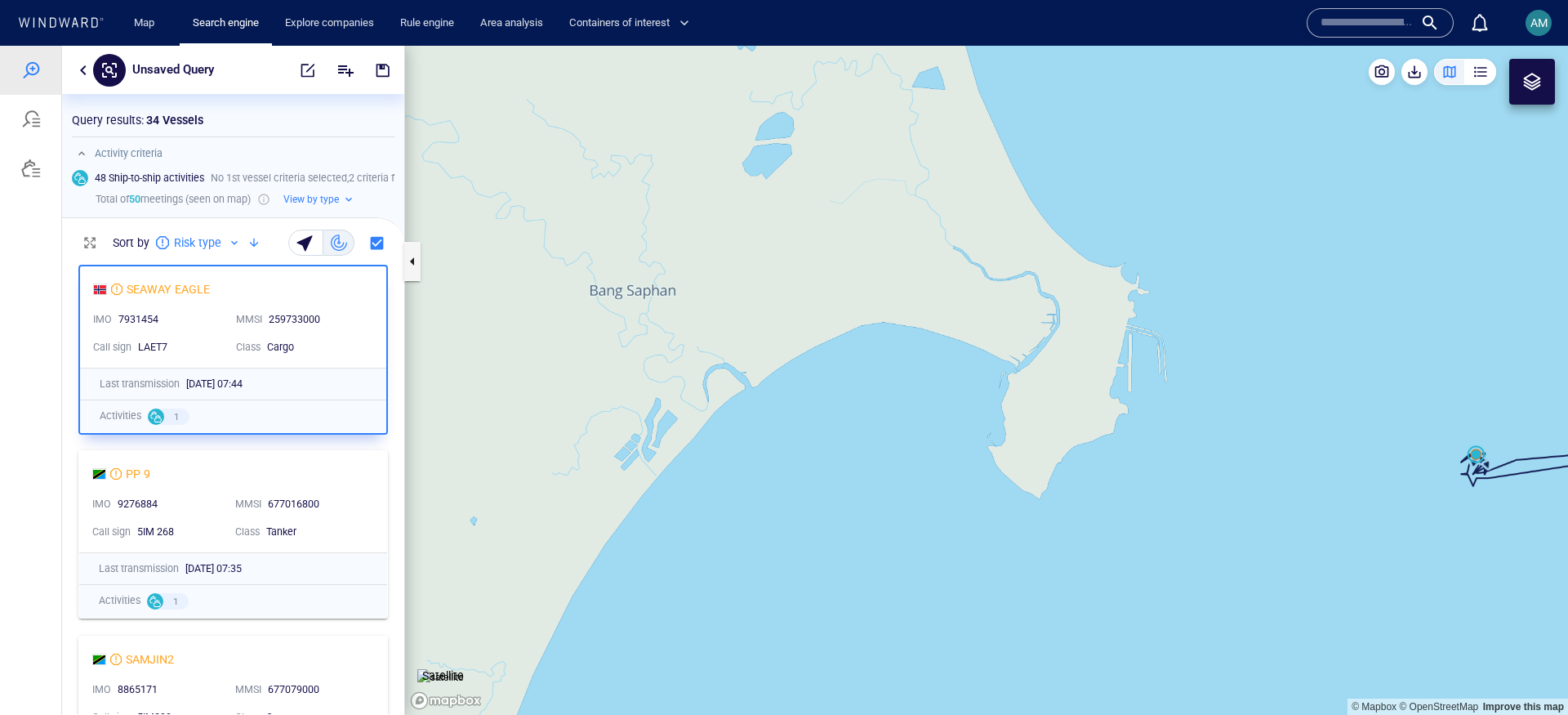
drag, startPoint x: 1040, startPoint y: 368, endPoint x: 794, endPoint y: 369, distance: 246.0
click at [794, 369] on canvas "Map" at bounding box center [986, 380] width 1163 height 669
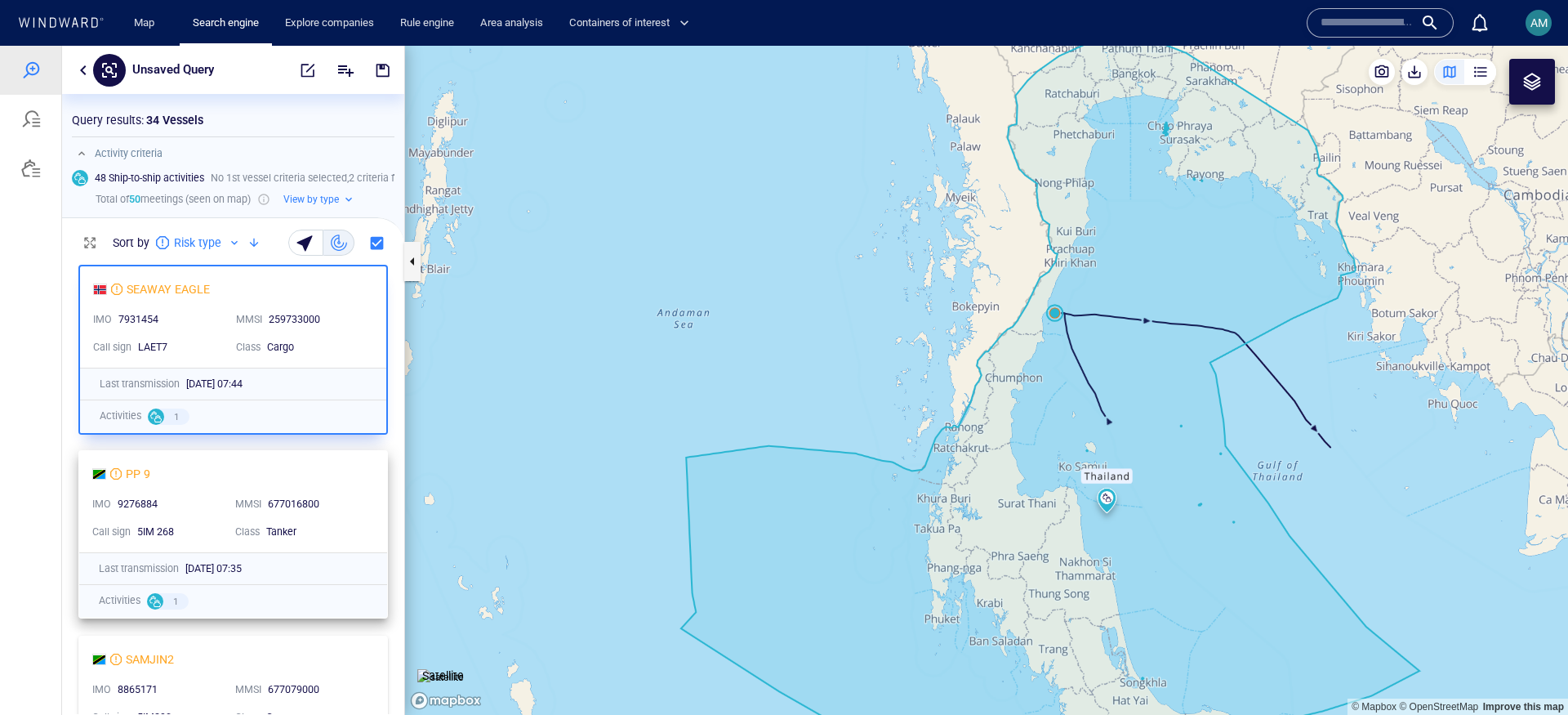
click at [291, 455] on div "PP 9 IMO 9276884 MMSI 677016800 Call sign 5IM 268 Class Tanker" at bounding box center [233, 502] width 308 height 102
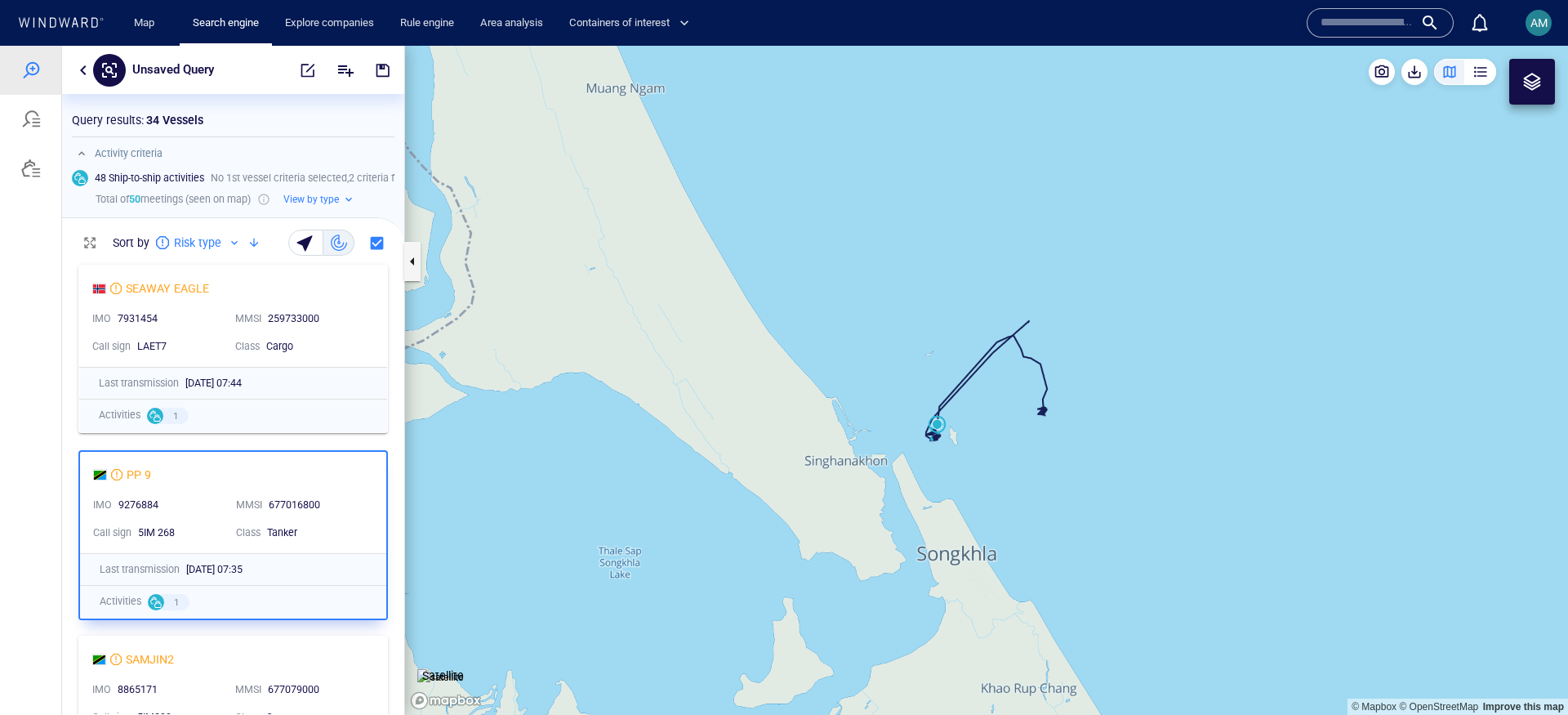
click at [83, 65] on button "button" at bounding box center [83, 69] width 19 height 19
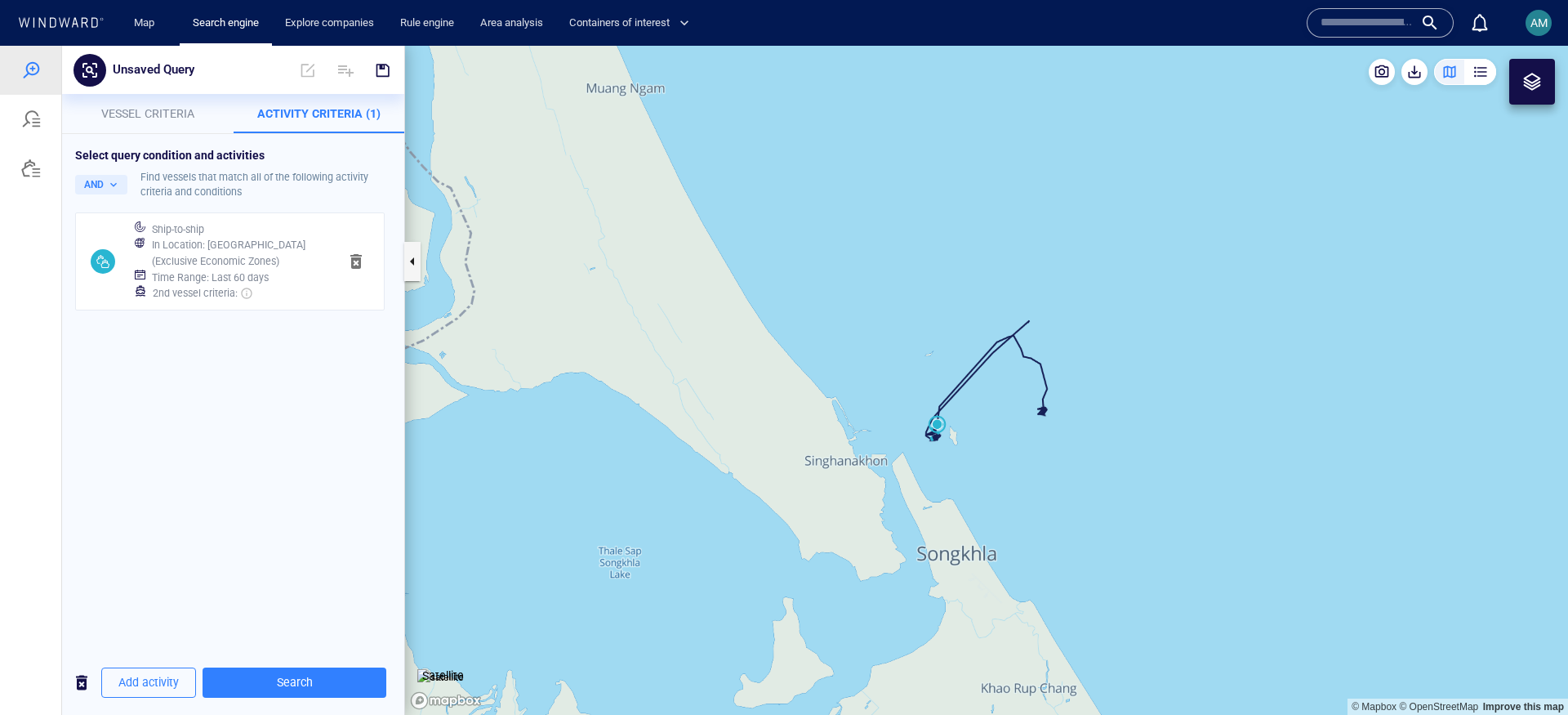
click at [204, 277] on h6 "Time Range : Last 60 days" at bounding box center [210, 277] width 117 height 16
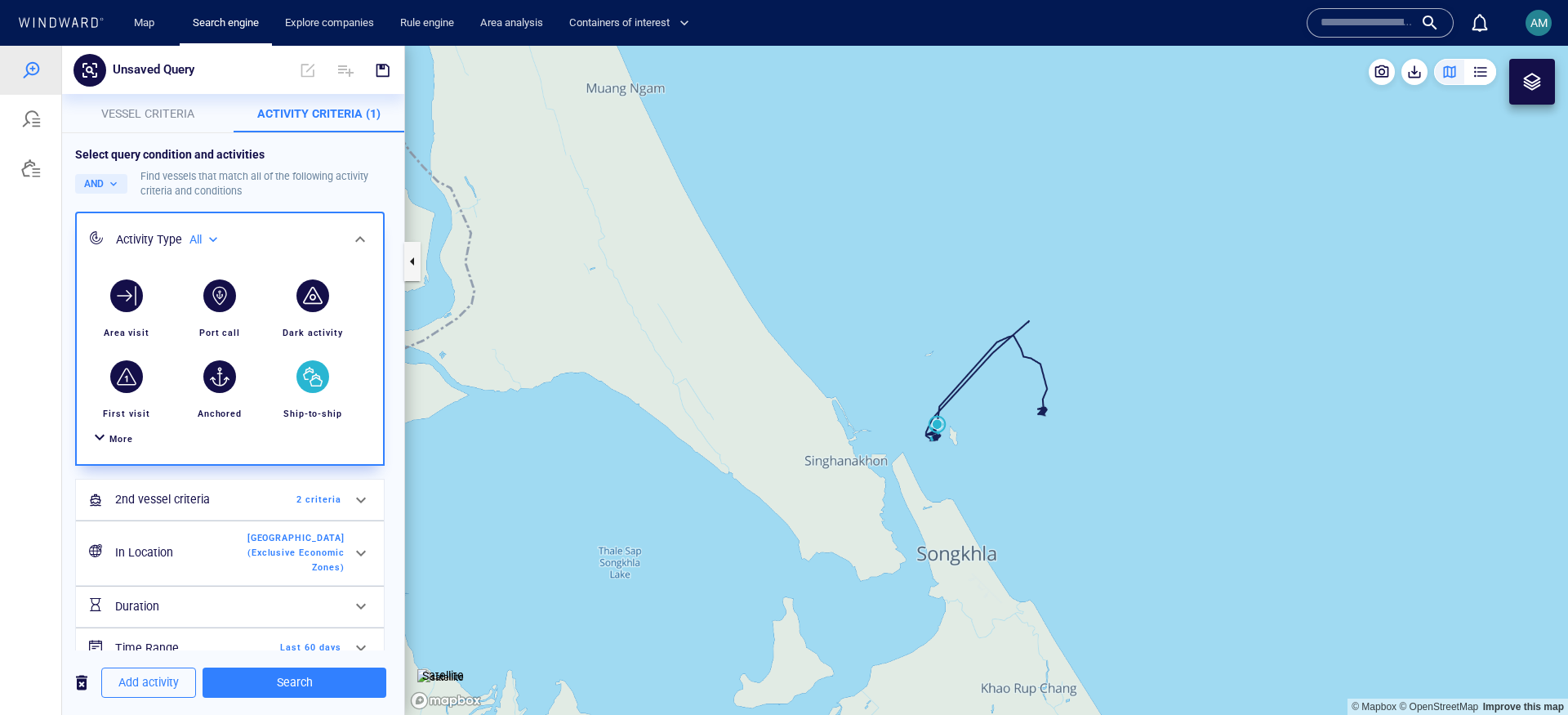
click at [114, 432] on div "More" at bounding box center [121, 439] width 24 height 15
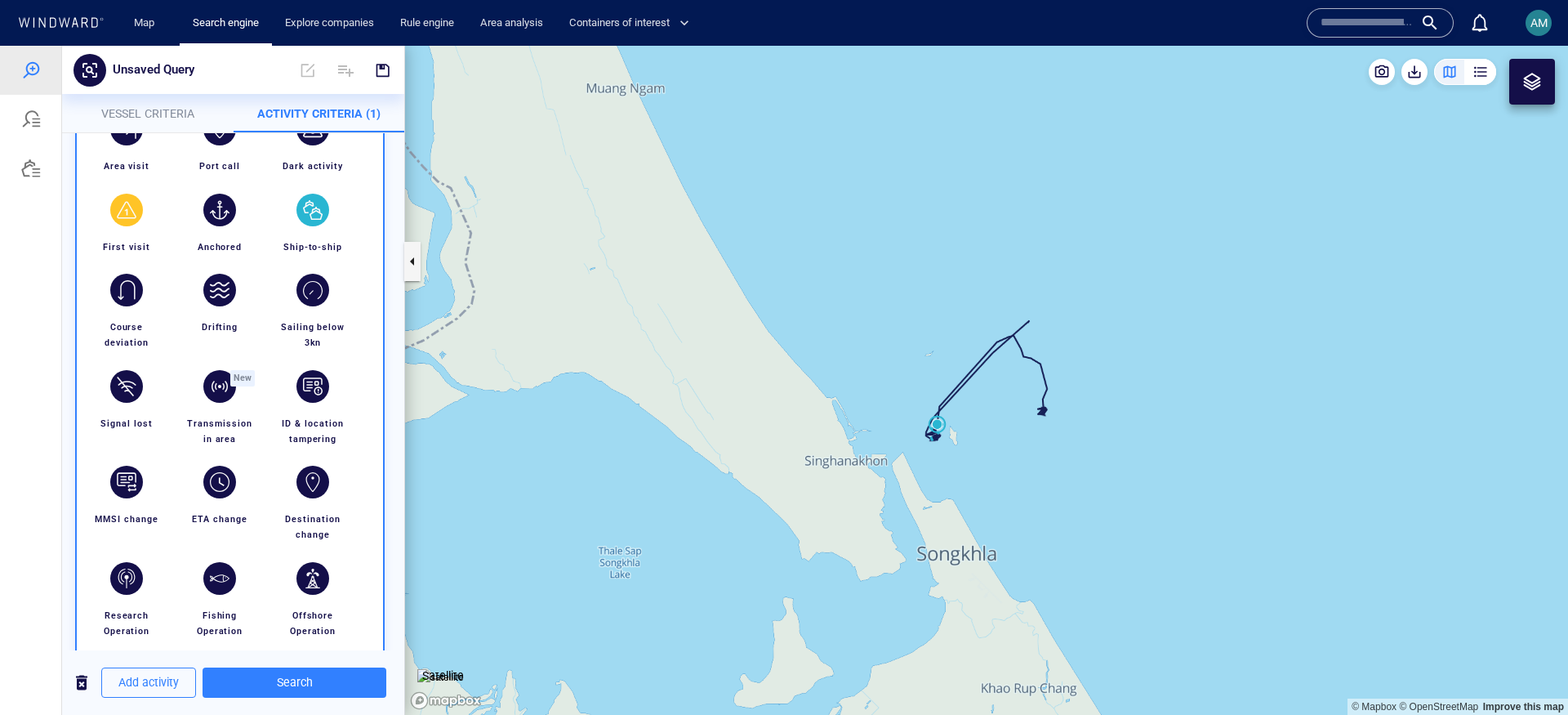
scroll to position [262, 0]
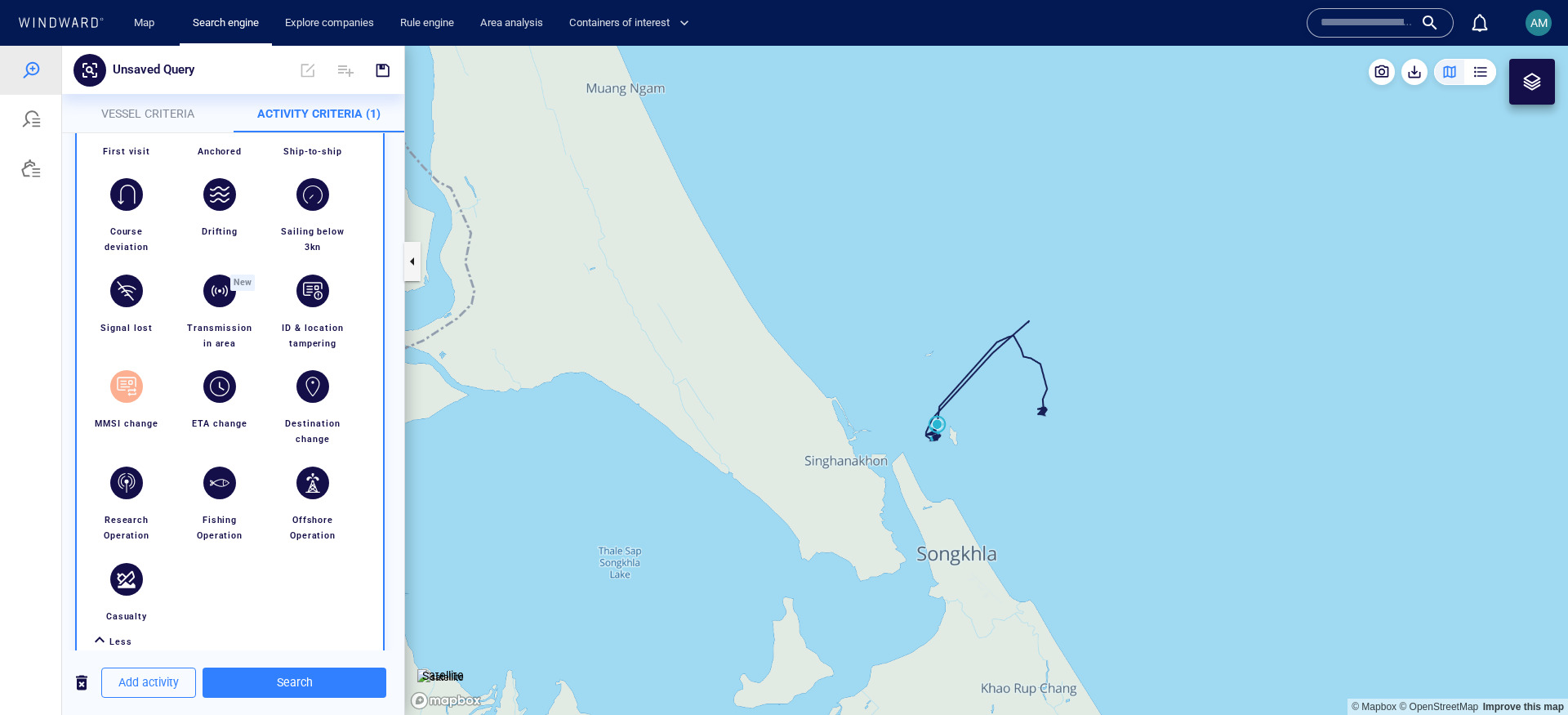
click at [113, 381] on div "button" at bounding box center [126, 386] width 33 height 33
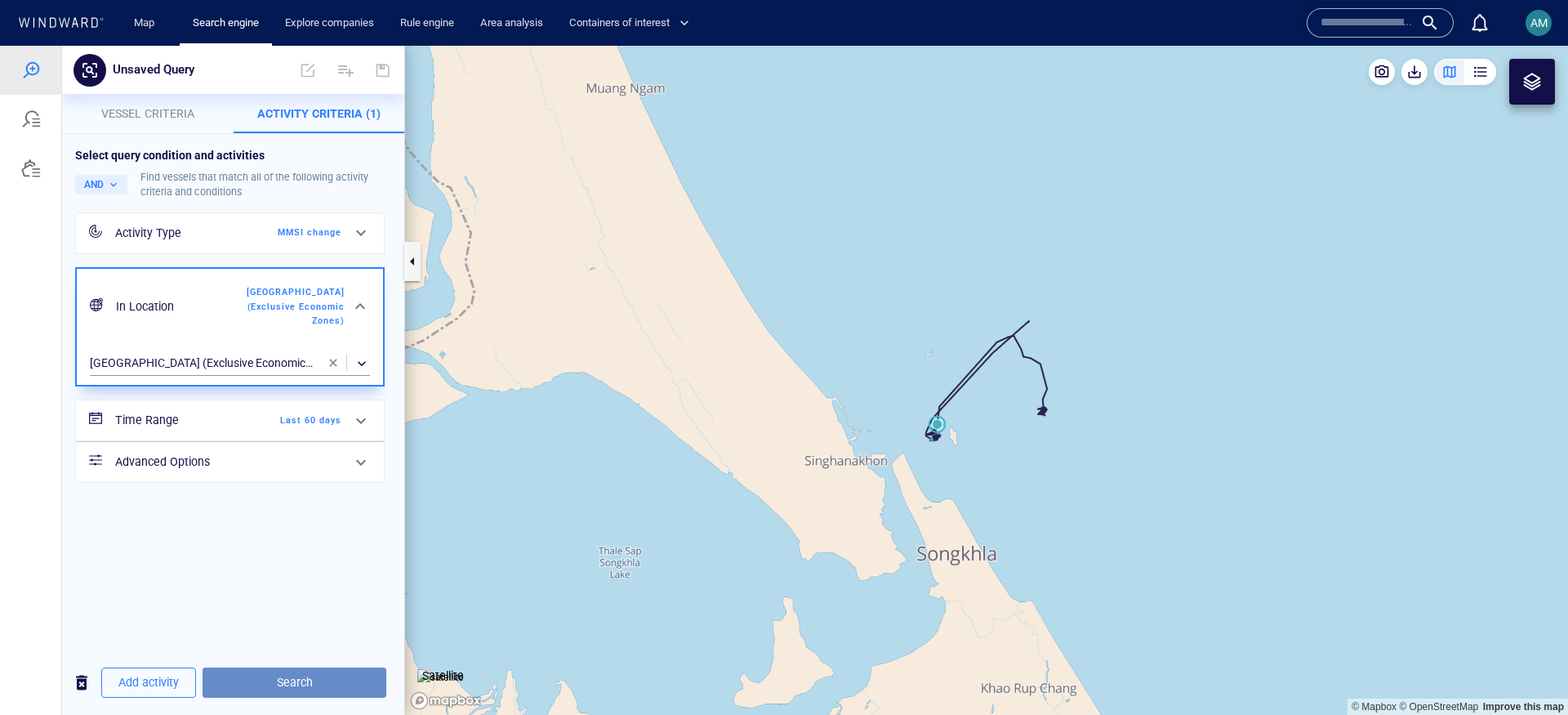
click at [306, 673] on span "Search" at bounding box center [295, 682] width 158 height 20
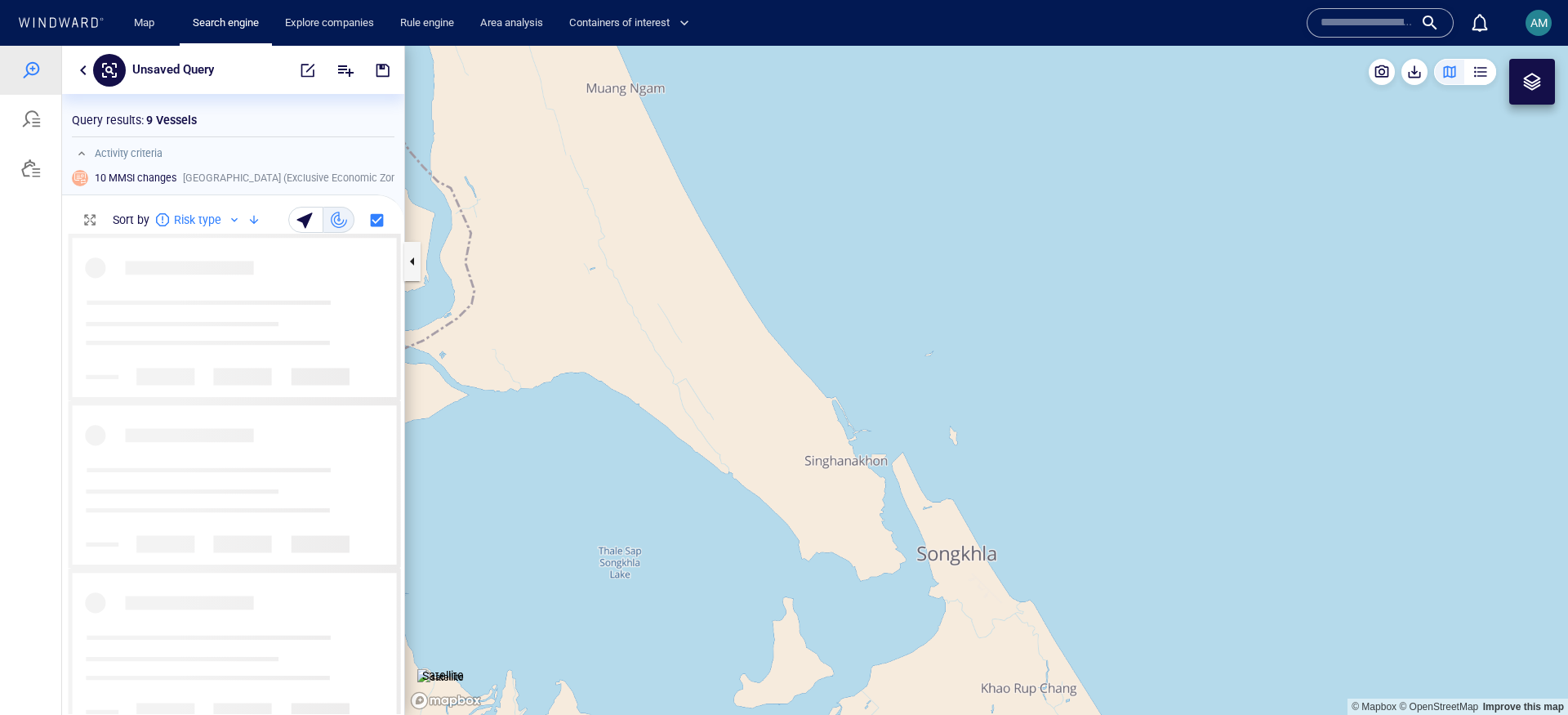
scroll to position [464, 326]
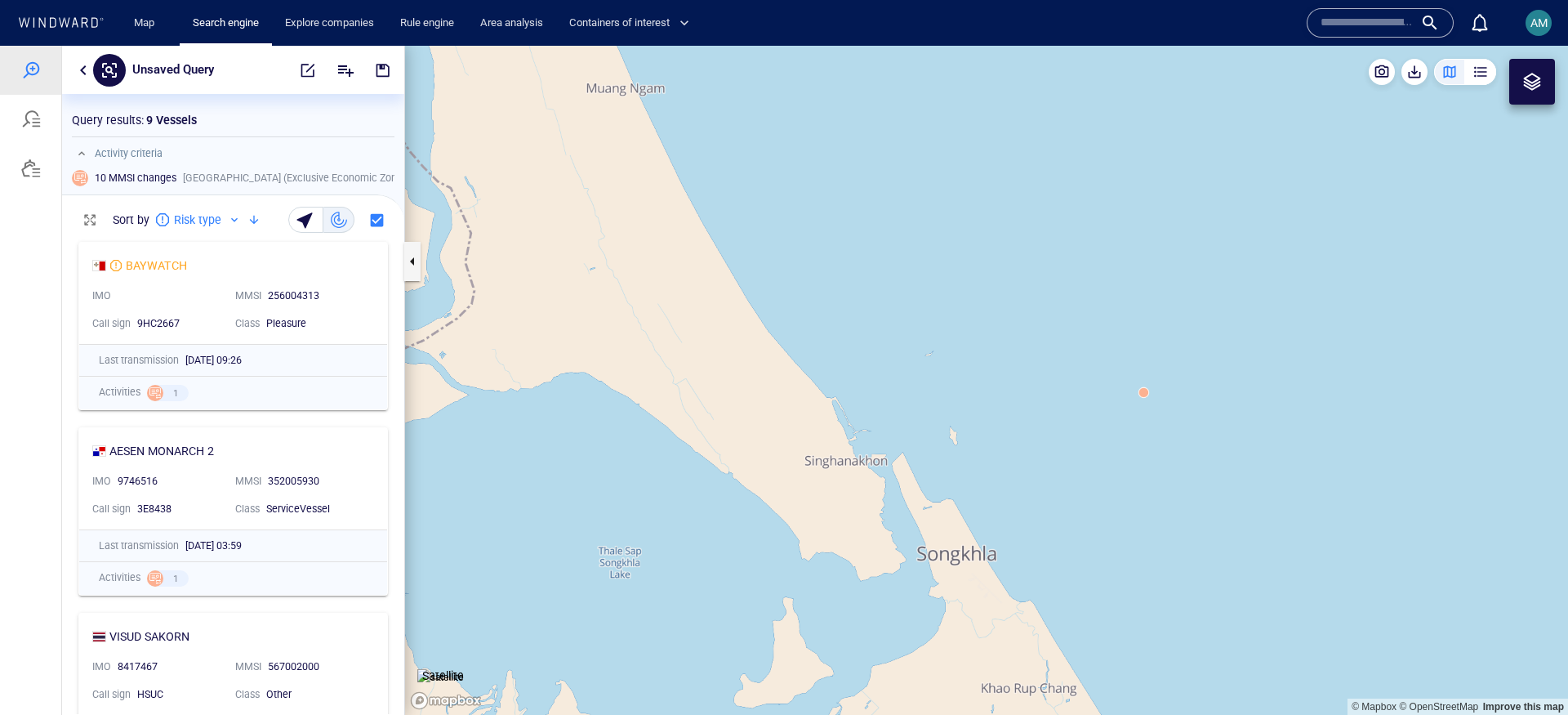
click at [306, 263] on div "BAYWATCH" at bounding box center [226, 265] width 269 height 19
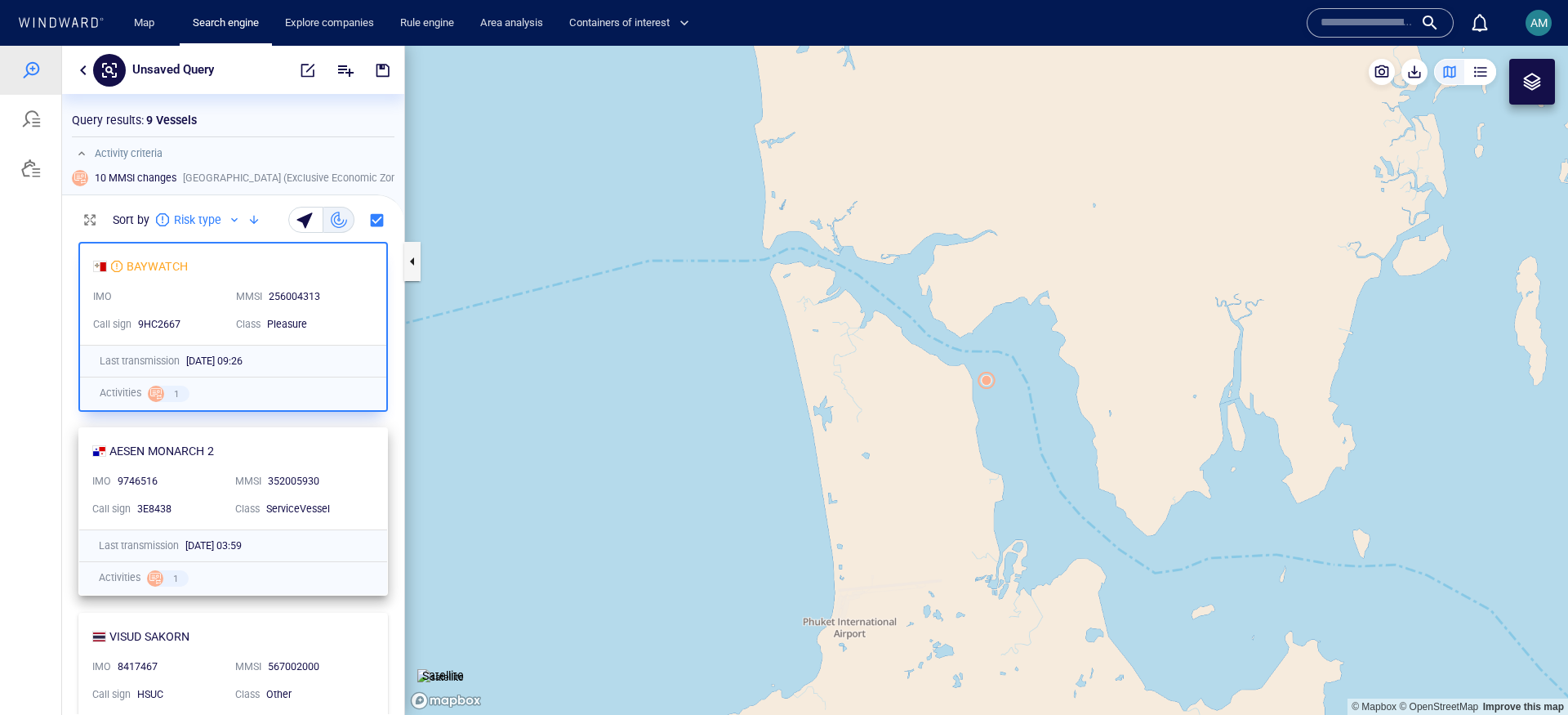
click at [310, 442] on div "AESEN MONARCH 2" at bounding box center [226, 451] width 269 height 19
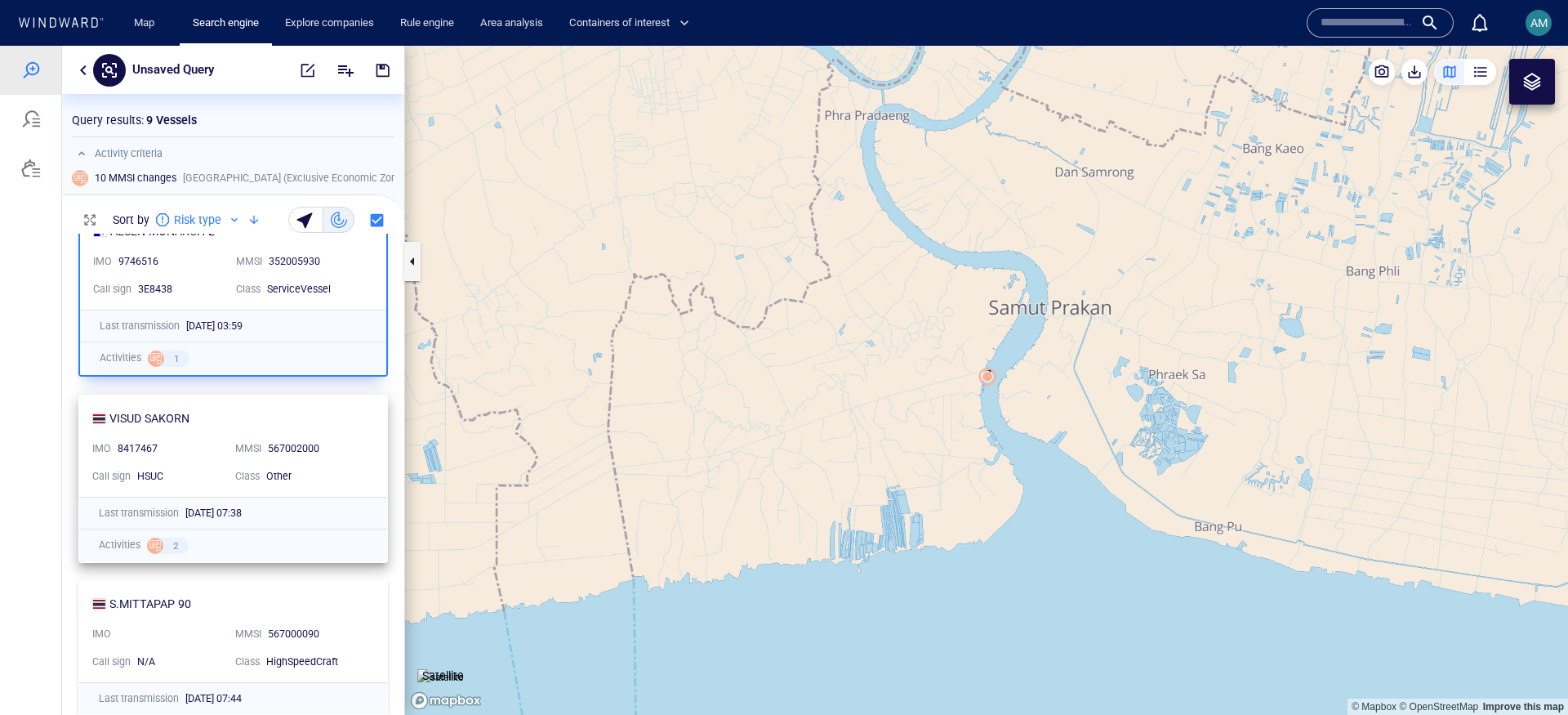
click at [322, 429] on div "VISUD SAKORN IMO 8417467 MMSI 567002000 Call sign HSUC Class Other" at bounding box center [233, 446] width 308 height 102
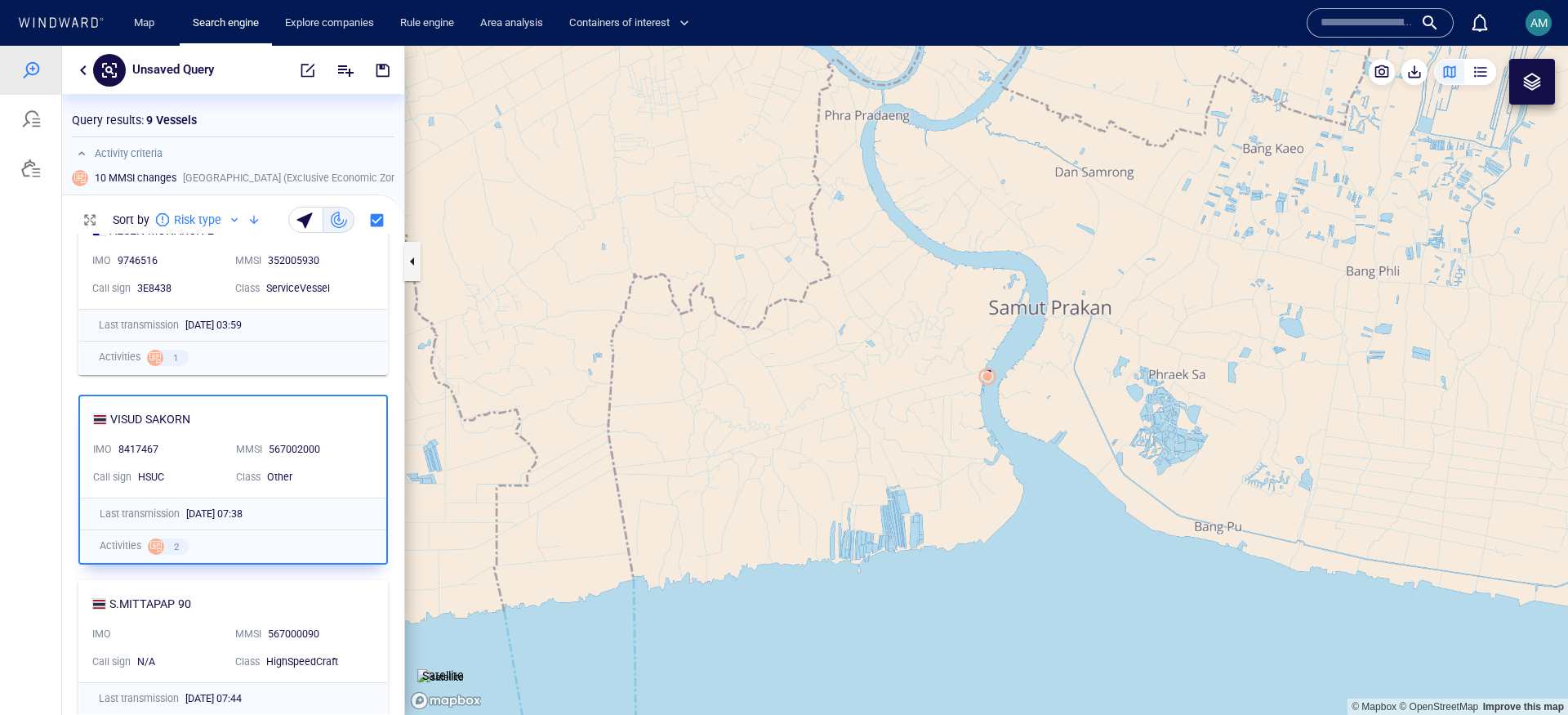
scroll to position [219, 0]
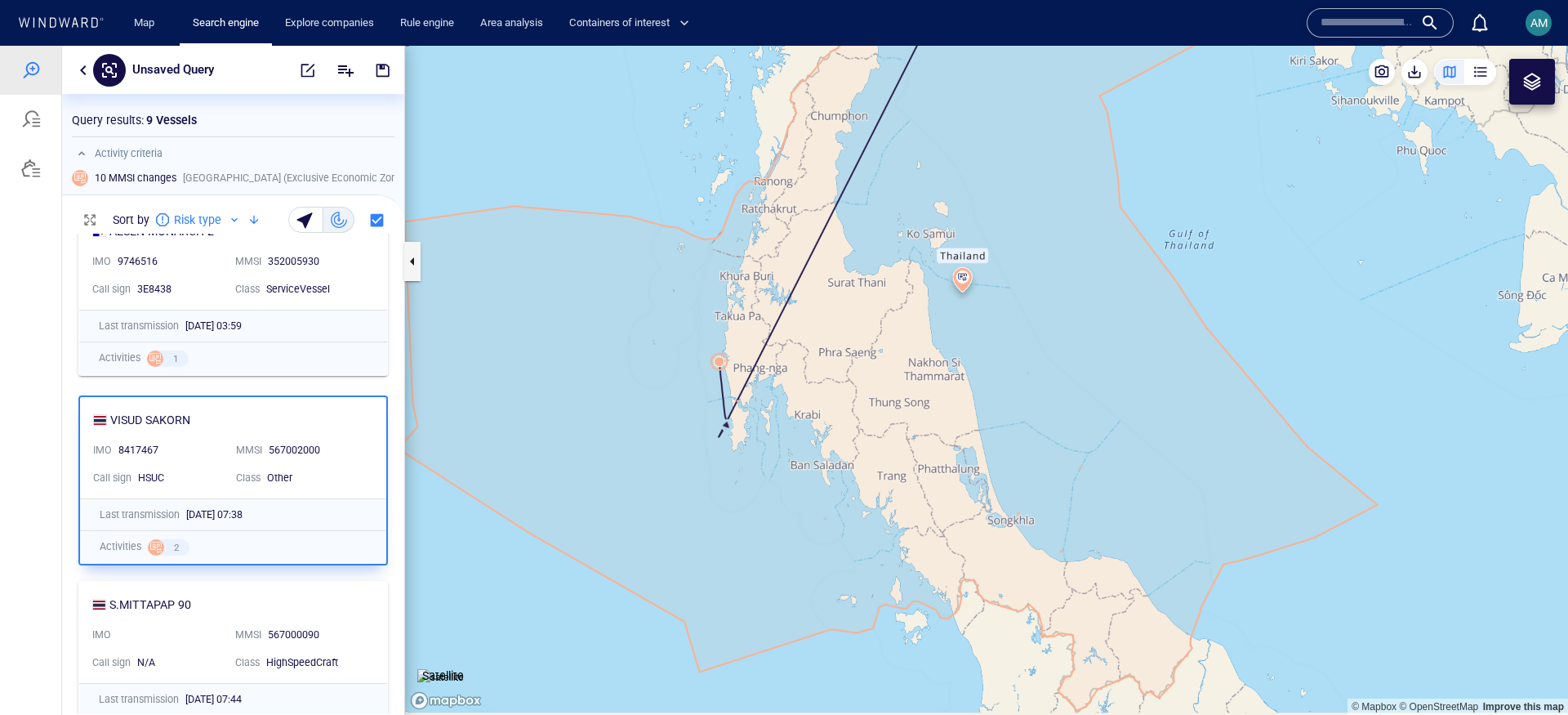
drag, startPoint x: 708, startPoint y: 545, endPoint x: 590, endPoint y: 216, distance: 349.5
click at [590, 216] on canvas "Map" at bounding box center [986, 380] width 1163 height 669
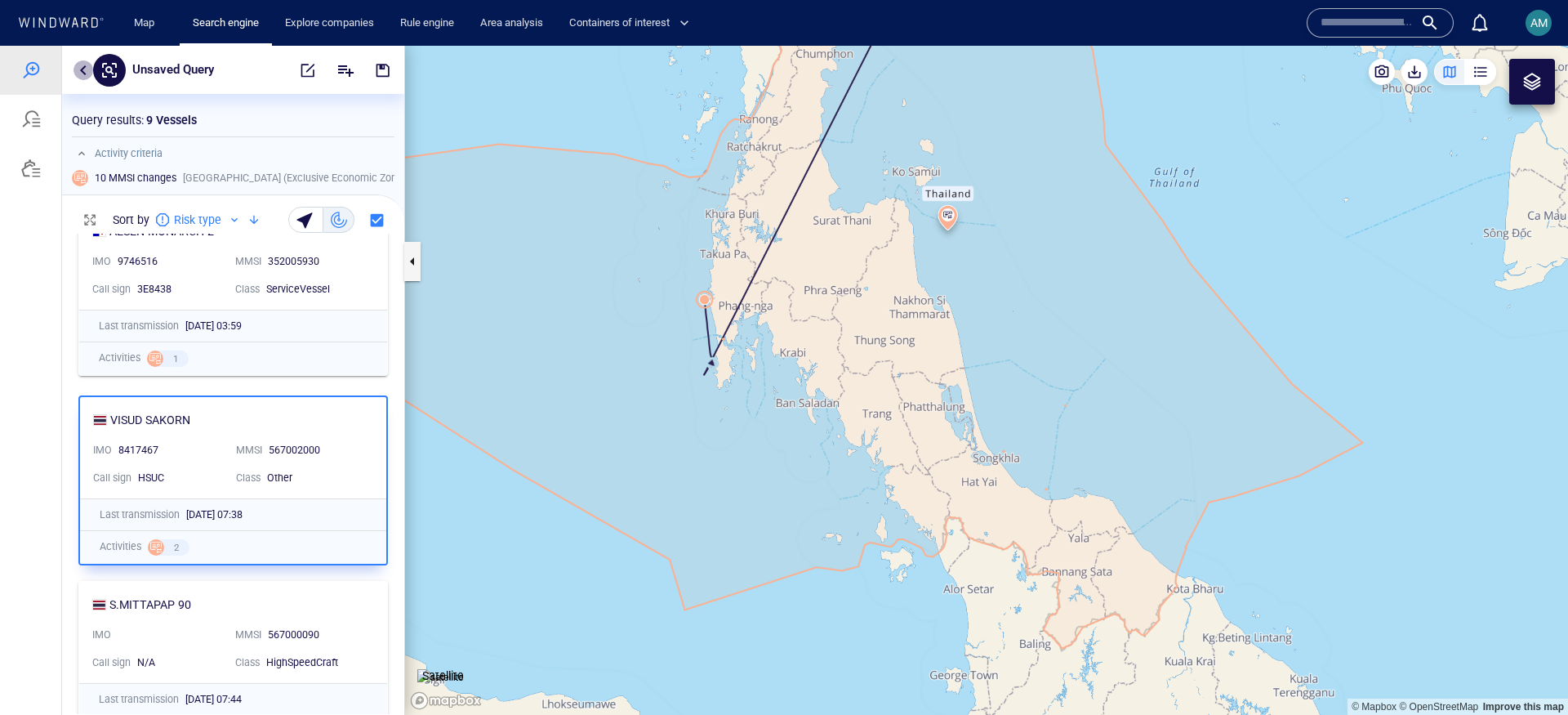
click at [84, 67] on button "button" at bounding box center [83, 69] width 19 height 19
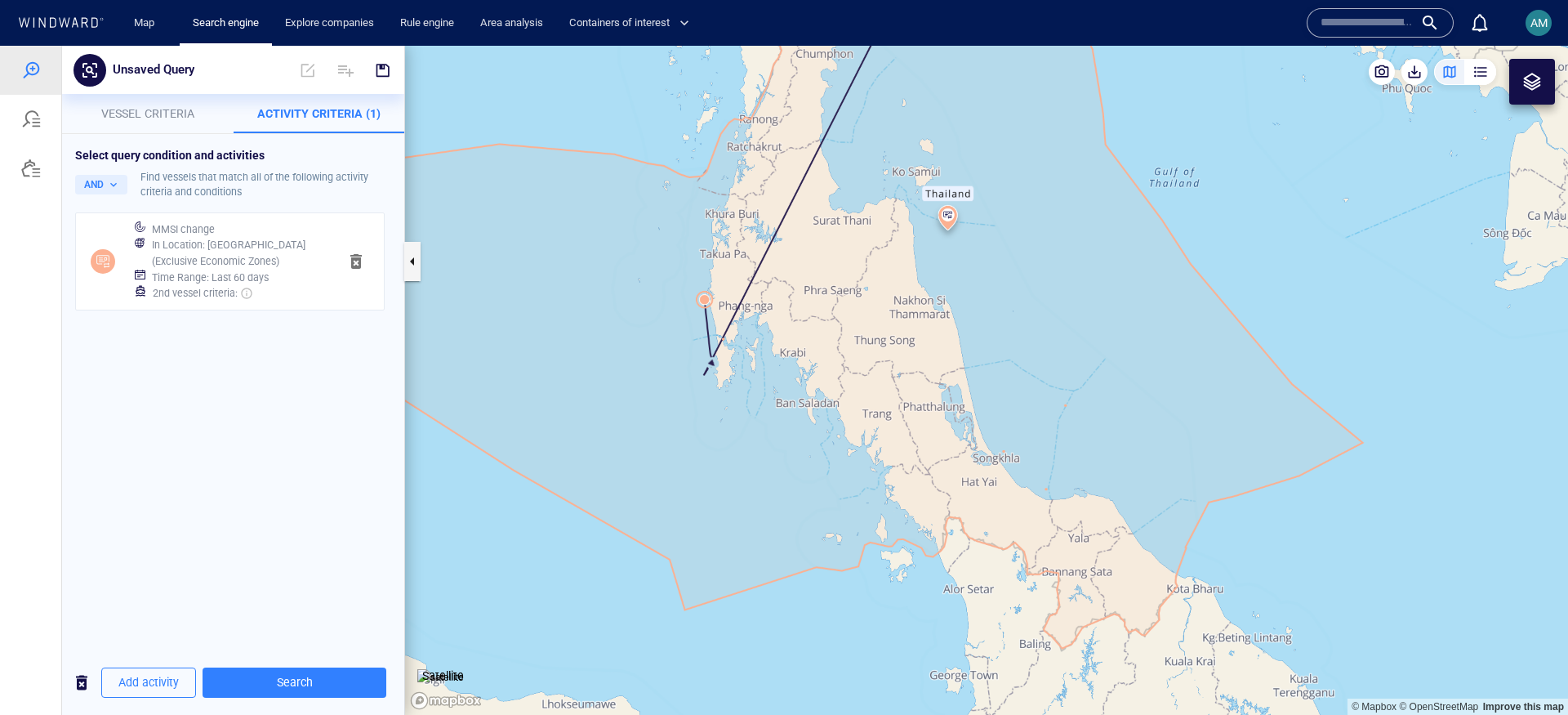
click at [237, 271] on h6 "Time Range : Last 60 days" at bounding box center [210, 277] width 117 height 16
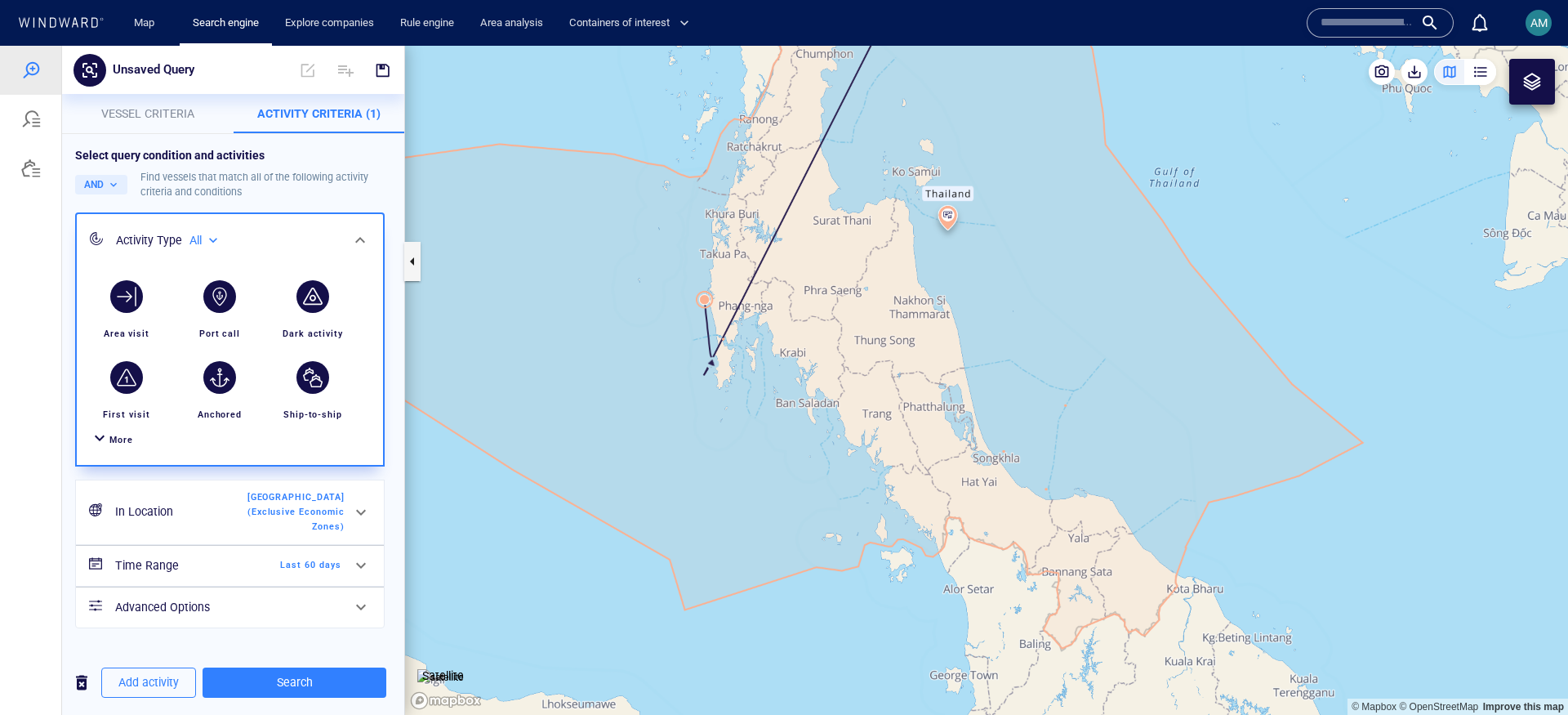
click at [121, 441] on span "More" at bounding box center [121, 440] width 24 height 11
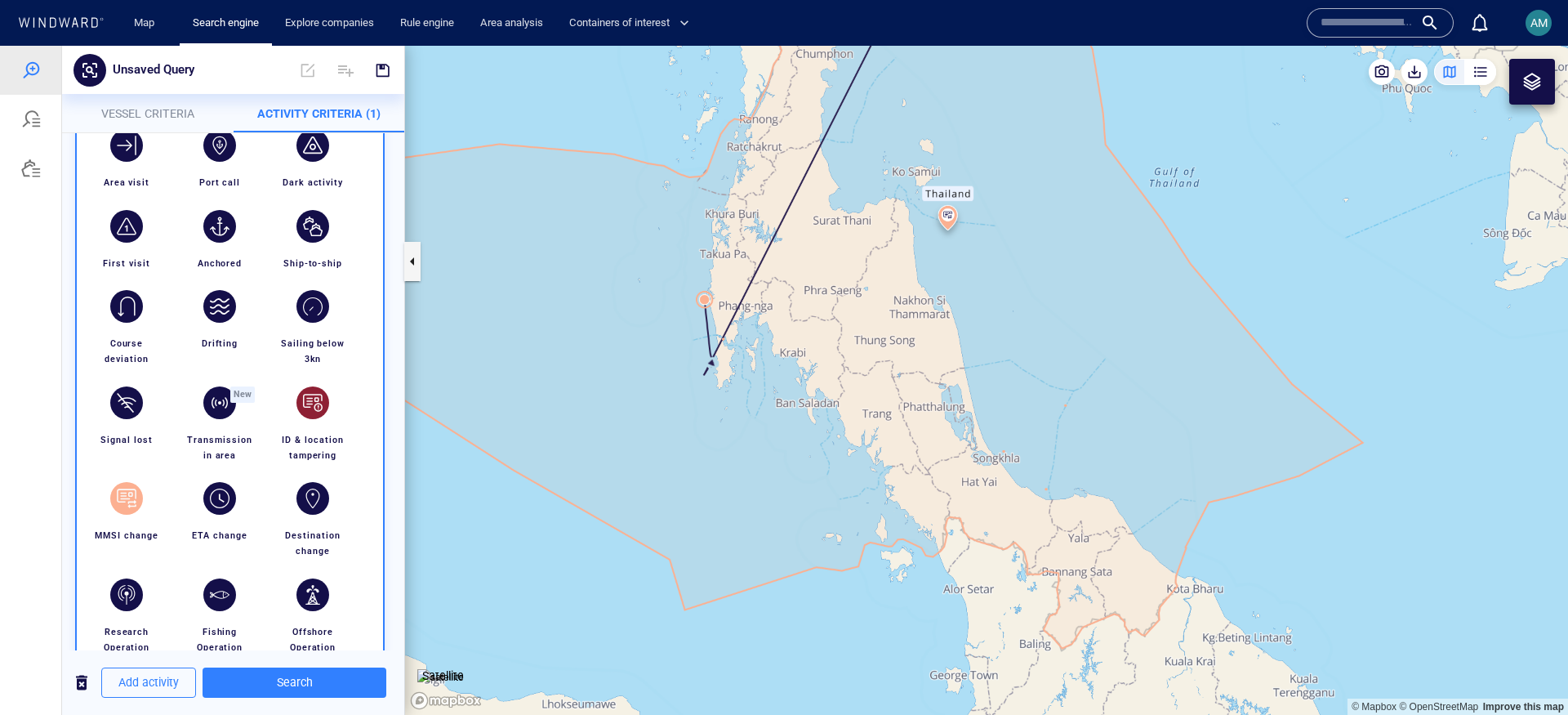
scroll to position [161, 0]
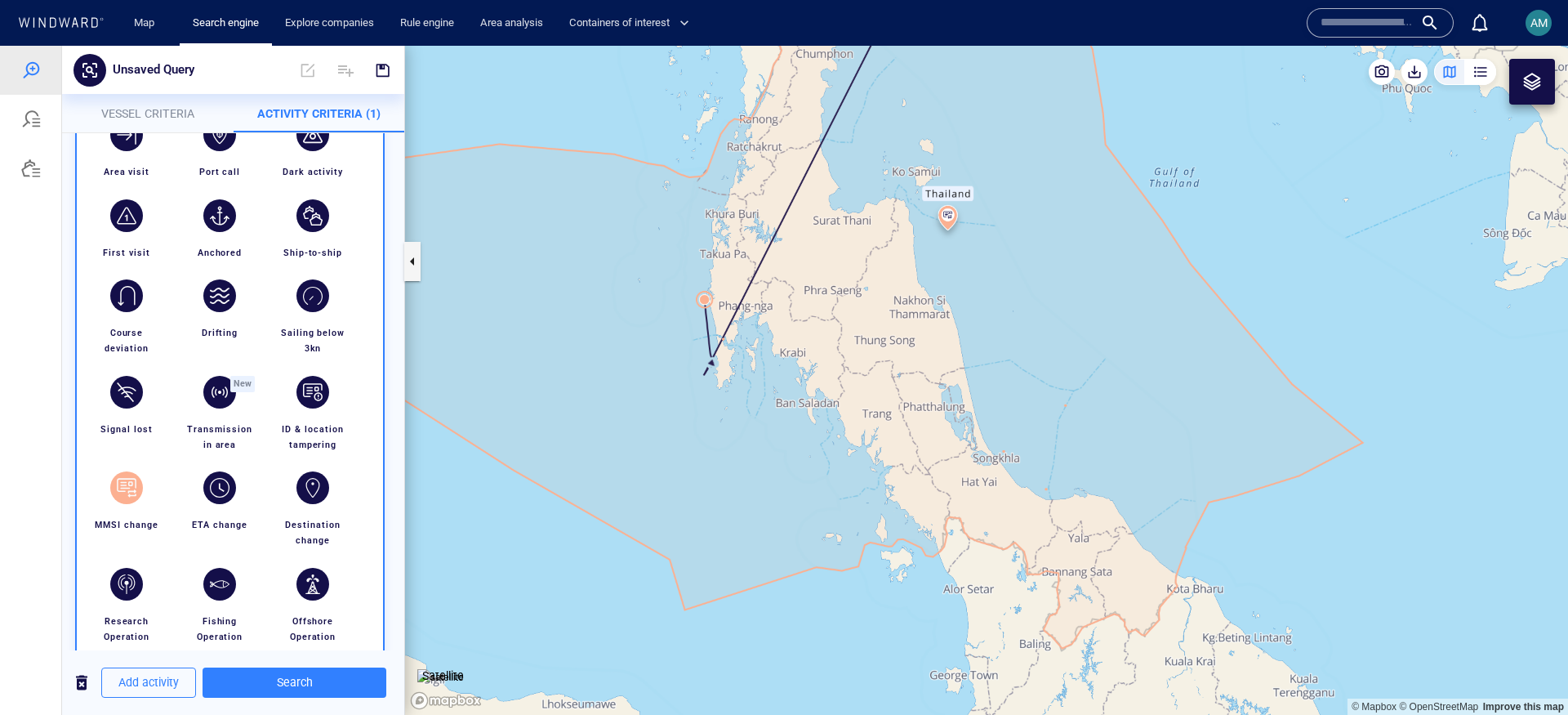
click at [290, 407] on div "button" at bounding box center [313, 392] width 46 height 46
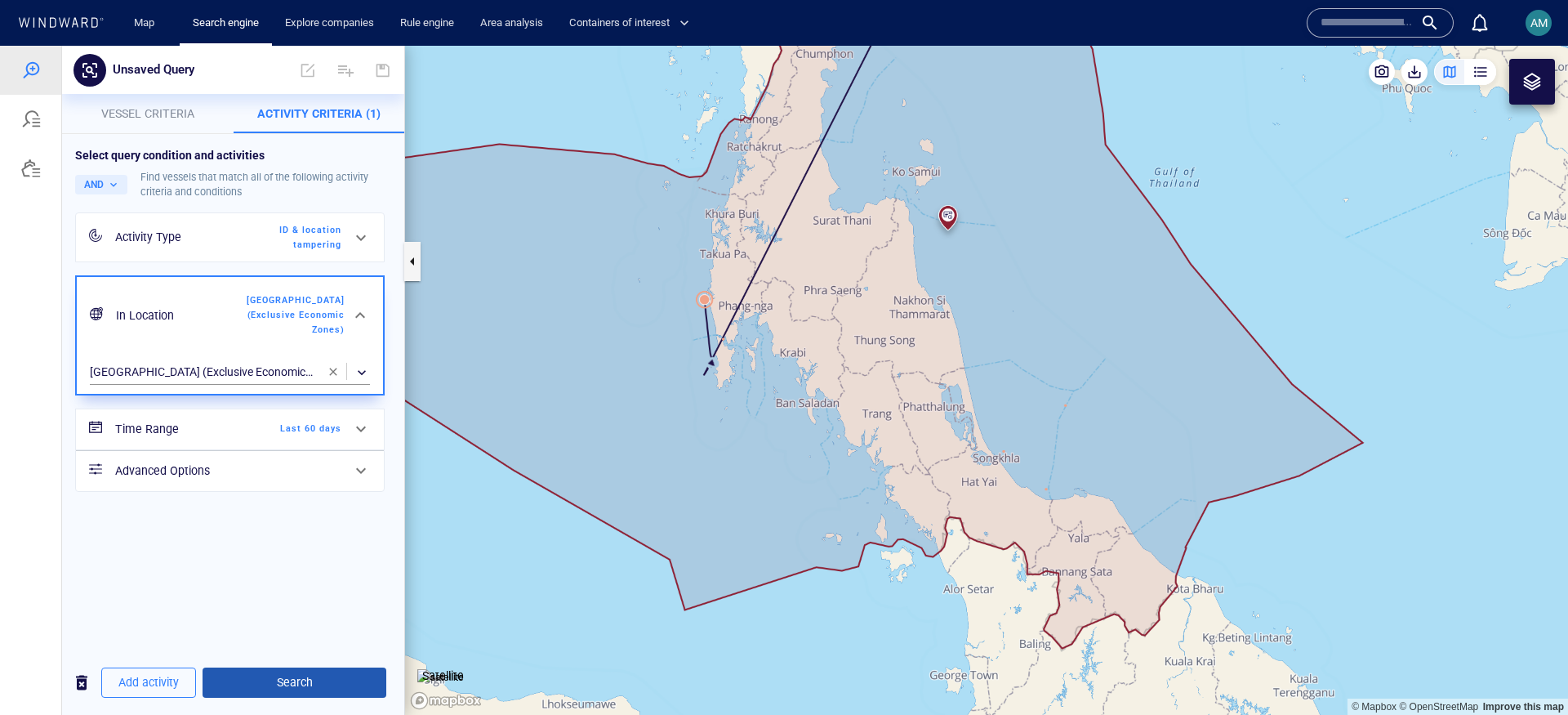
click at [304, 682] on span "Search" at bounding box center [295, 682] width 158 height 20
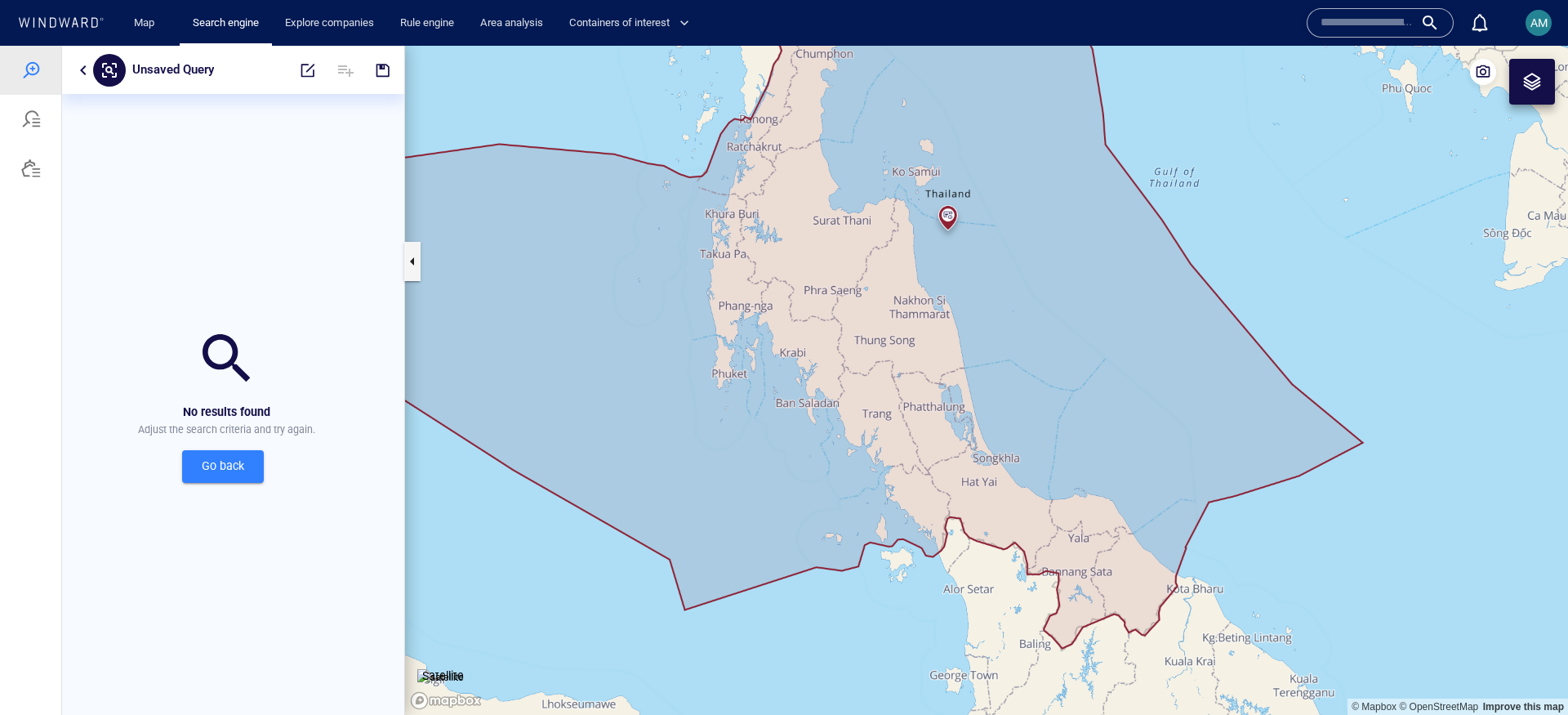
click at [237, 458] on span "Go back" at bounding box center [223, 466] width 56 height 20
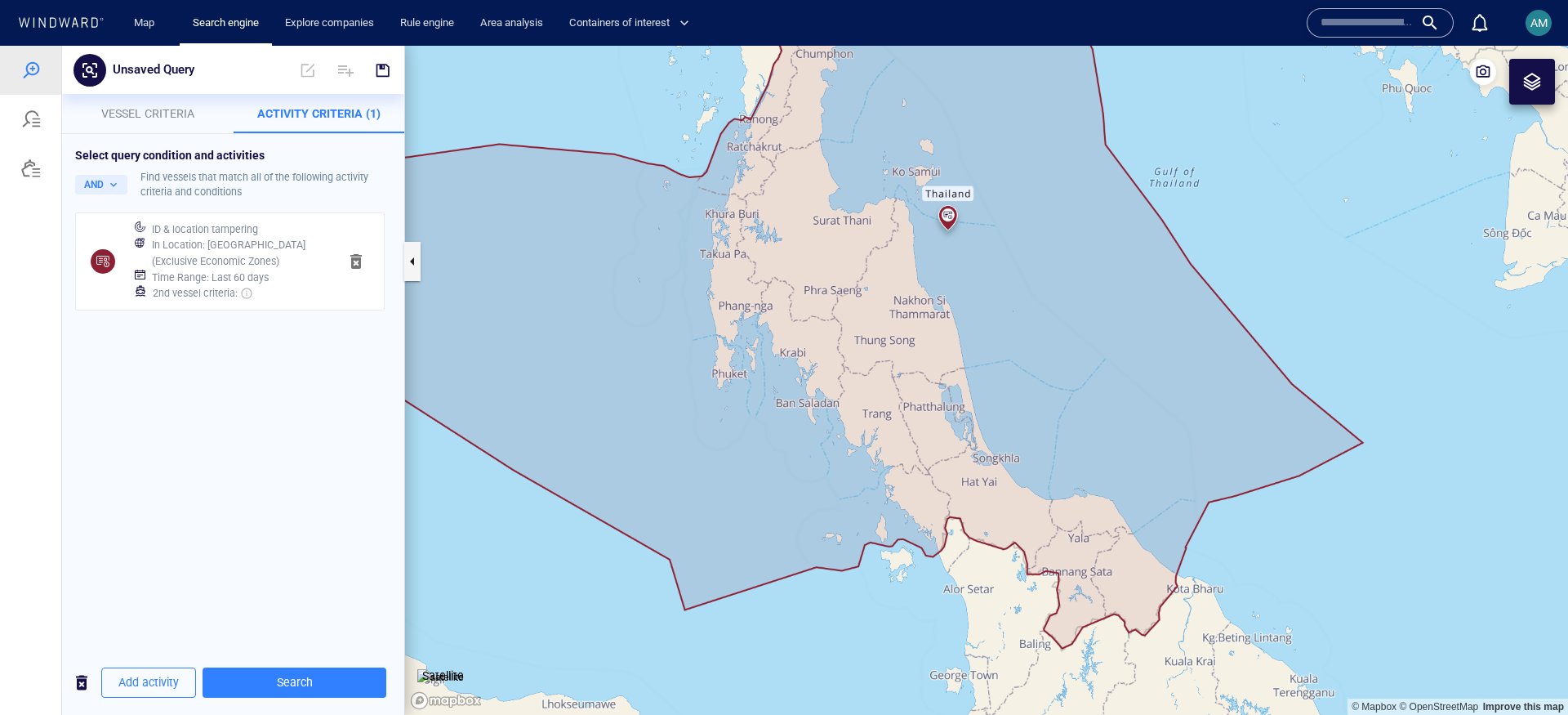
click at [193, 298] on h6 "2nd vessel criteria :" at bounding box center [202, 292] width 101 height 16
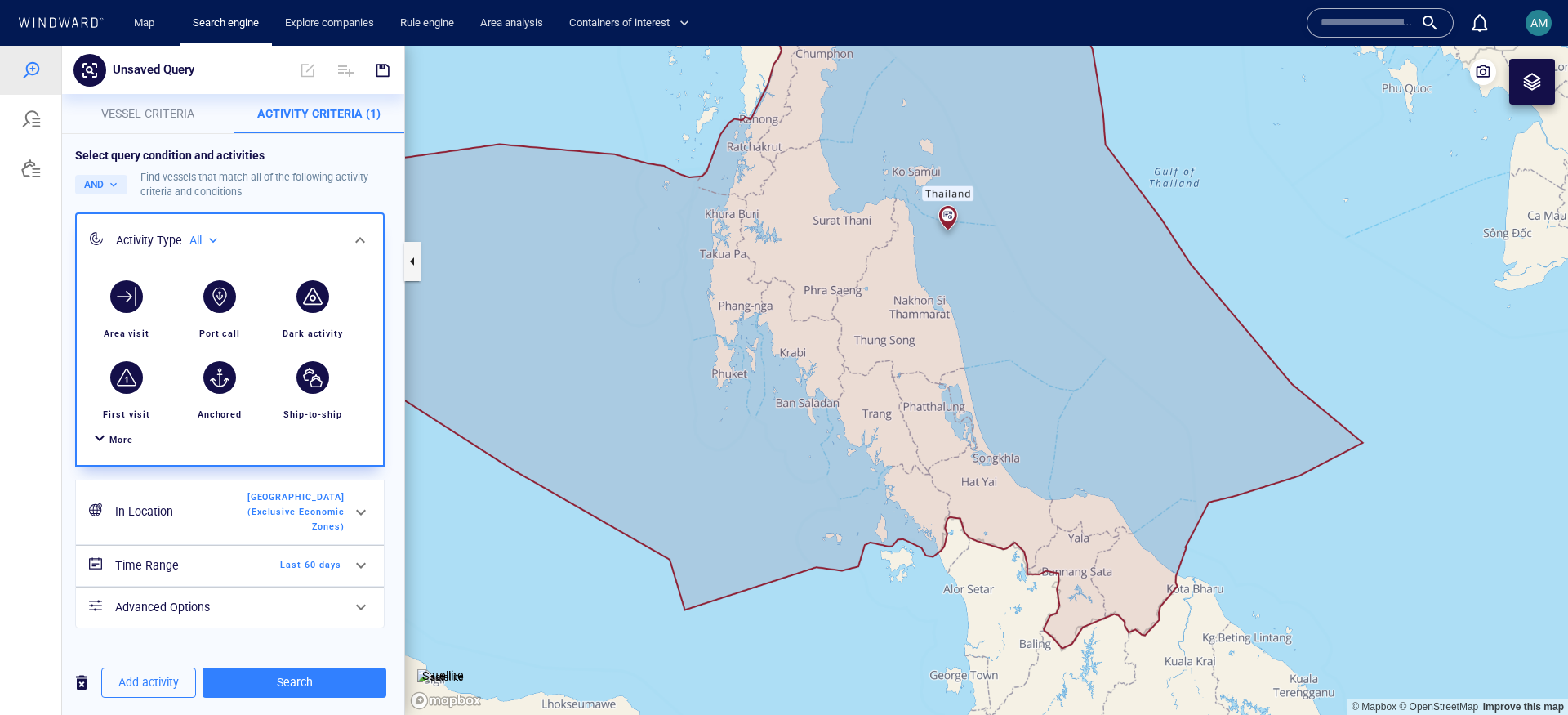
click at [193, 556] on h6 "Time Range" at bounding box center [181, 566] width 132 height 20
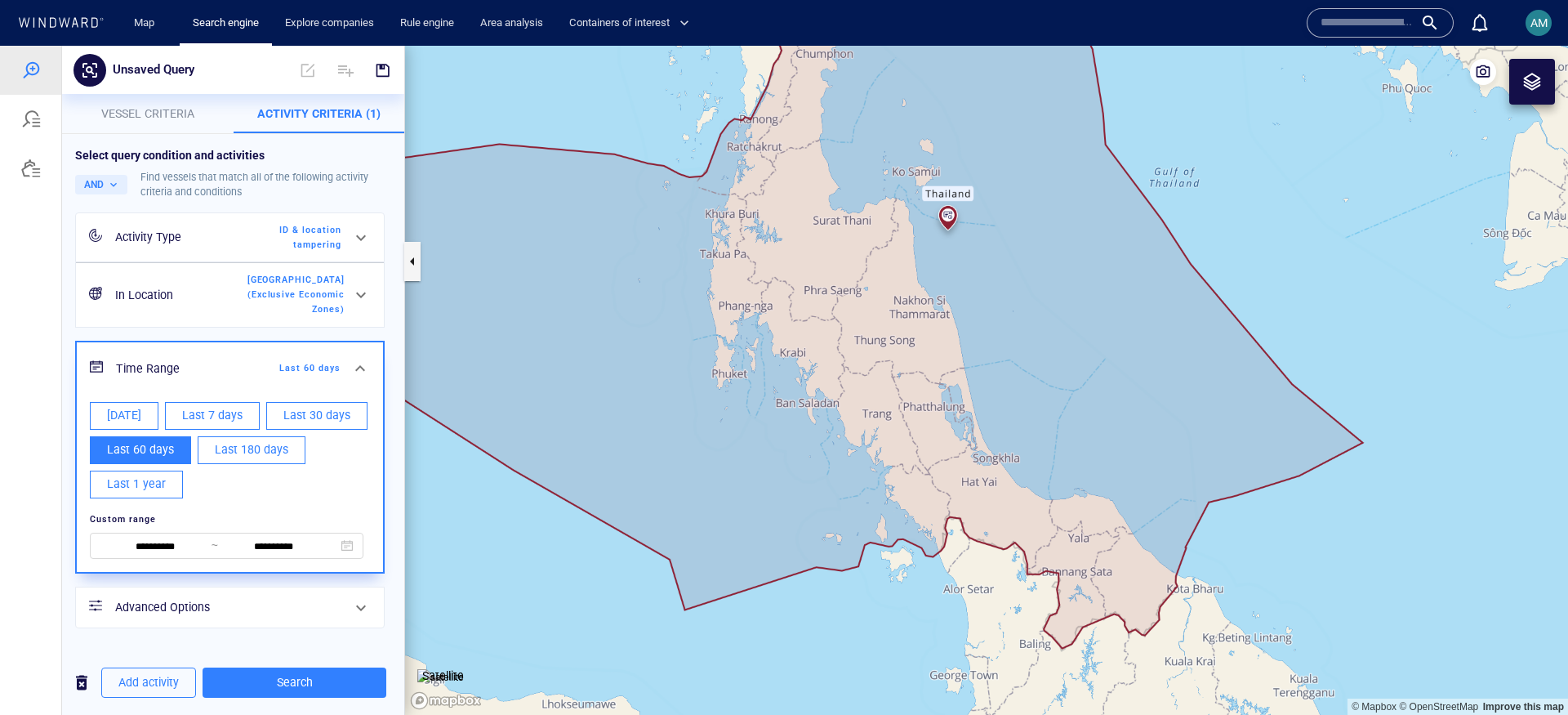
click at [232, 440] on span "Last 180 days" at bounding box center [252, 450] width 74 height 20
type input "**********"
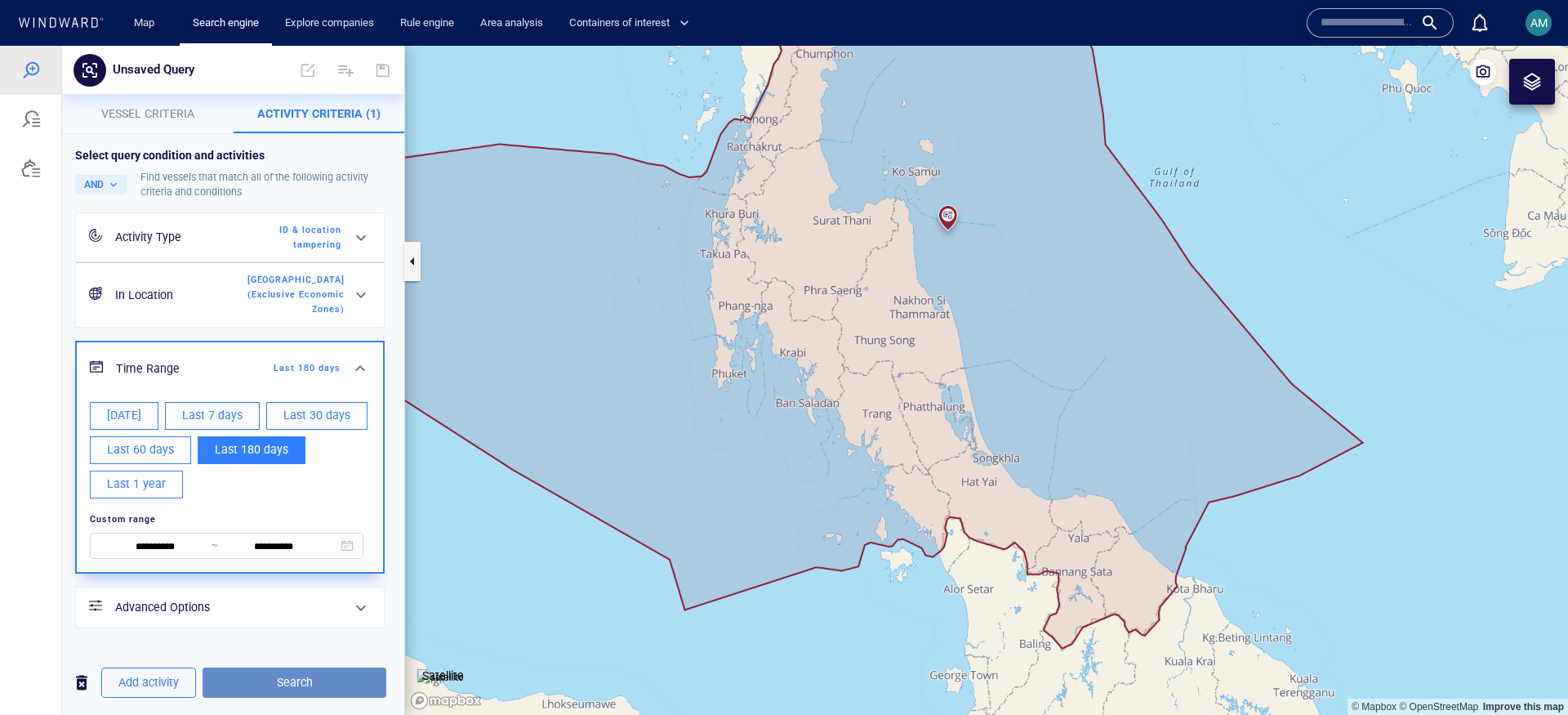
click at [271, 685] on span "Search" at bounding box center [295, 682] width 158 height 20
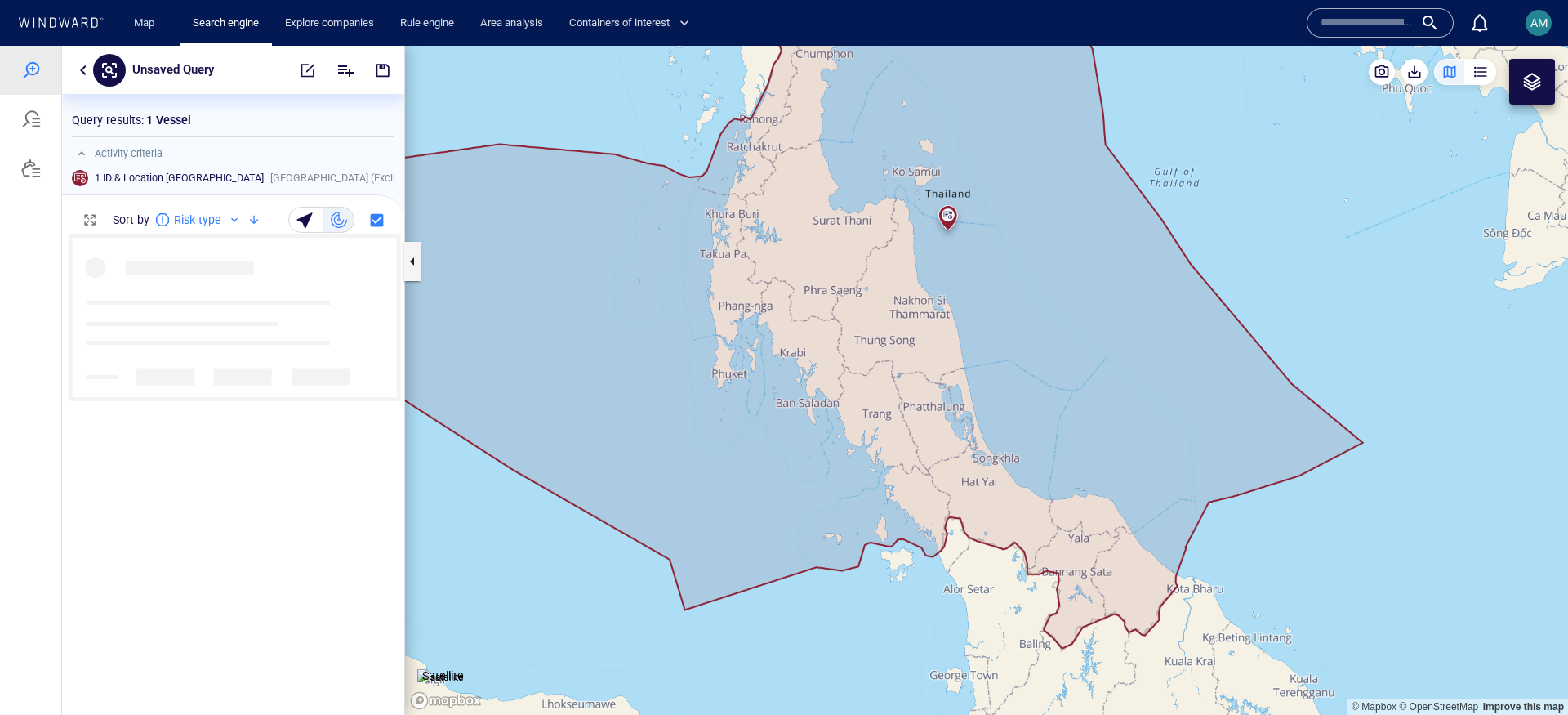
scroll to position [464, 326]
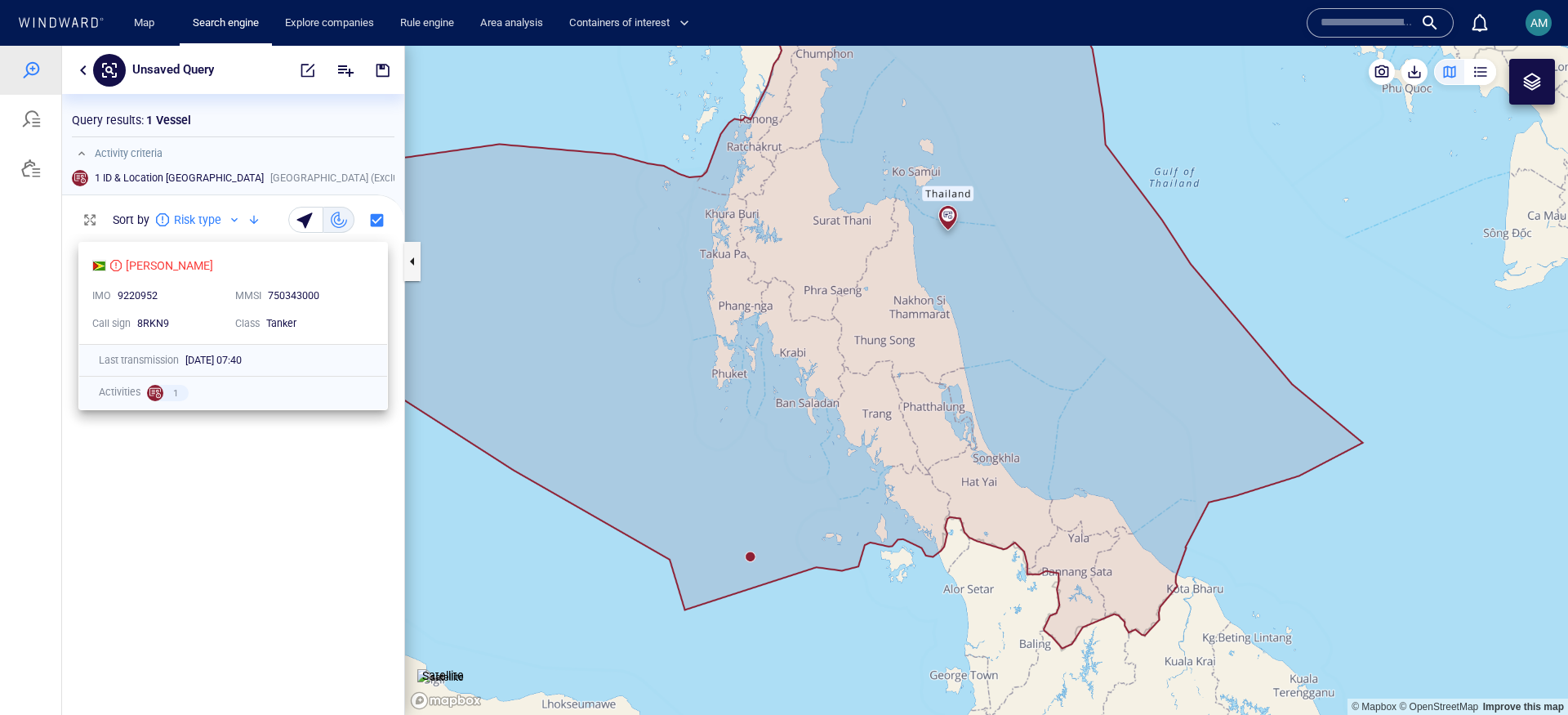
click at [227, 252] on div "QUINN IMO 9220952 MMSI 750343000 Call sign 8RKN9 Class Tanker" at bounding box center [233, 293] width 308 height 102
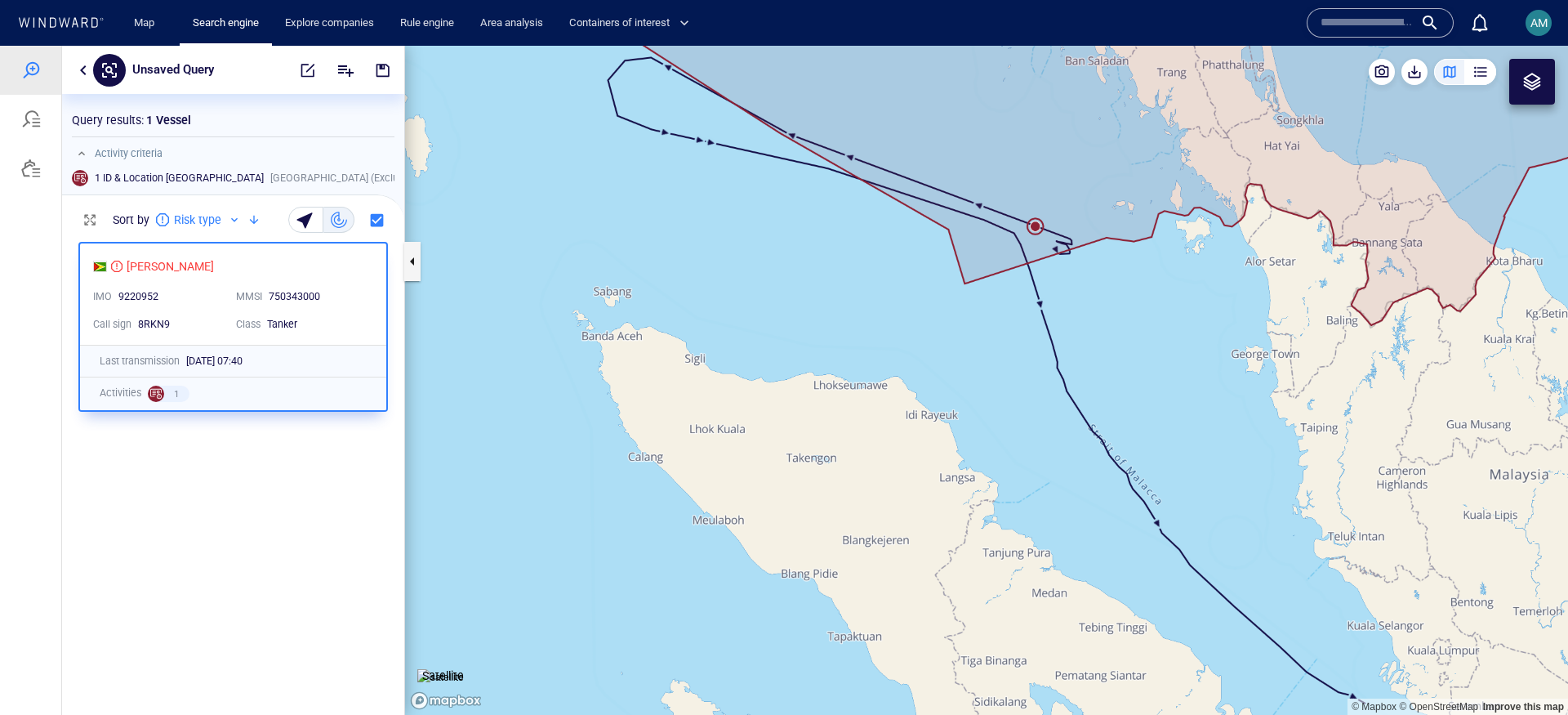
drag, startPoint x: 1150, startPoint y: 278, endPoint x: 1059, endPoint y: 463, distance: 206.2
click at [1059, 463] on canvas "Map" at bounding box center [986, 380] width 1163 height 669
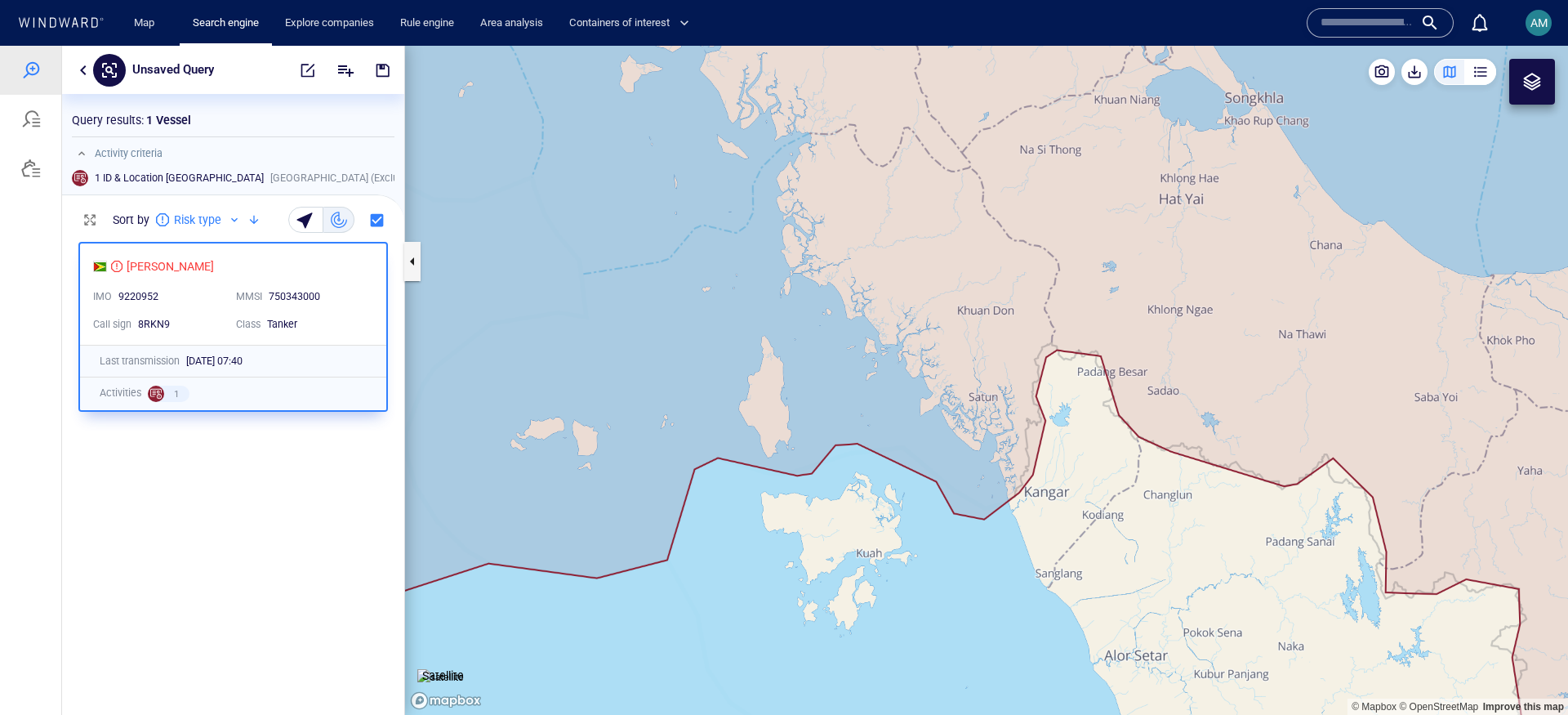
drag, startPoint x: 1056, startPoint y: 367, endPoint x: 951, endPoint y: 563, distance: 222.4
click at [951, 563] on canvas "Map" at bounding box center [986, 380] width 1163 height 669
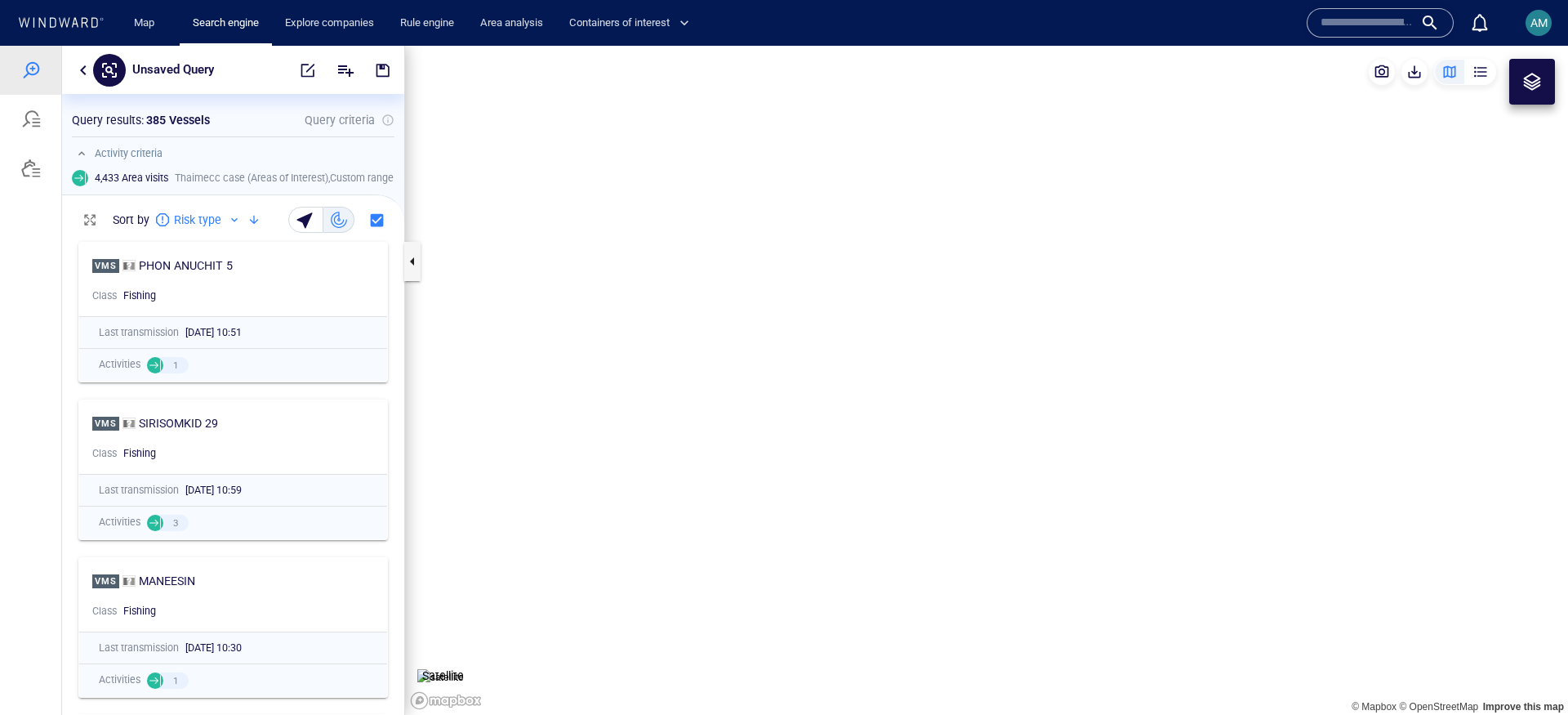
scroll to position [464, 326]
